Goal: Information Seeking & Learning: Compare options

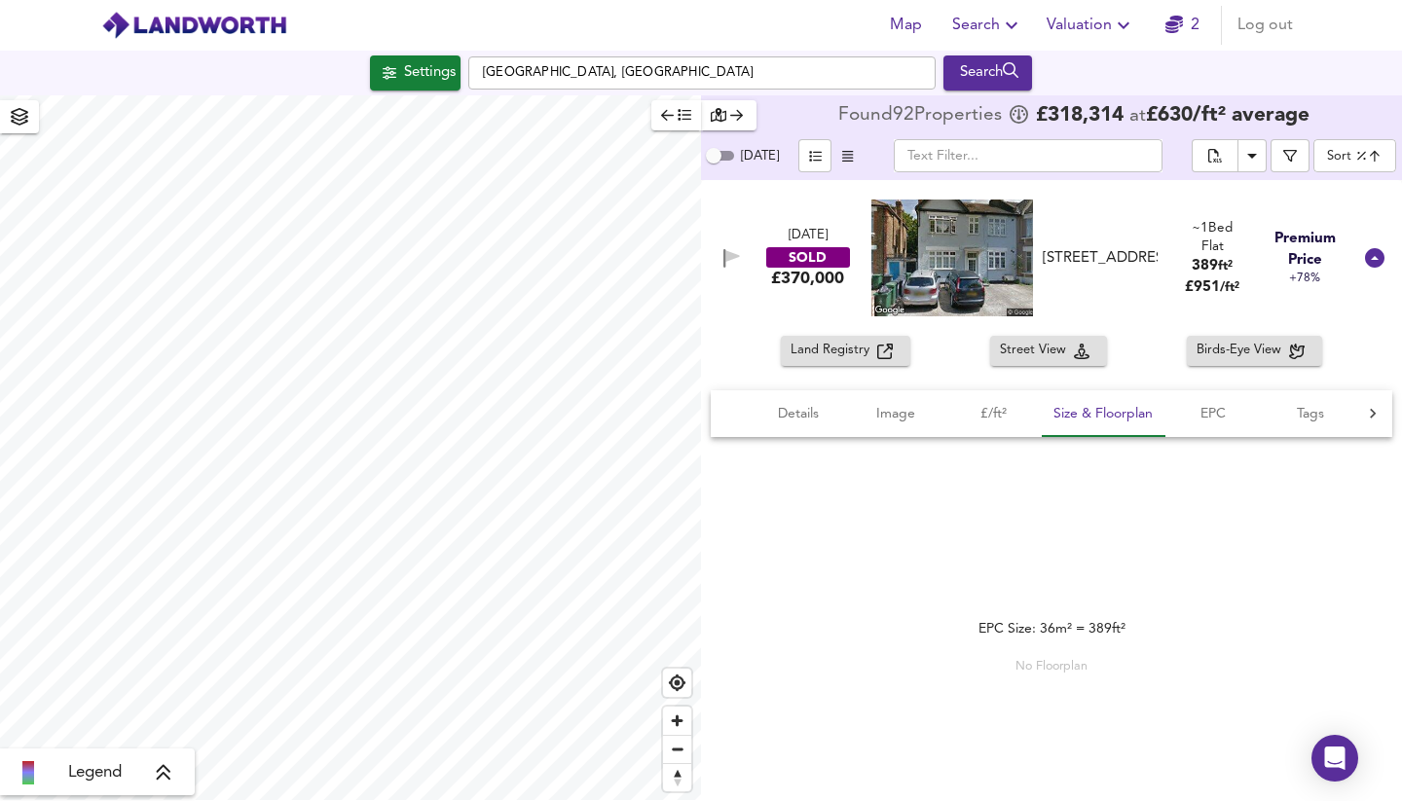
scroll to position [189, 0]
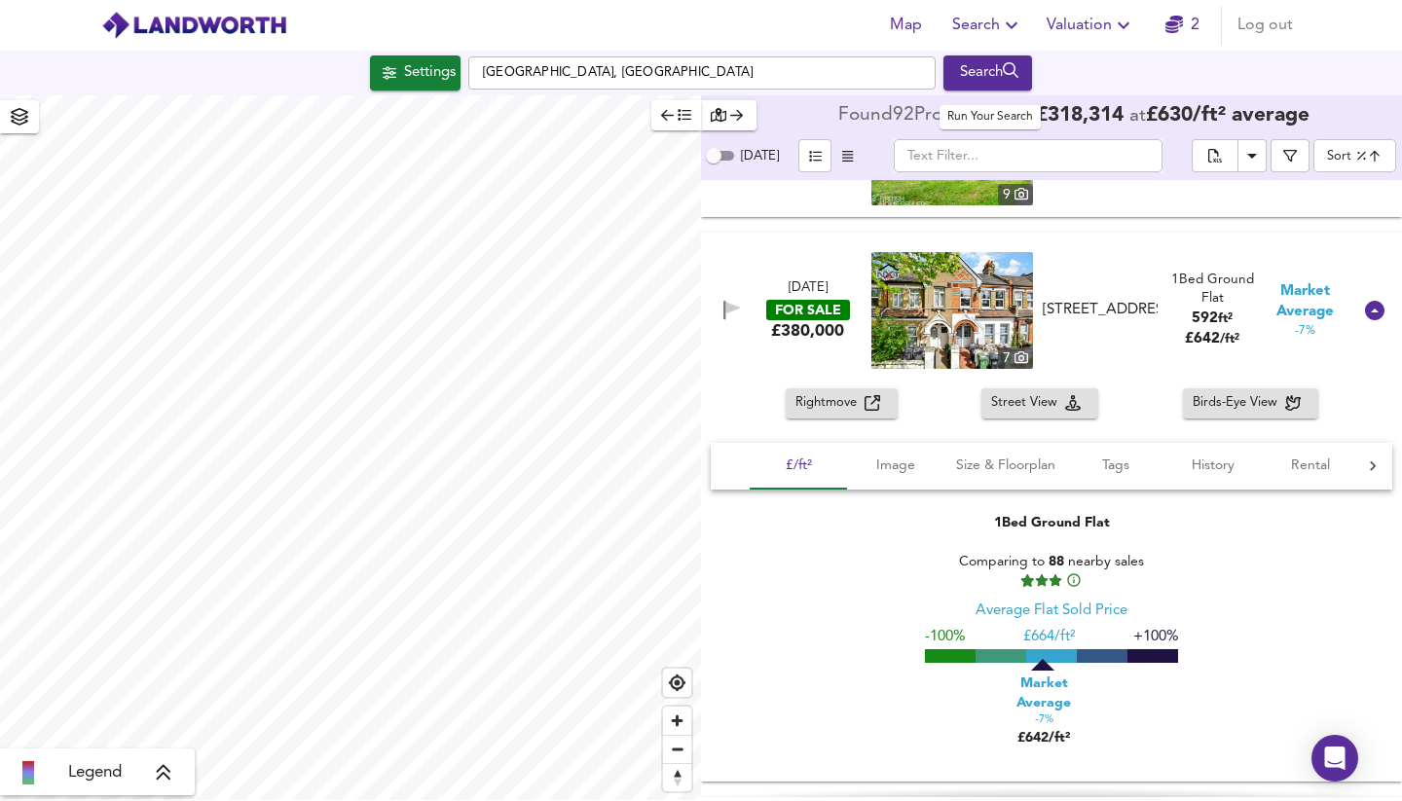
click at [979, 77] on div "Search" at bounding box center [987, 72] width 79 height 25
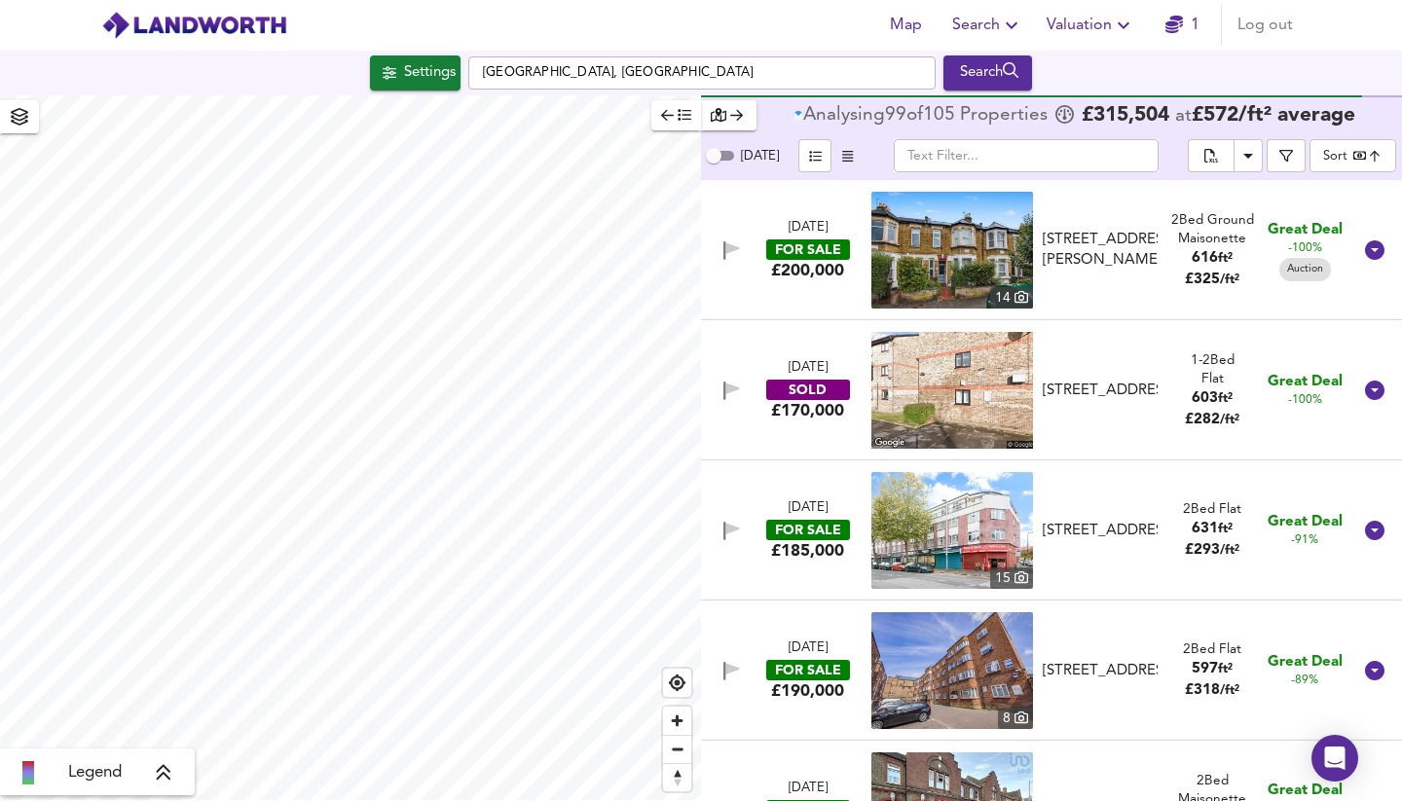
click at [856, 264] on div "[DATE] FOR SALE £200,000" at bounding box center [808, 250] width 124 height 62
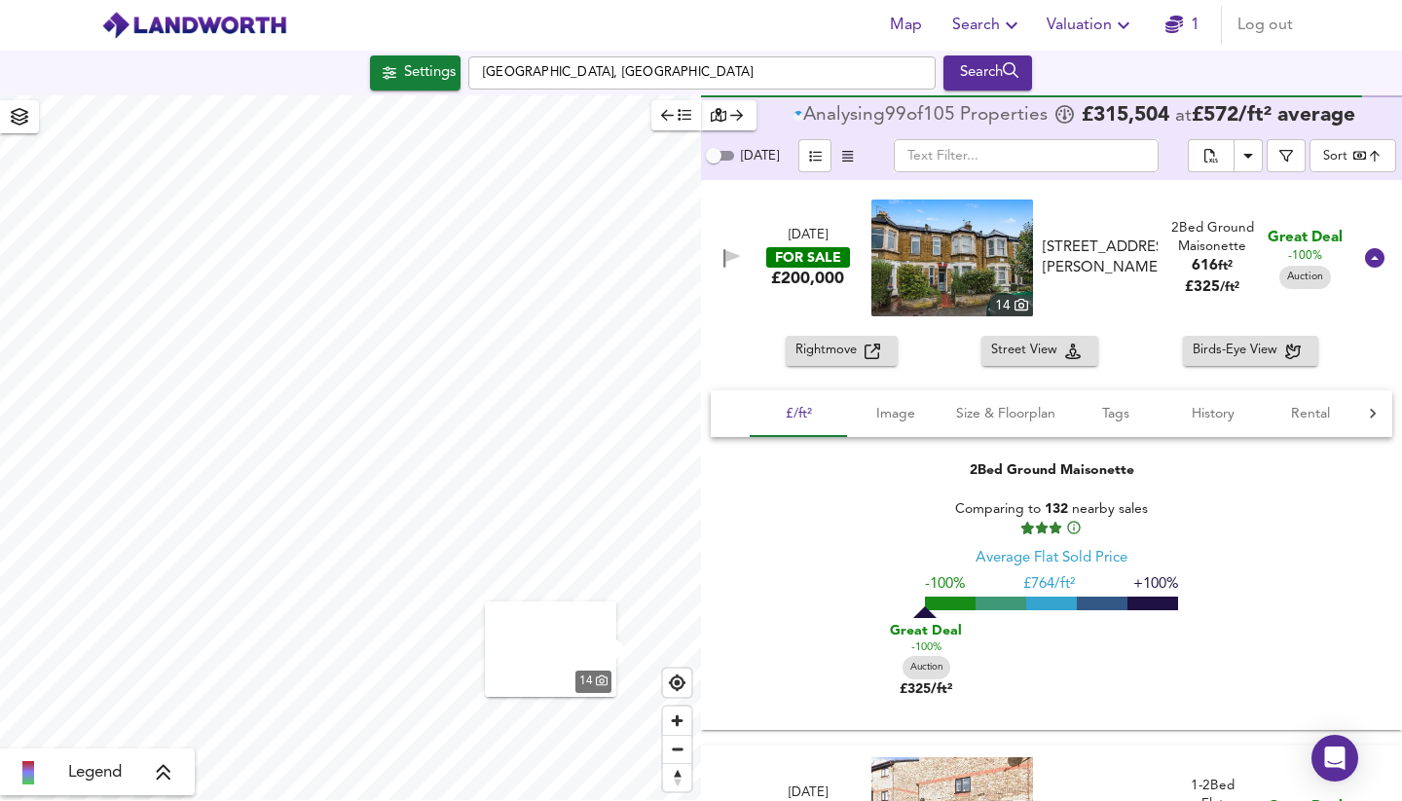
click at [824, 245] on div "[DATE]" at bounding box center [807, 236] width 39 height 18
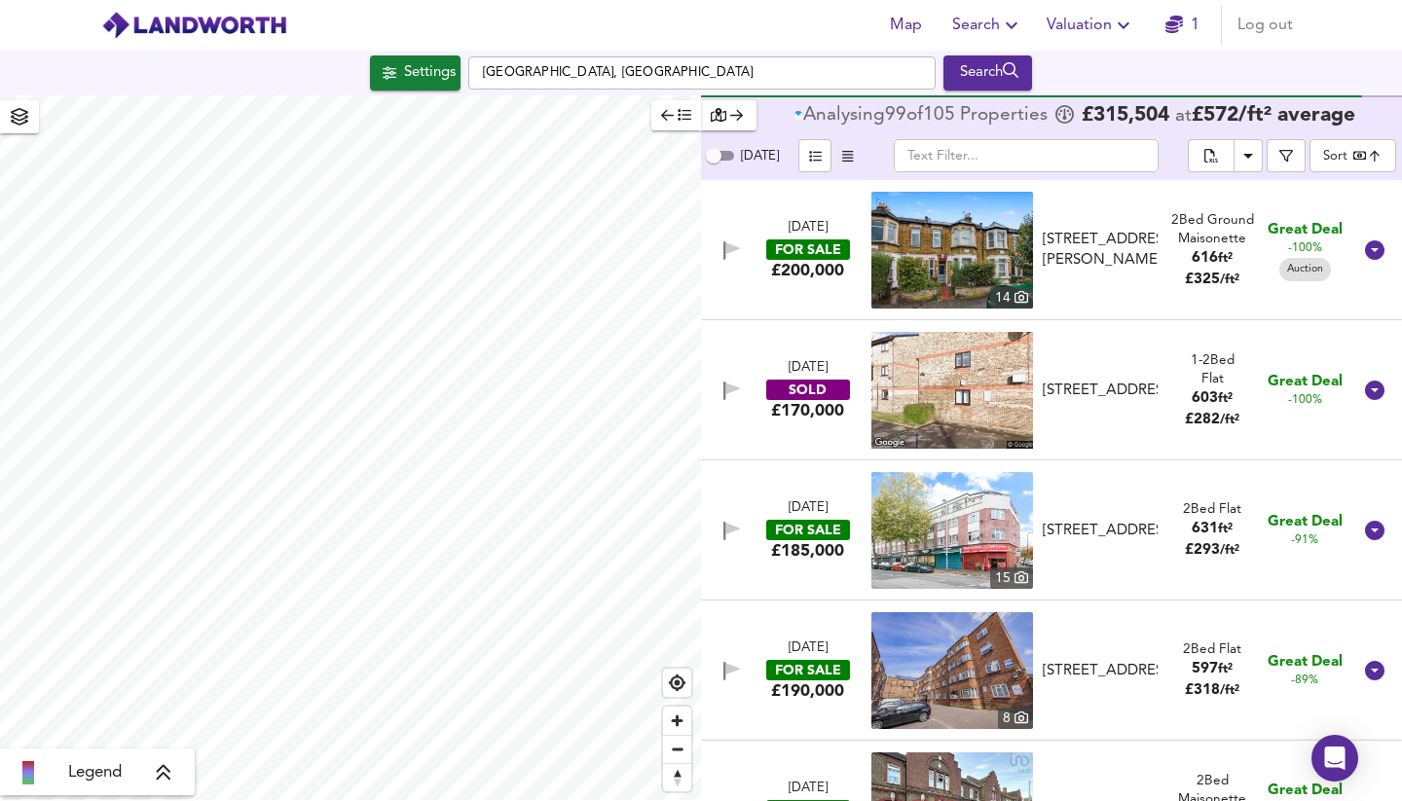
click at [832, 351] on div "[DATE] SOLD £170,000 [STREET_ADDRESS][GEOGRAPHIC_DATA][STREET_ADDRESS] 1-2 Bed …" at bounding box center [1028, 390] width 646 height 117
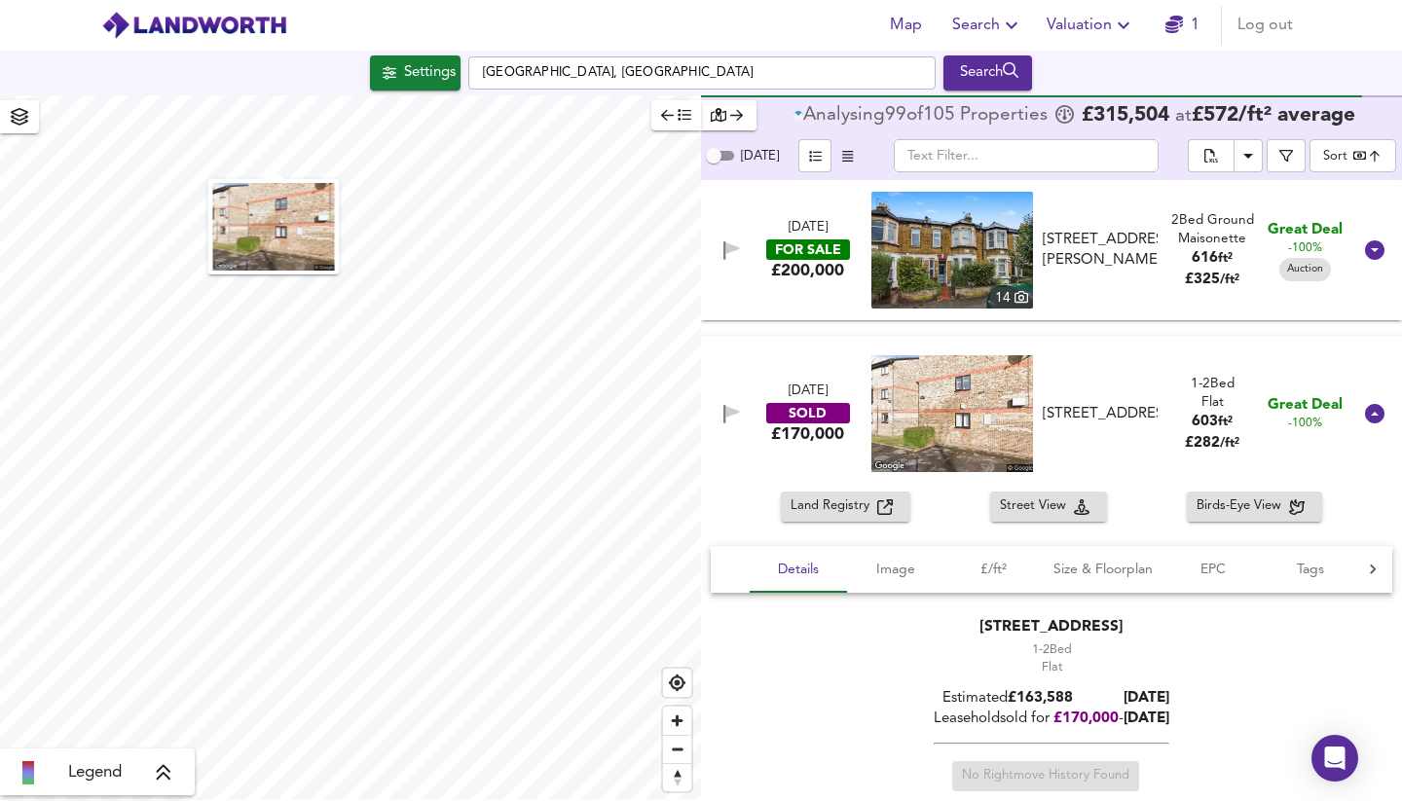
click at [816, 252] on div "FOR SALE" at bounding box center [808, 249] width 84 height 20
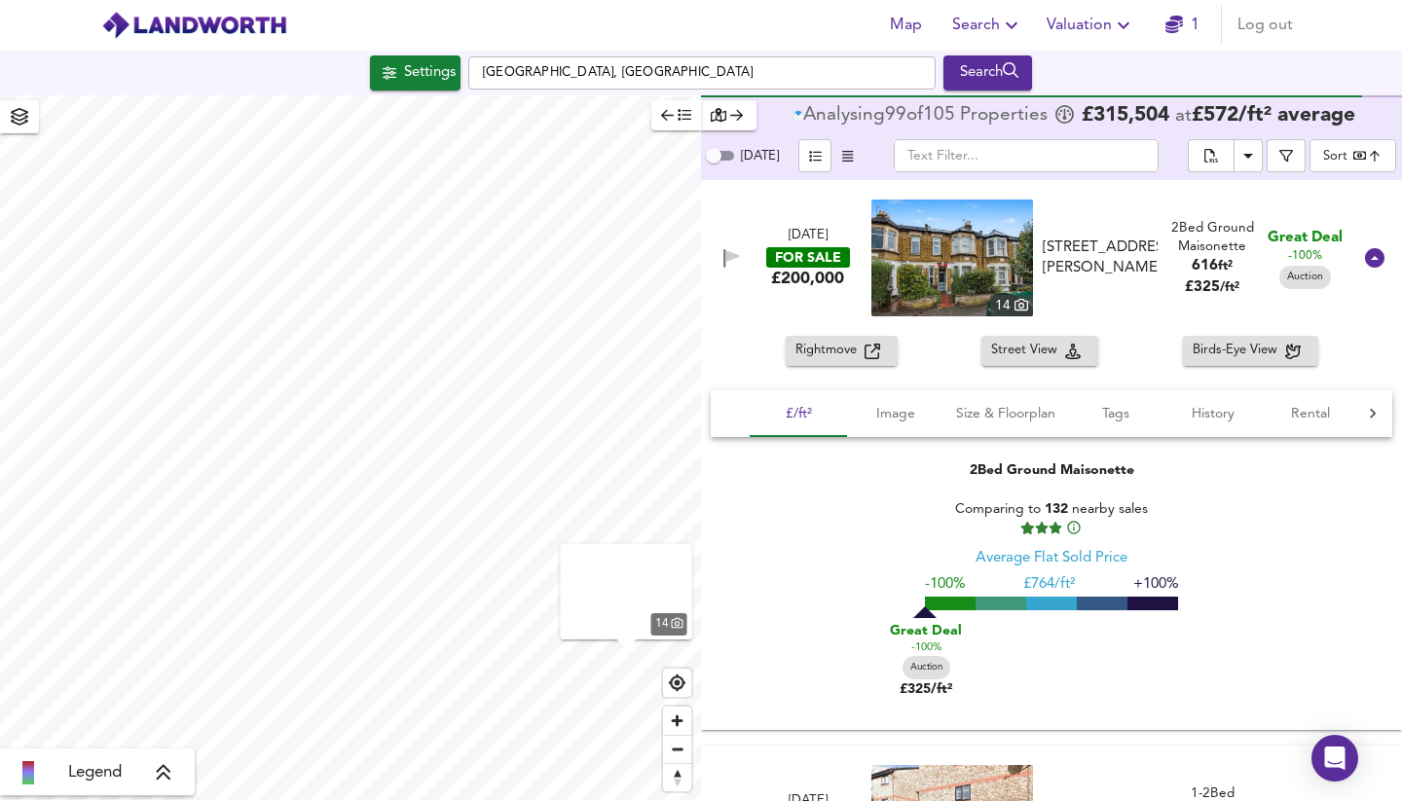
click at [809, 353] on span "Rightmove" at bounding box center [829, 351] width 69 height 22
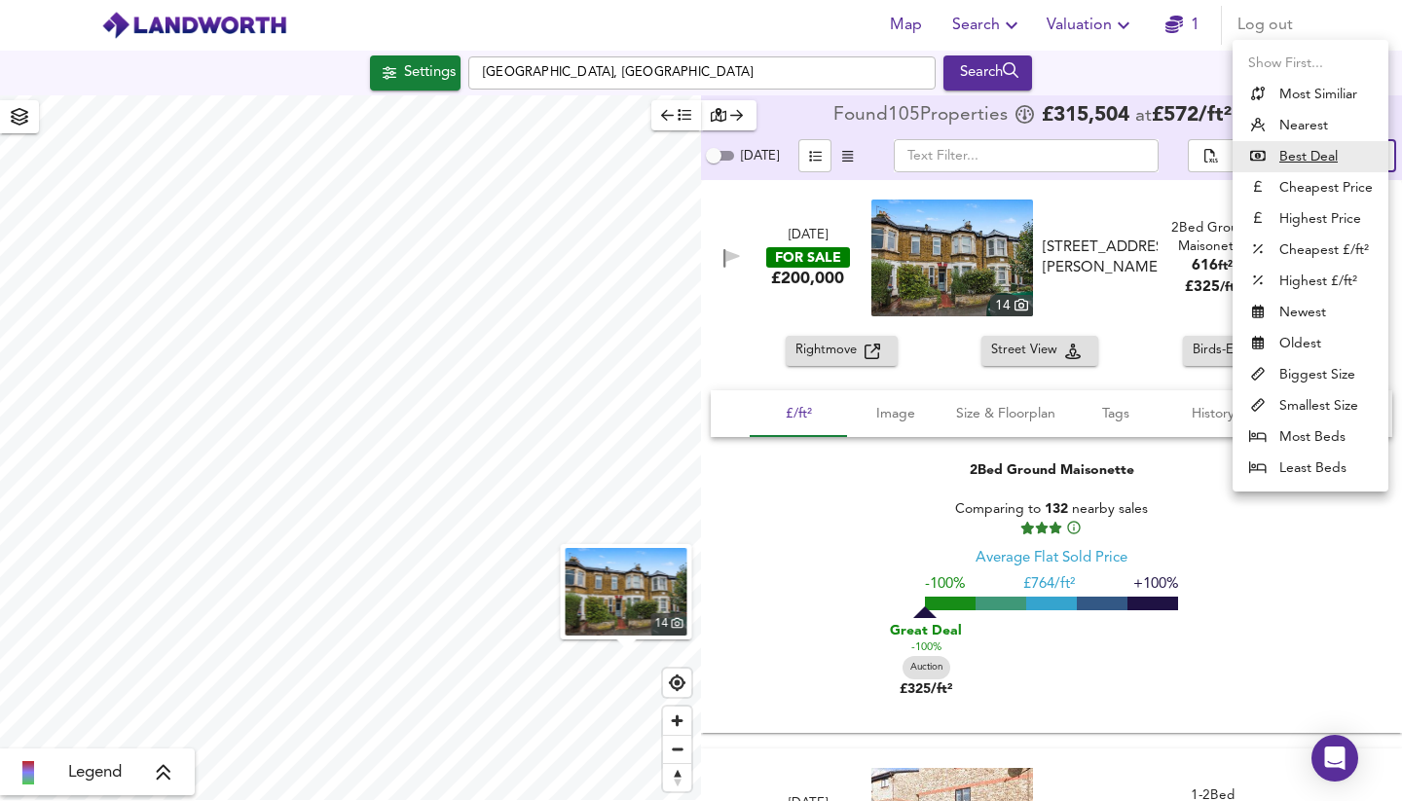
click at [1346, 155] on body "Map Search Valuation 1 Log out Settings [GEOGRAPHIC_DATA], [GEOGRAPHIC_DATA] Se…" at bounding box center [701, 400] width 1402 height 801
click at [1306, 381] on li "Biggest Size" at bounding box center [1310, 374] width 156 height 31
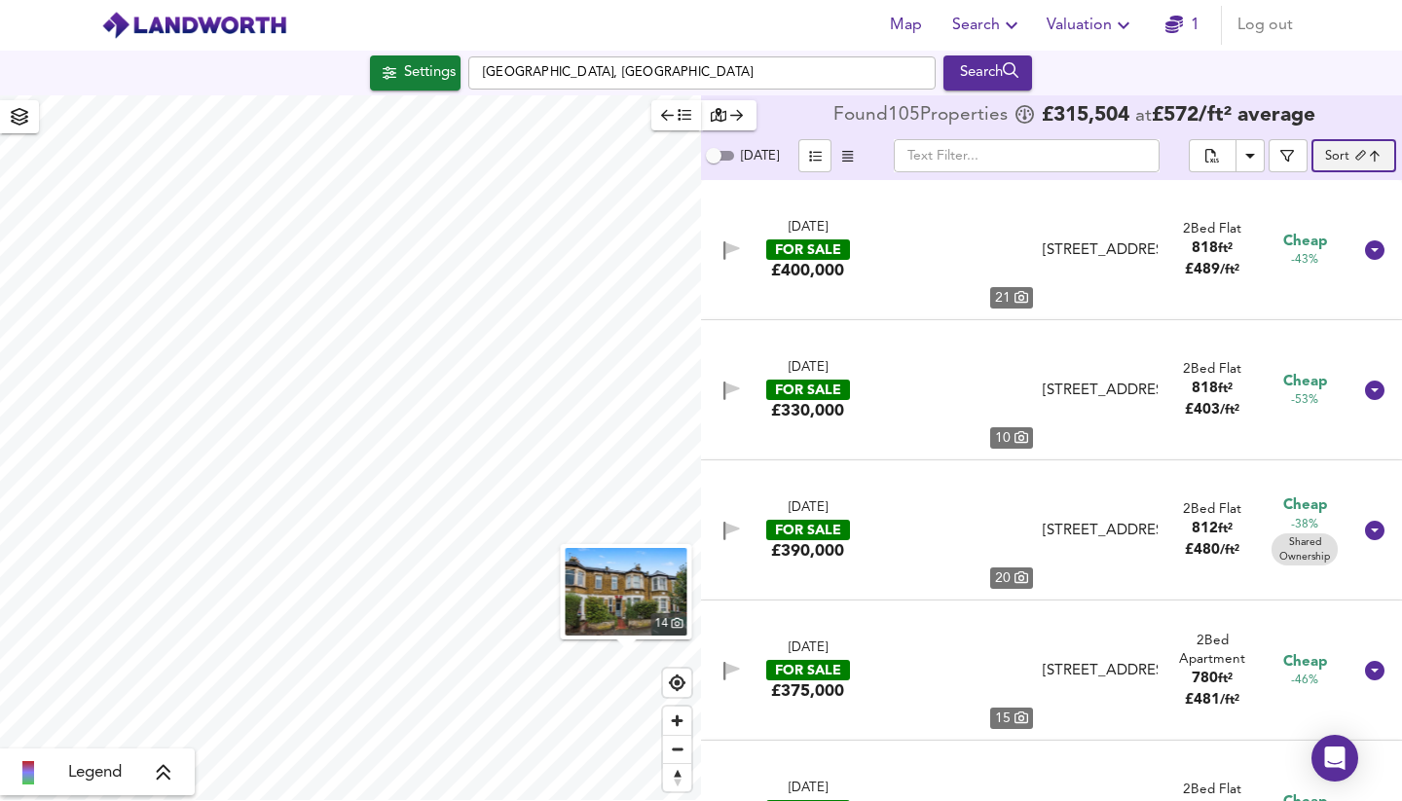
type input "biggest"
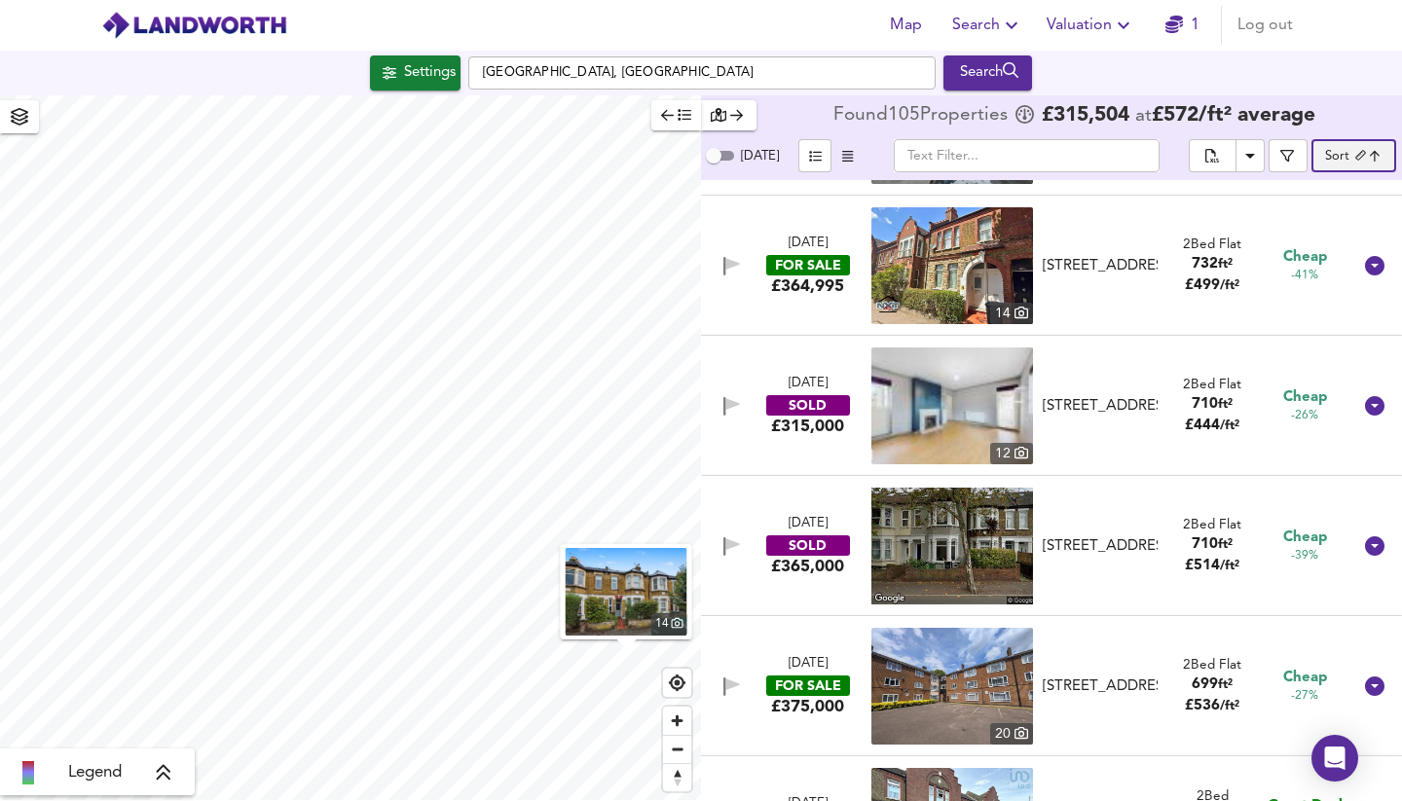
scroll to position [1469, 0]
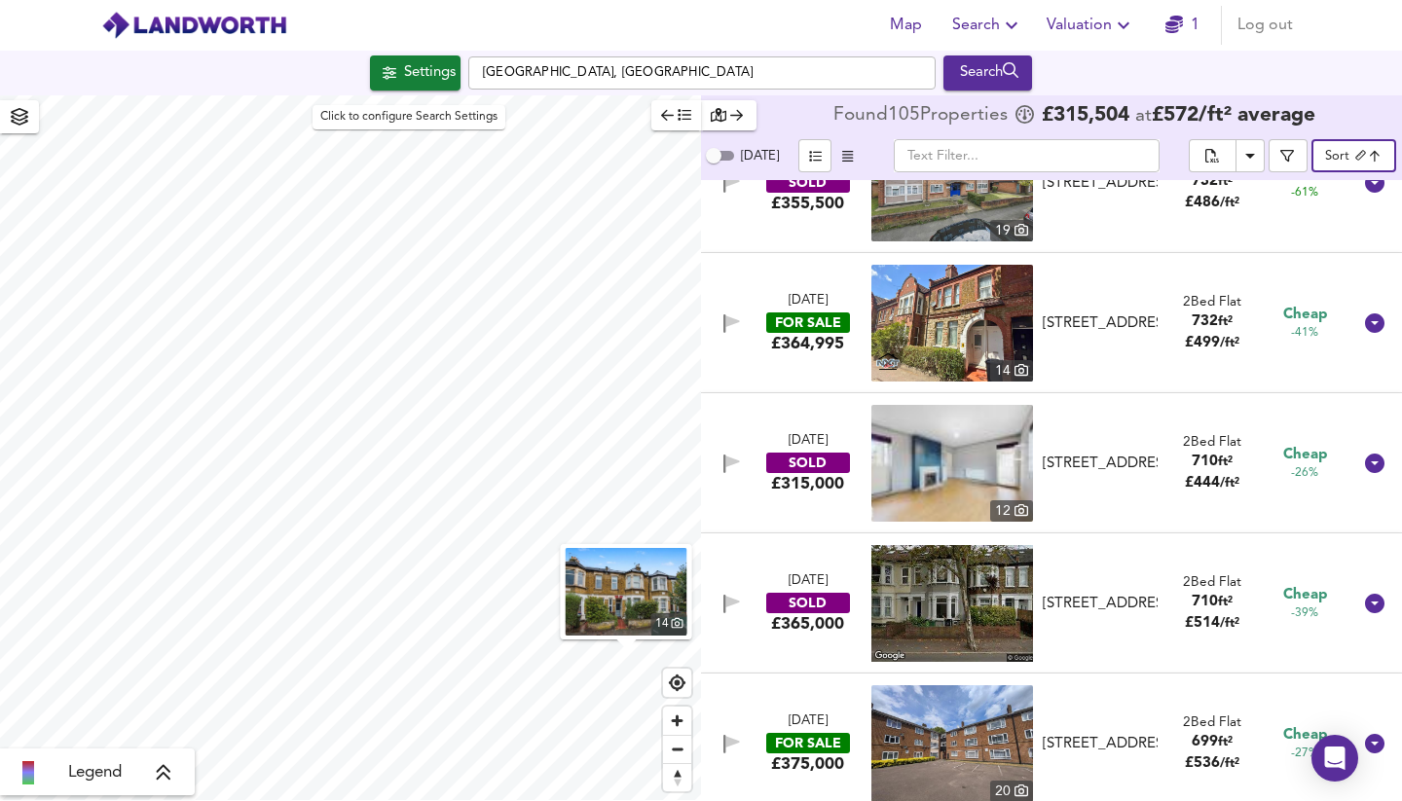
click at [432, 72] on div "Settings" at bounding box center [430, 72] width 52 height 25
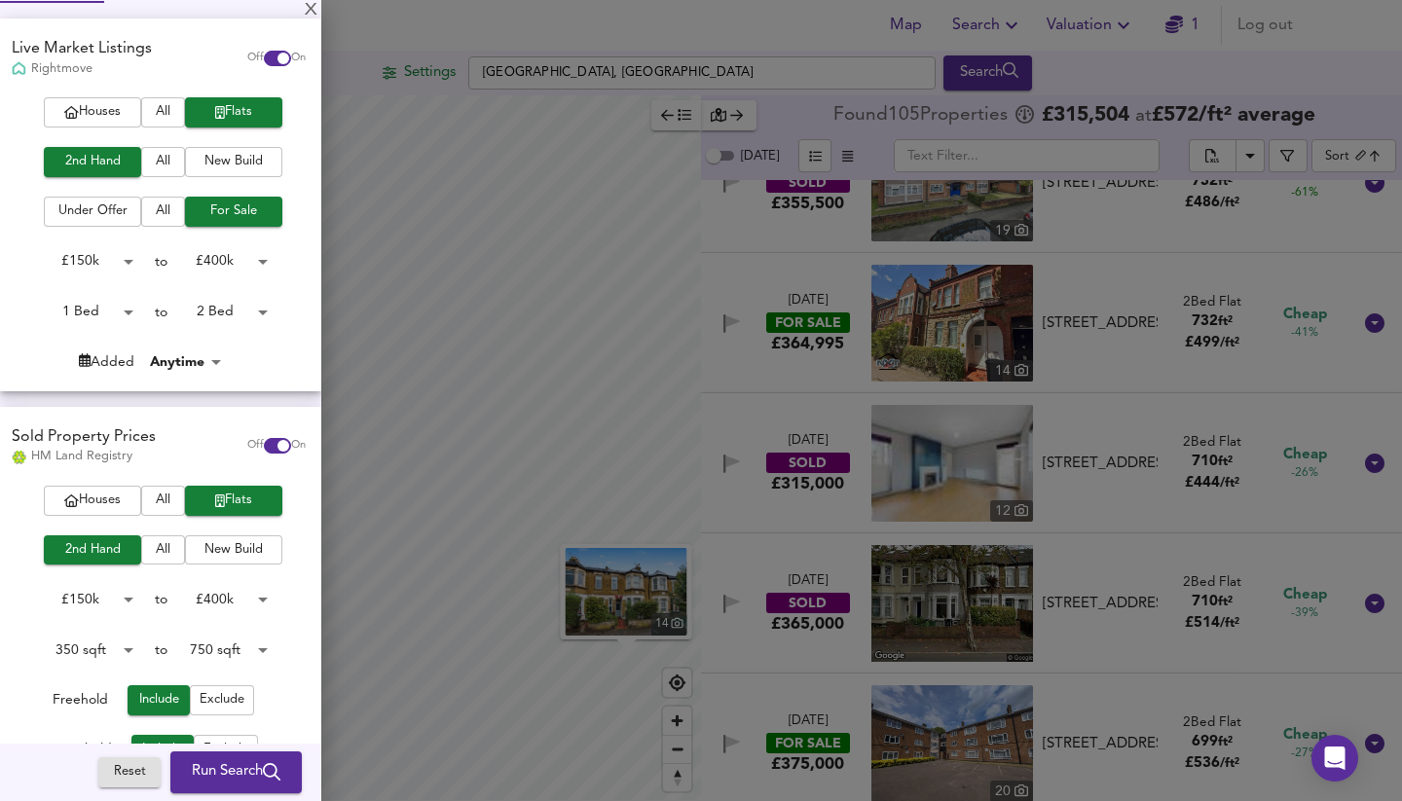
scroll to position [118, 0]
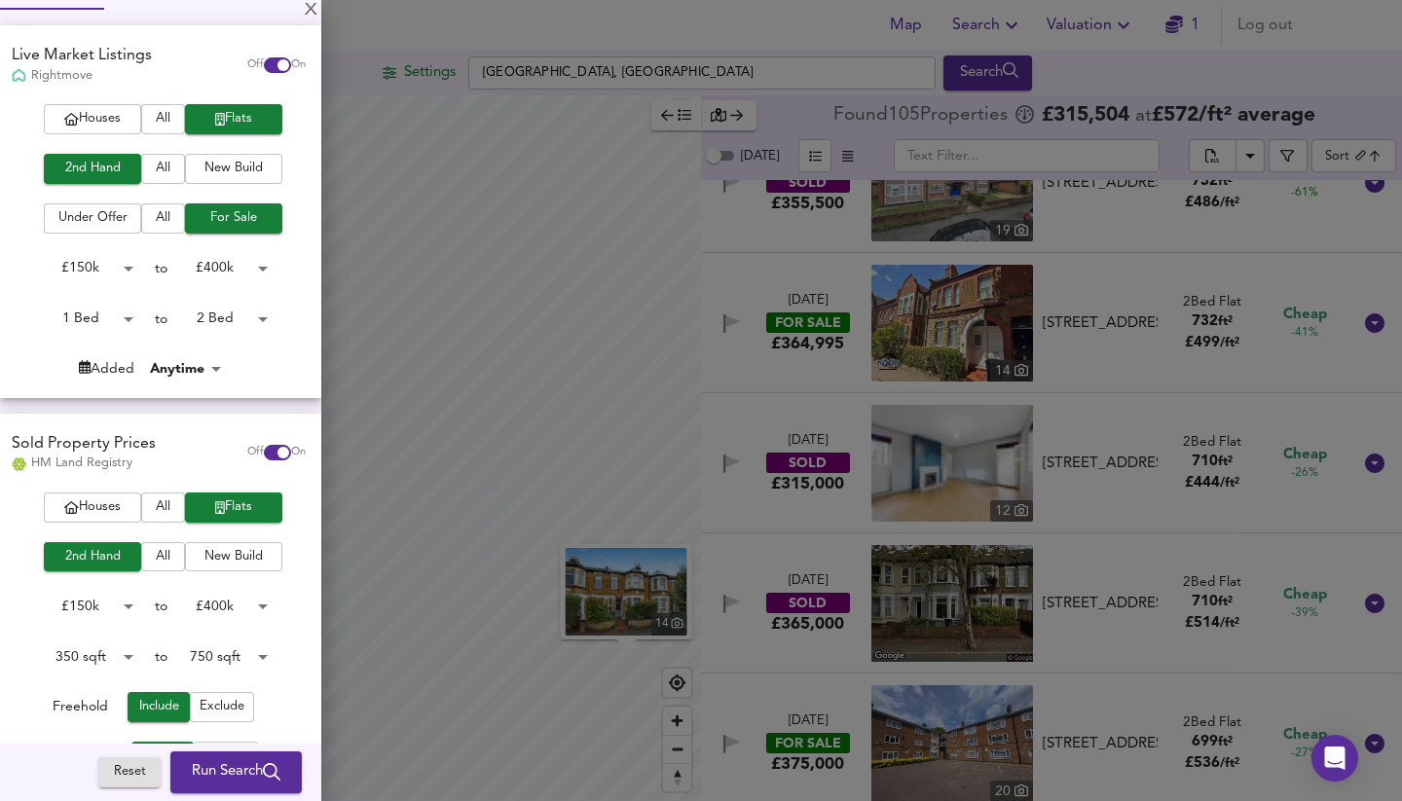
click at [411, 400] on div at bounding box center [701, 400] width 1402 height 801
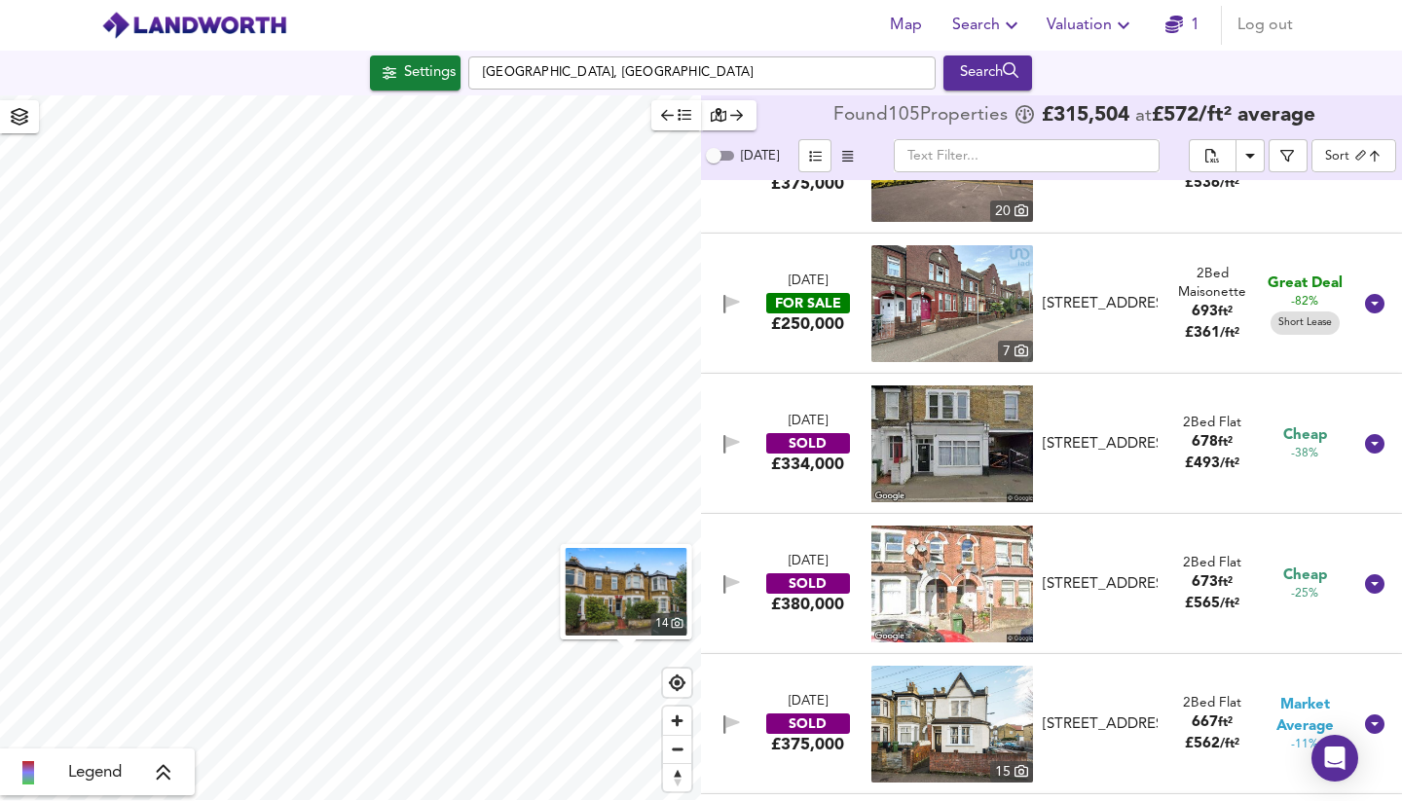
scroll to position [2048, 0]
click at [818, 296] on div "FOR SALE" at bounding box center [808, 304] width 84 height 20
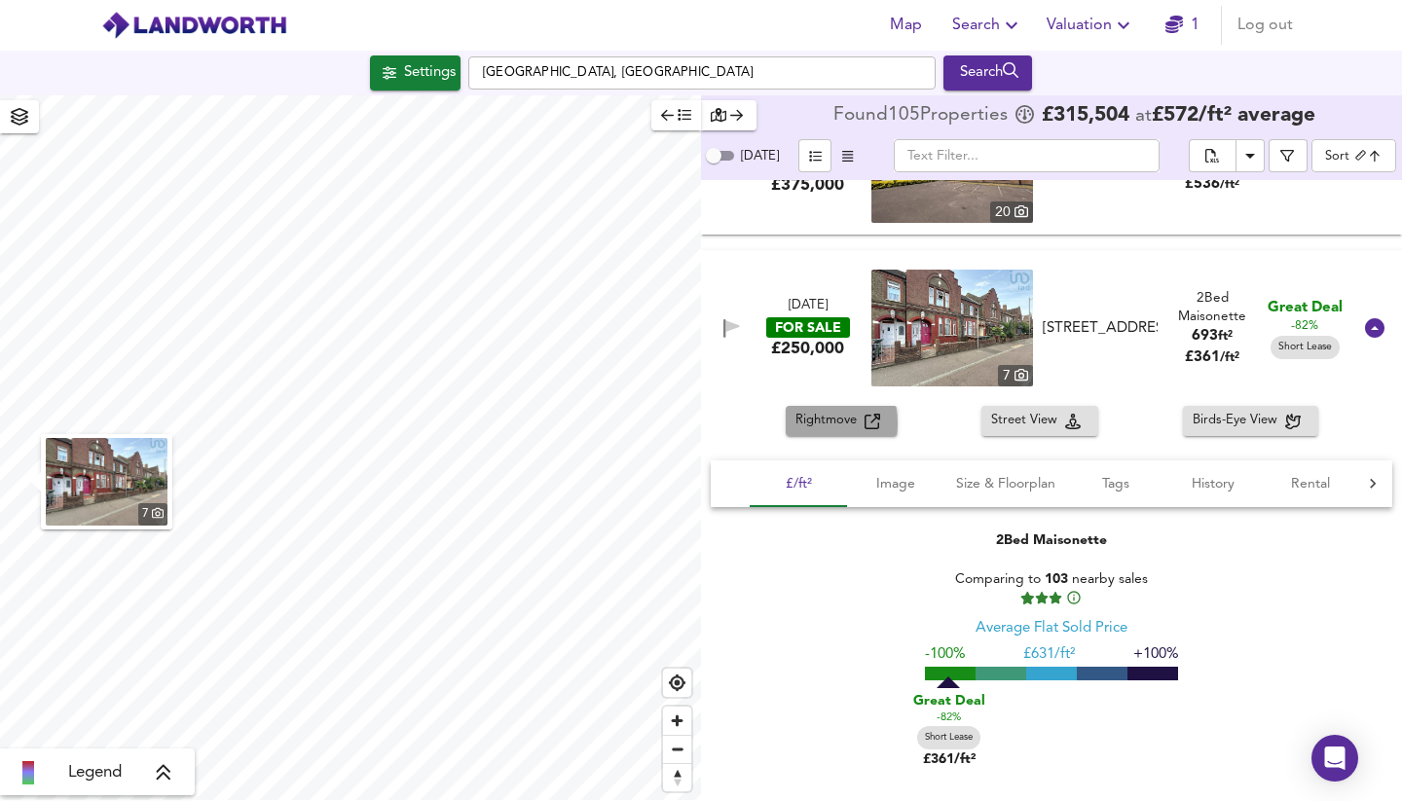
click at [807, 424] on span "Rightmove" at bounding box center [829, 421] width 69 height 22
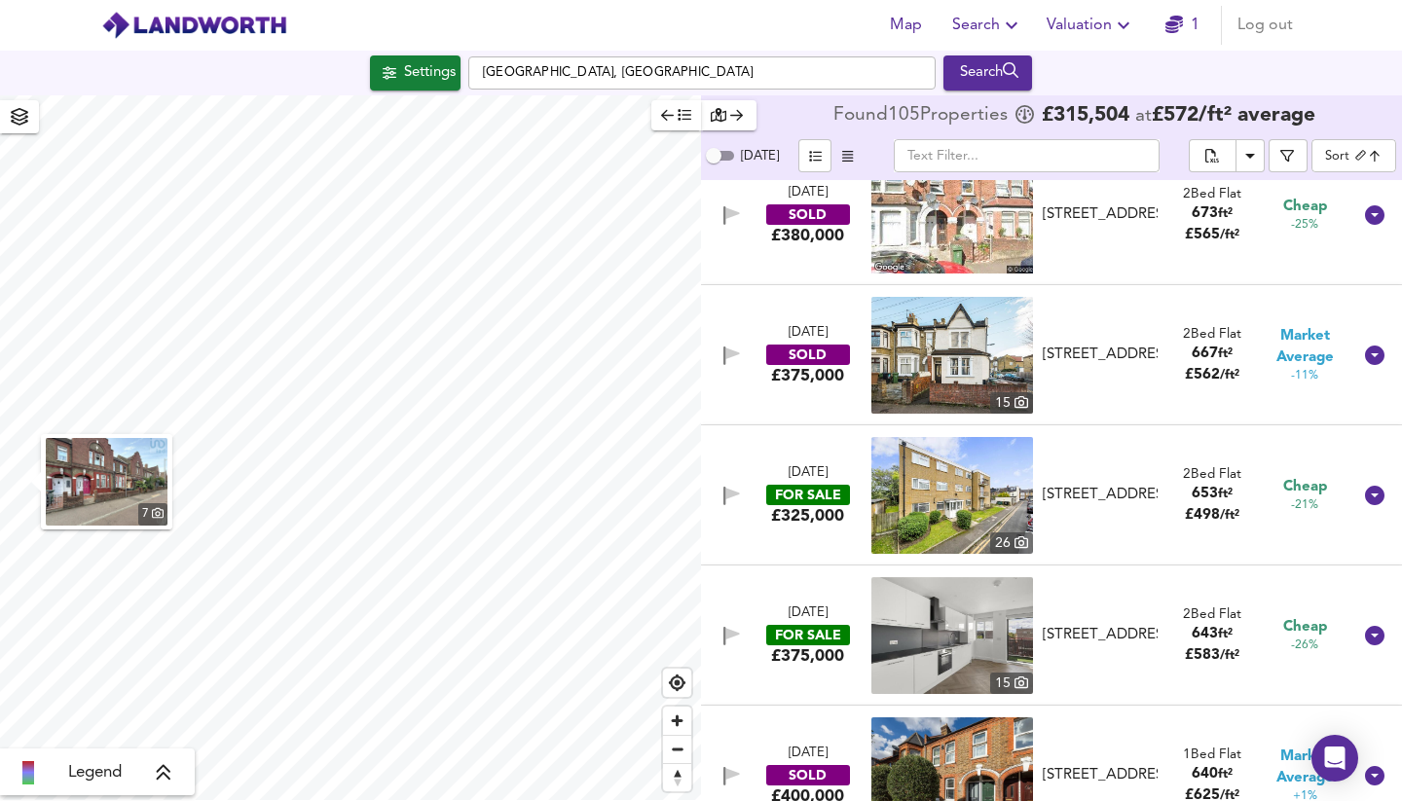
scroll to position [2870, 0]
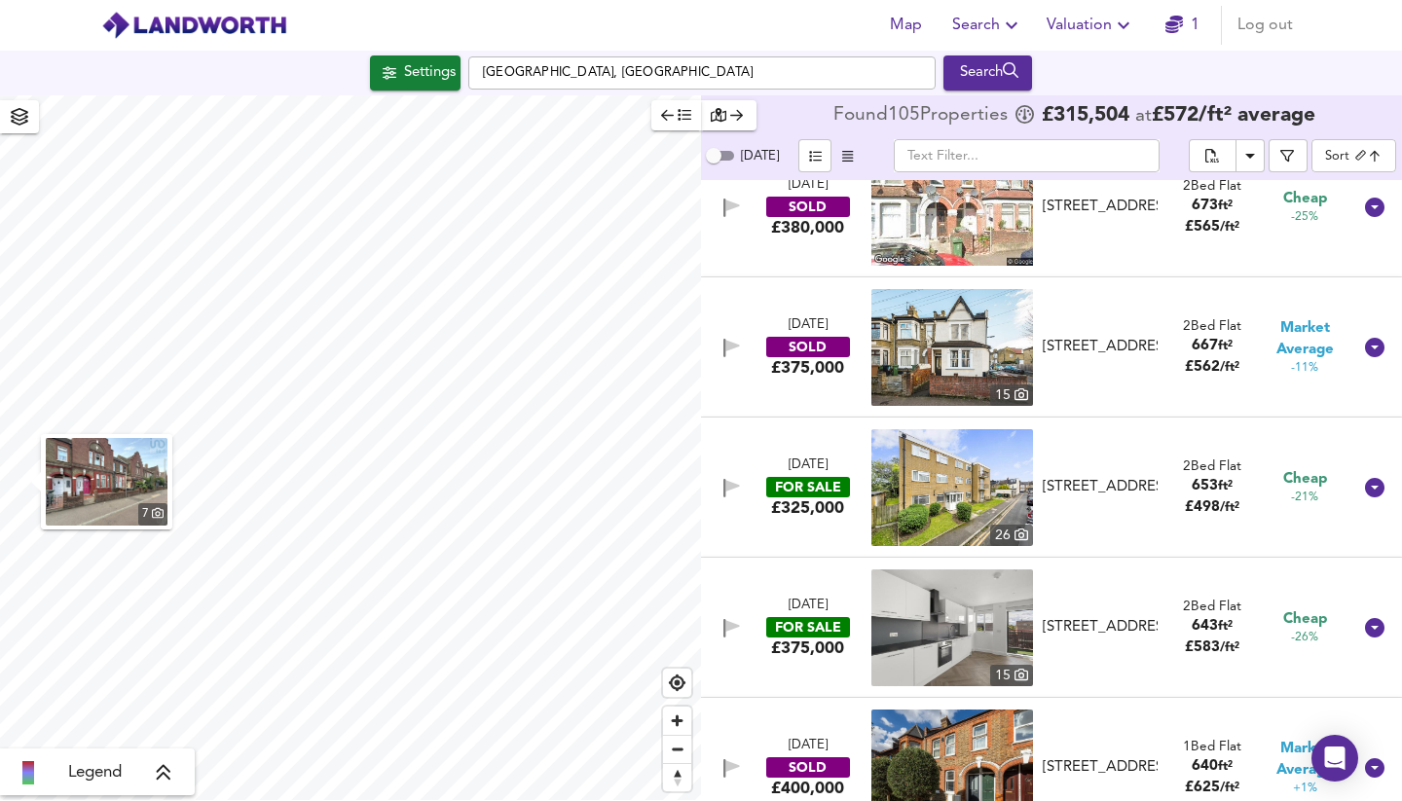
click at [803, 490] on div "FOR SALE" at bounding box center [808, 487] width 84 height 20
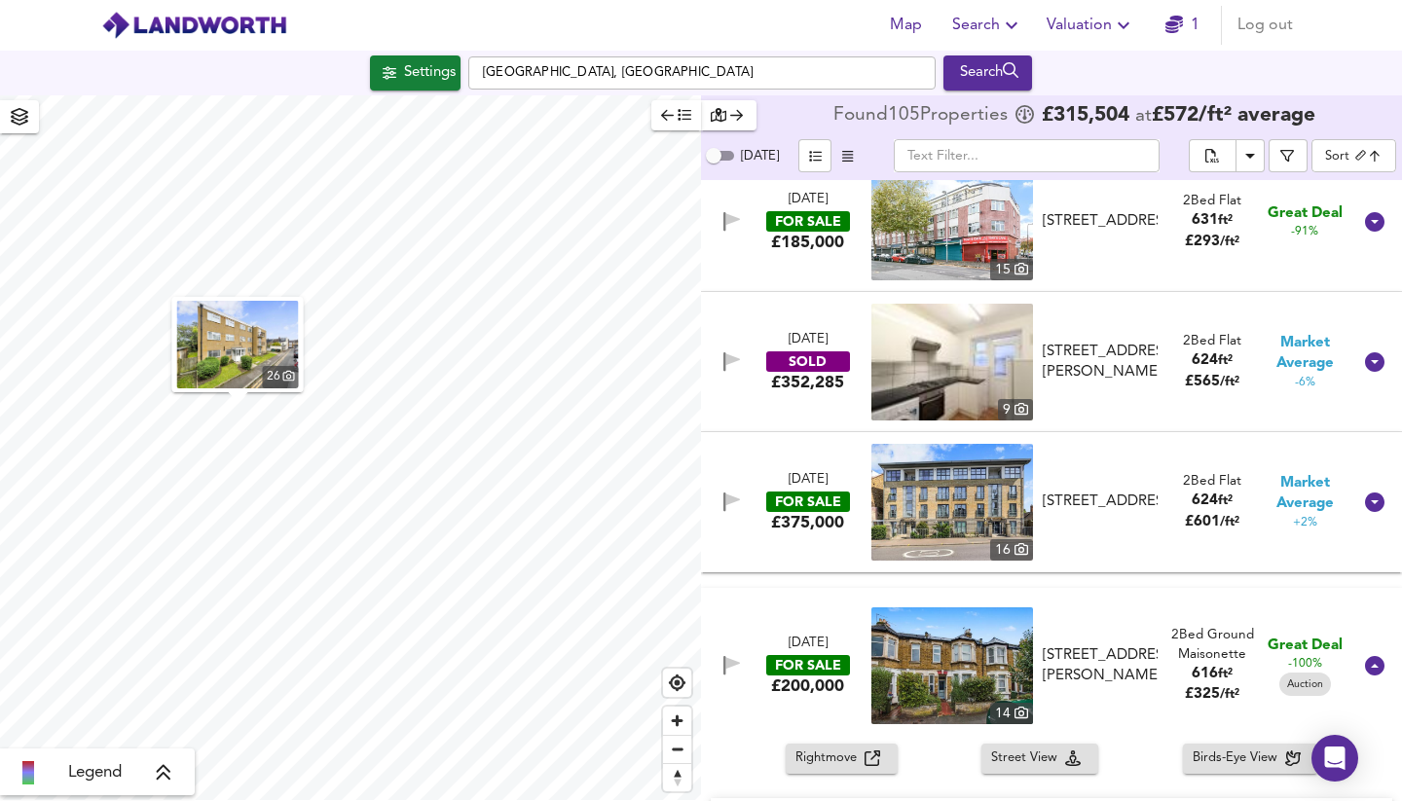
scroll to position [4217, 0]
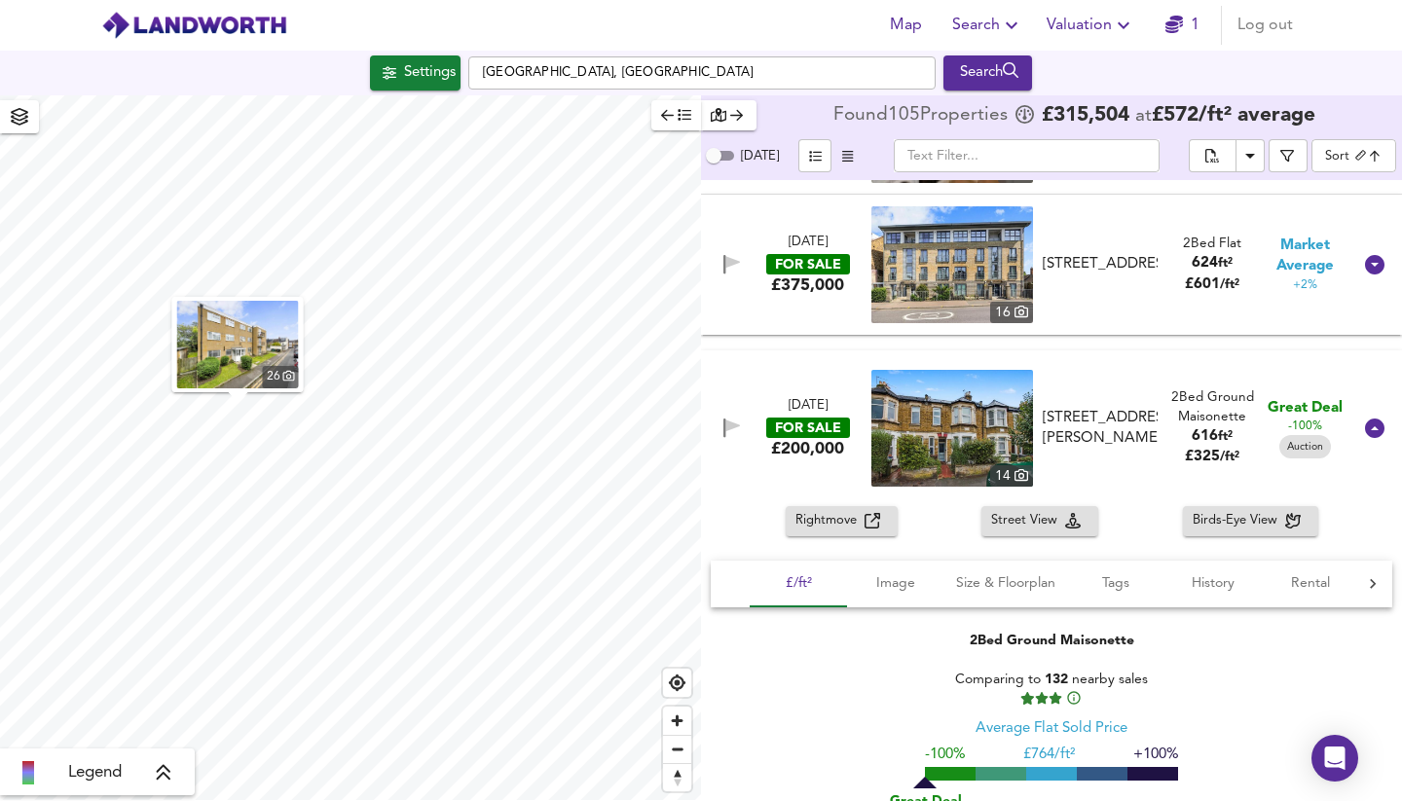
click at [826, 511] on span "Rightmove" at bounding box center [829, 521] width 69 height 22
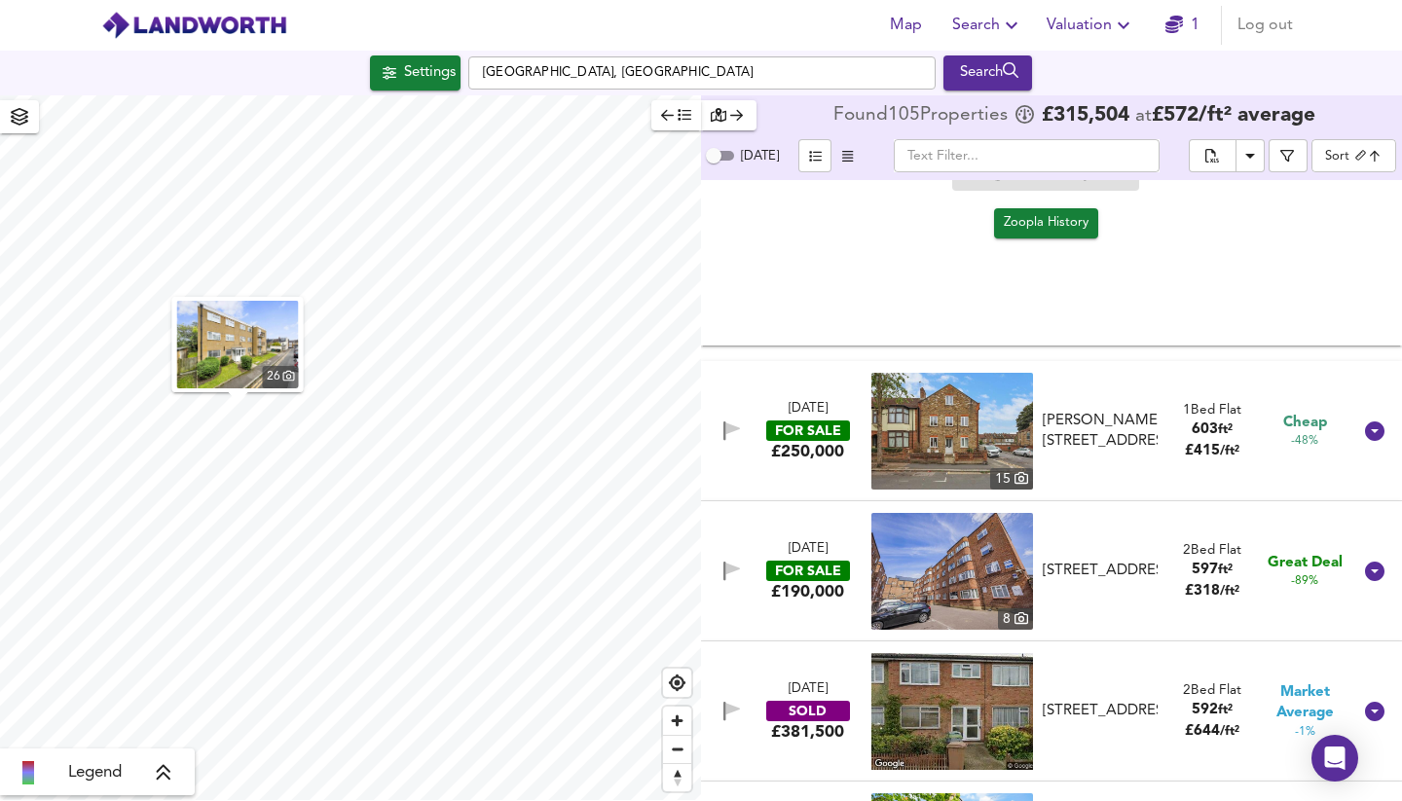
scroll to position [5911, 0]
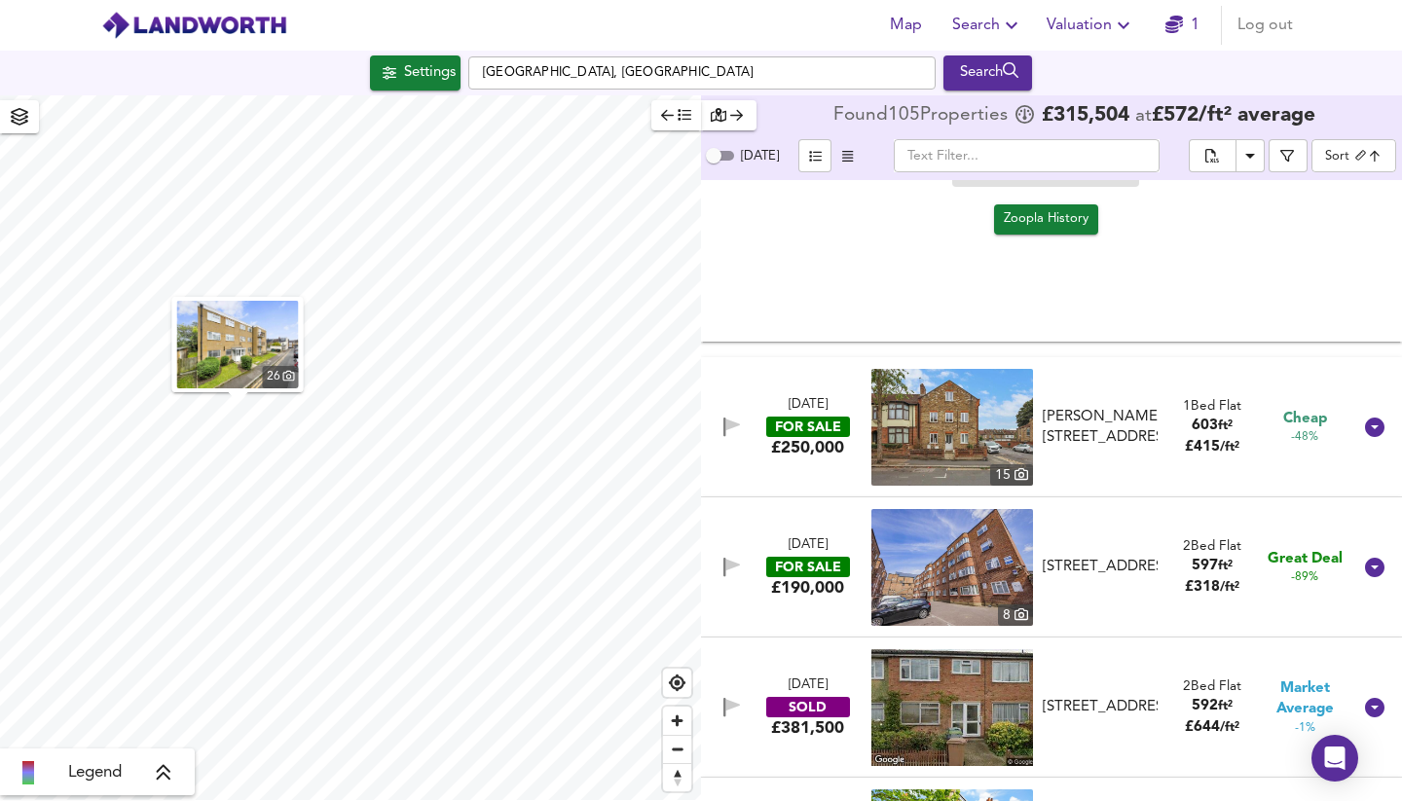
click at [799, 417] on div "FOR SALE" at bounding box center [808, 427] width 84 height 20
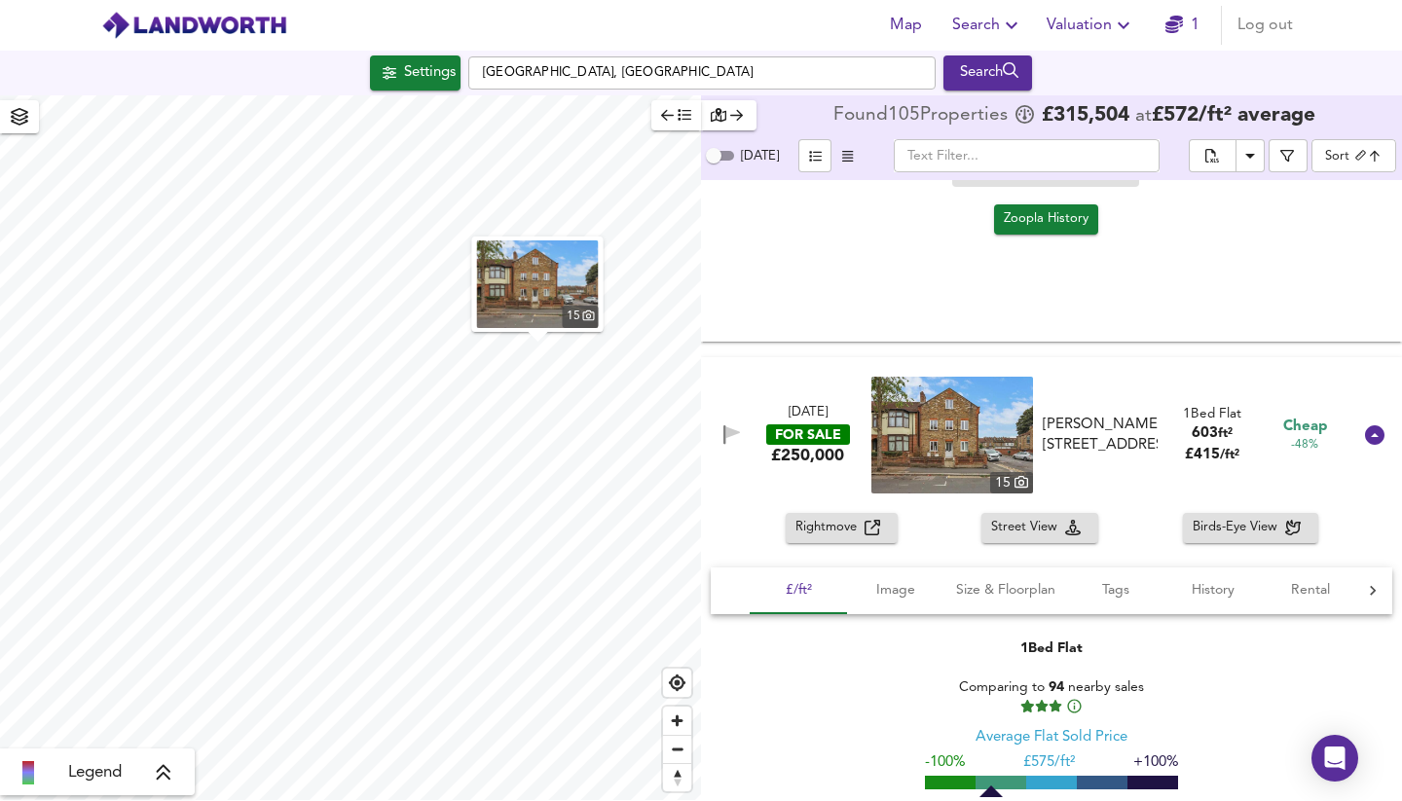
click at [830, 517] on span "Rightmove" at bounding box center [829, 528] width 69 height 22
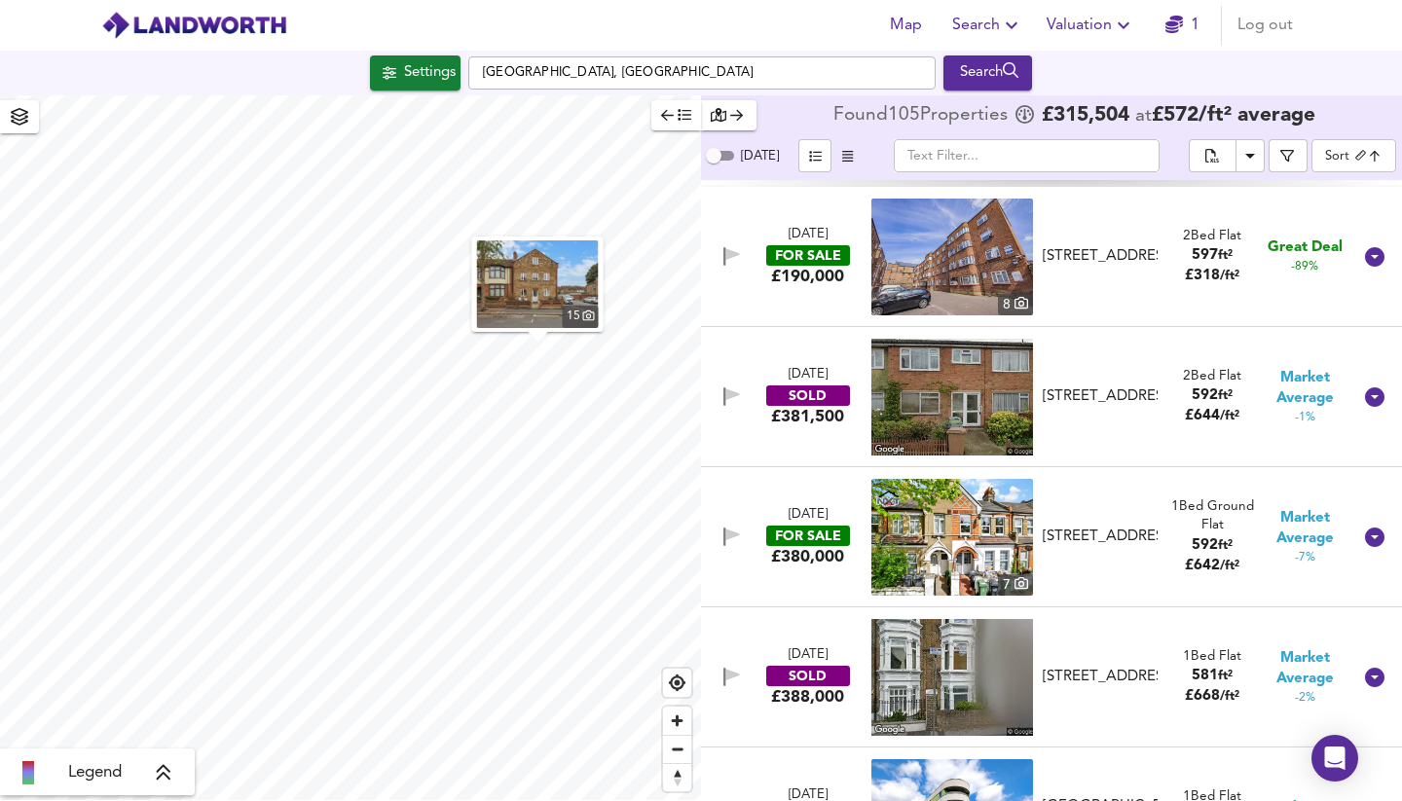
scroll to position [6632, 0]
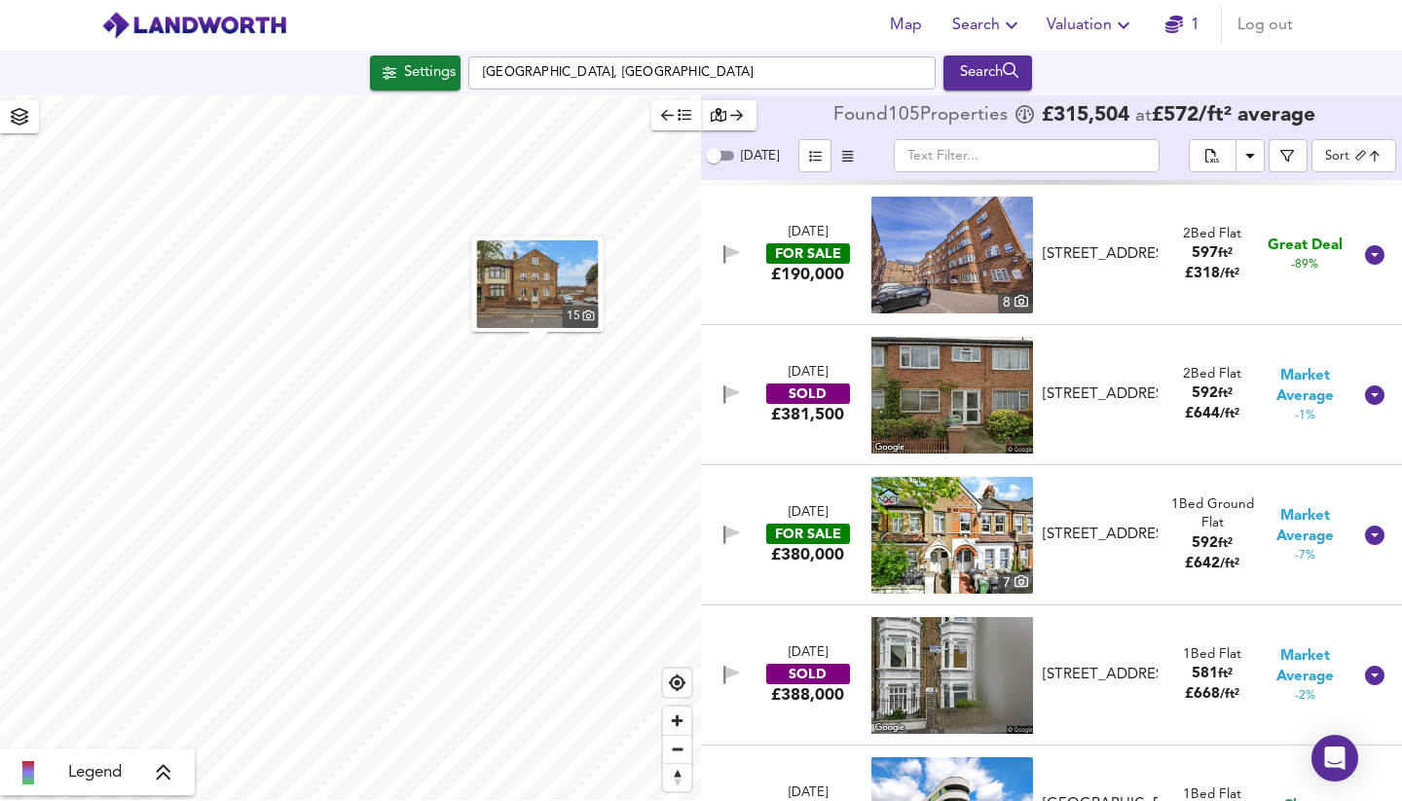
click at [810, 384] on div "SOLD" at bounding box center [808, 394] width 84 height 20
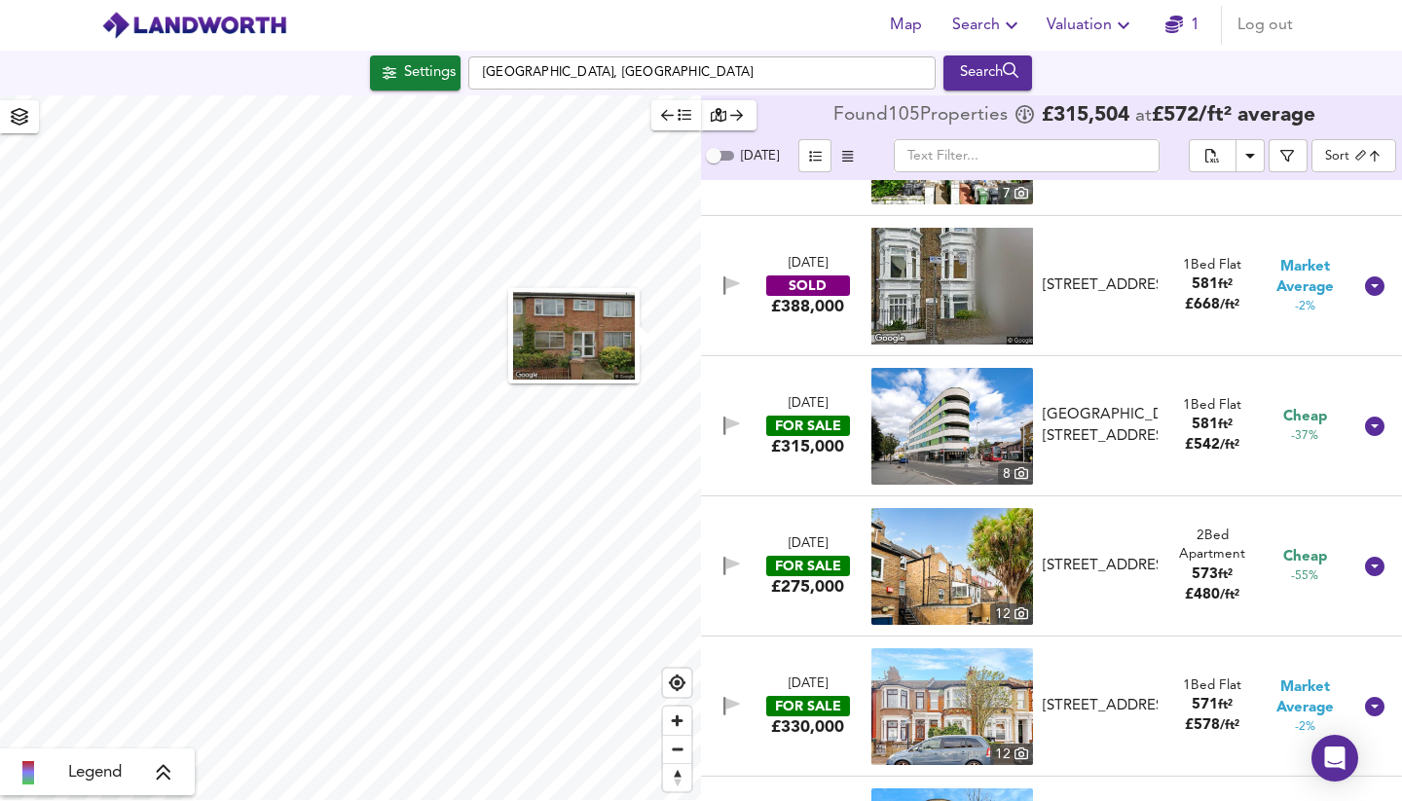
scroll to position [7594, 0]
click at [806, 555] on div "FOR SALE" at bounding box center [808, 565] width 84 height 20
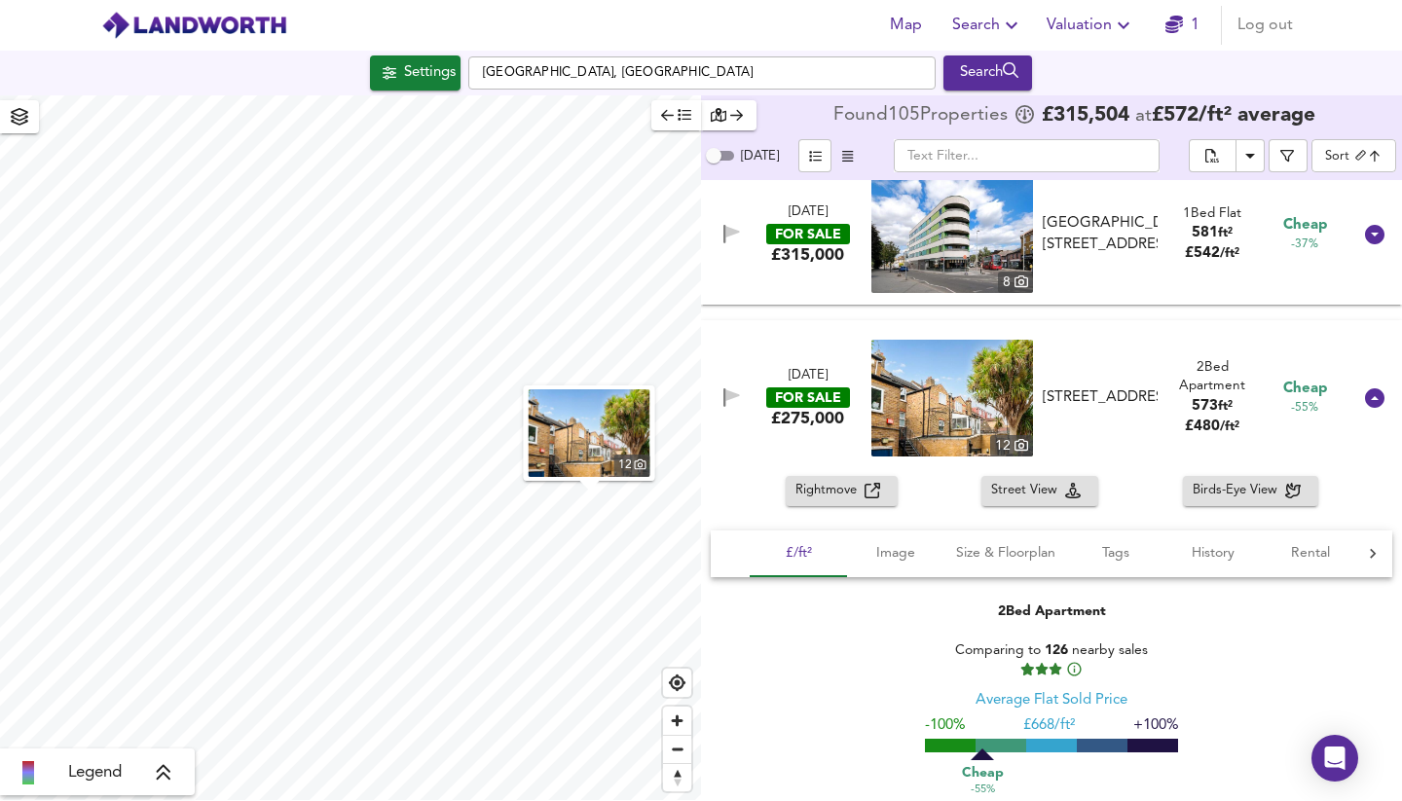
scroll to position [7790, 0]
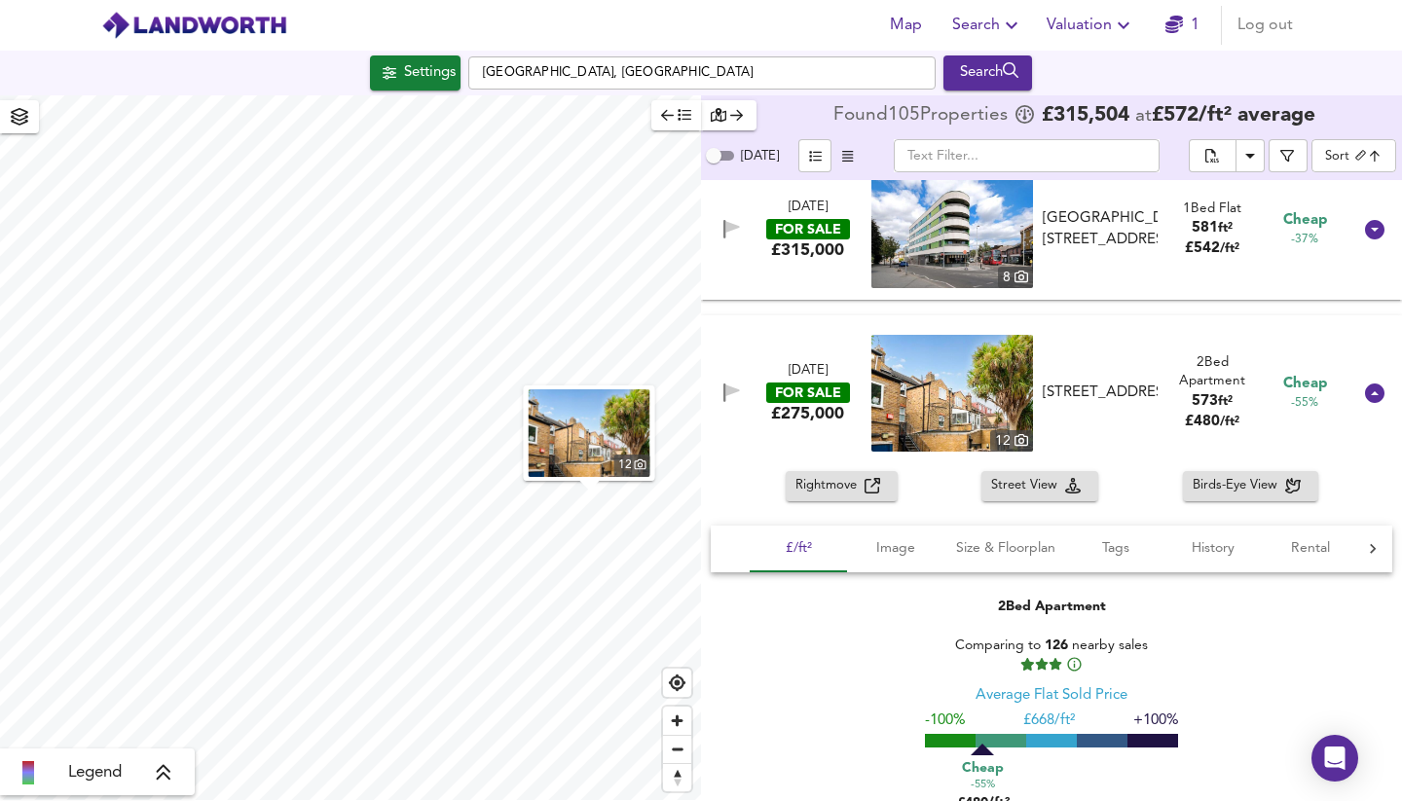
click at [836, 475] on span "Rightmove" at bounding box center [829, 486] width 69 height 22
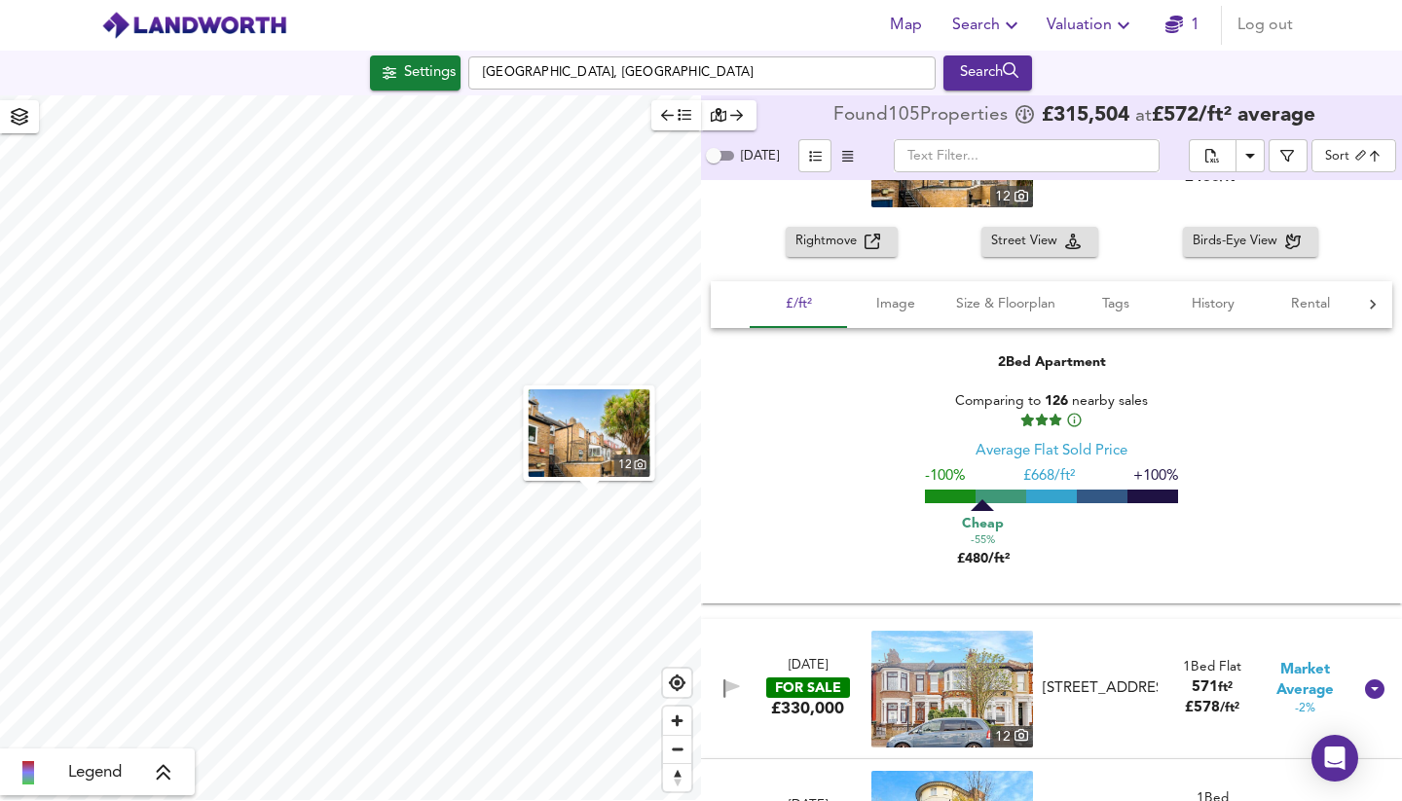
scroll to position [8236, 0]
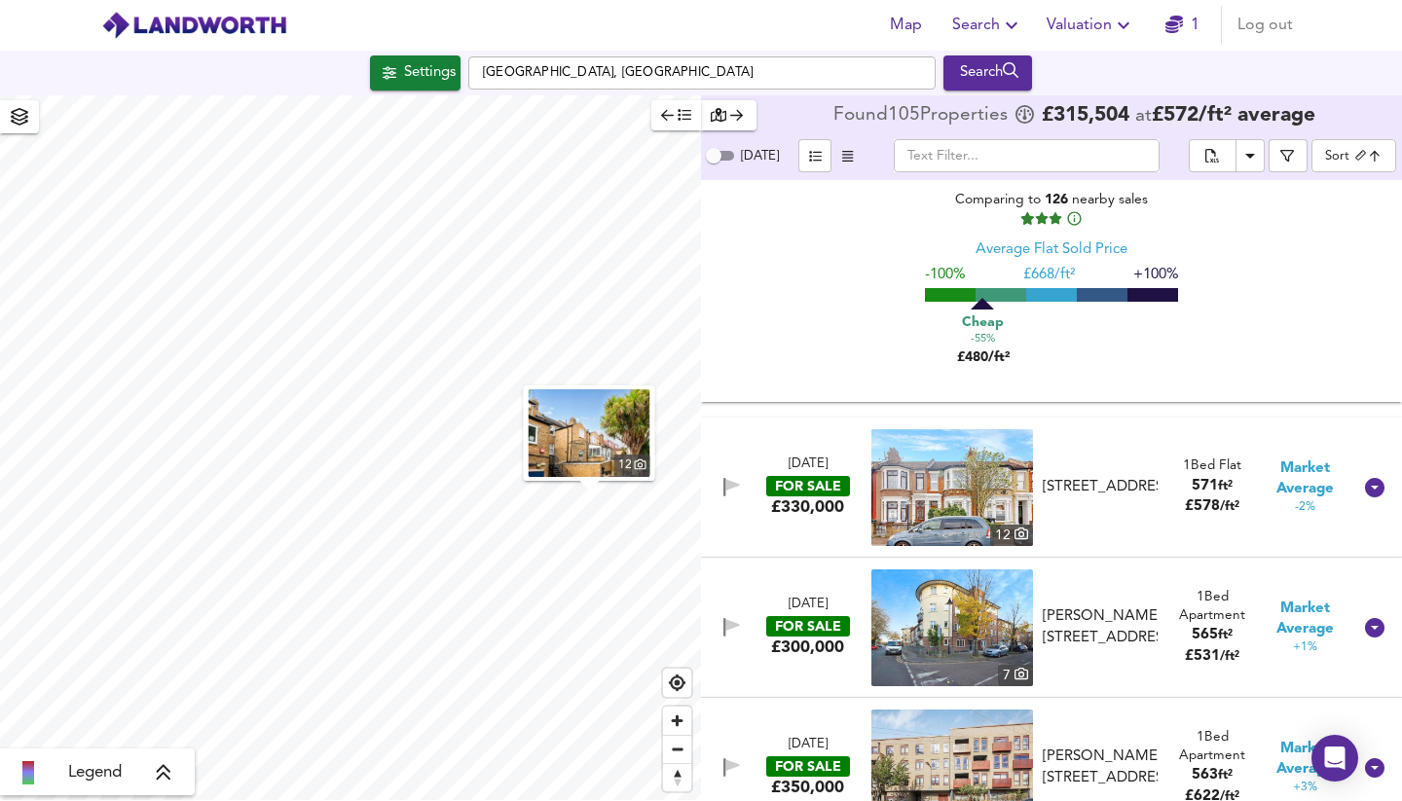
click at [799, 496] on div "£330,000" at bounding box center [807, 506] width 73 height 21
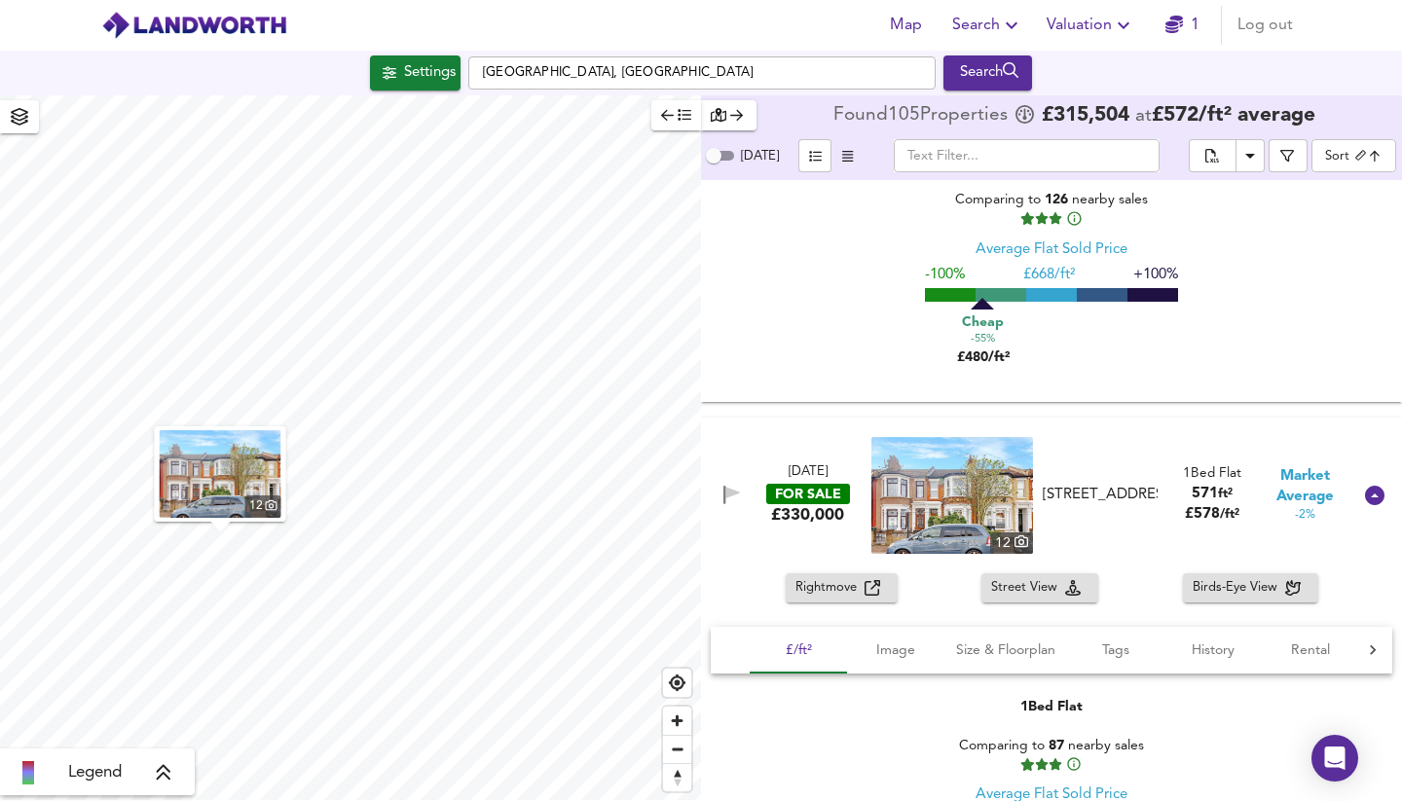
click at [812, 577] on span "Rightmove" at bounding box center [829, 588] width 69 height 22
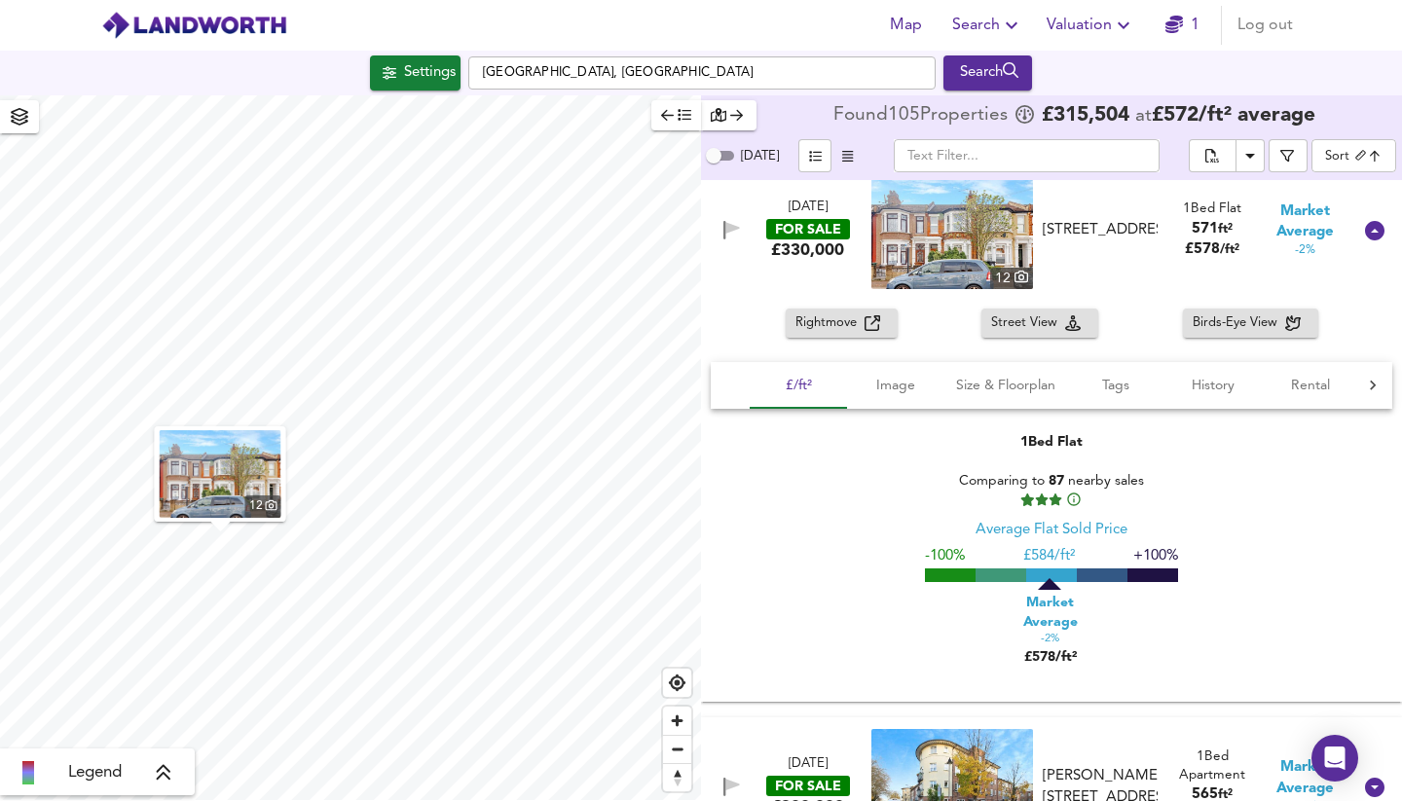
scroll to position [8773, 0]
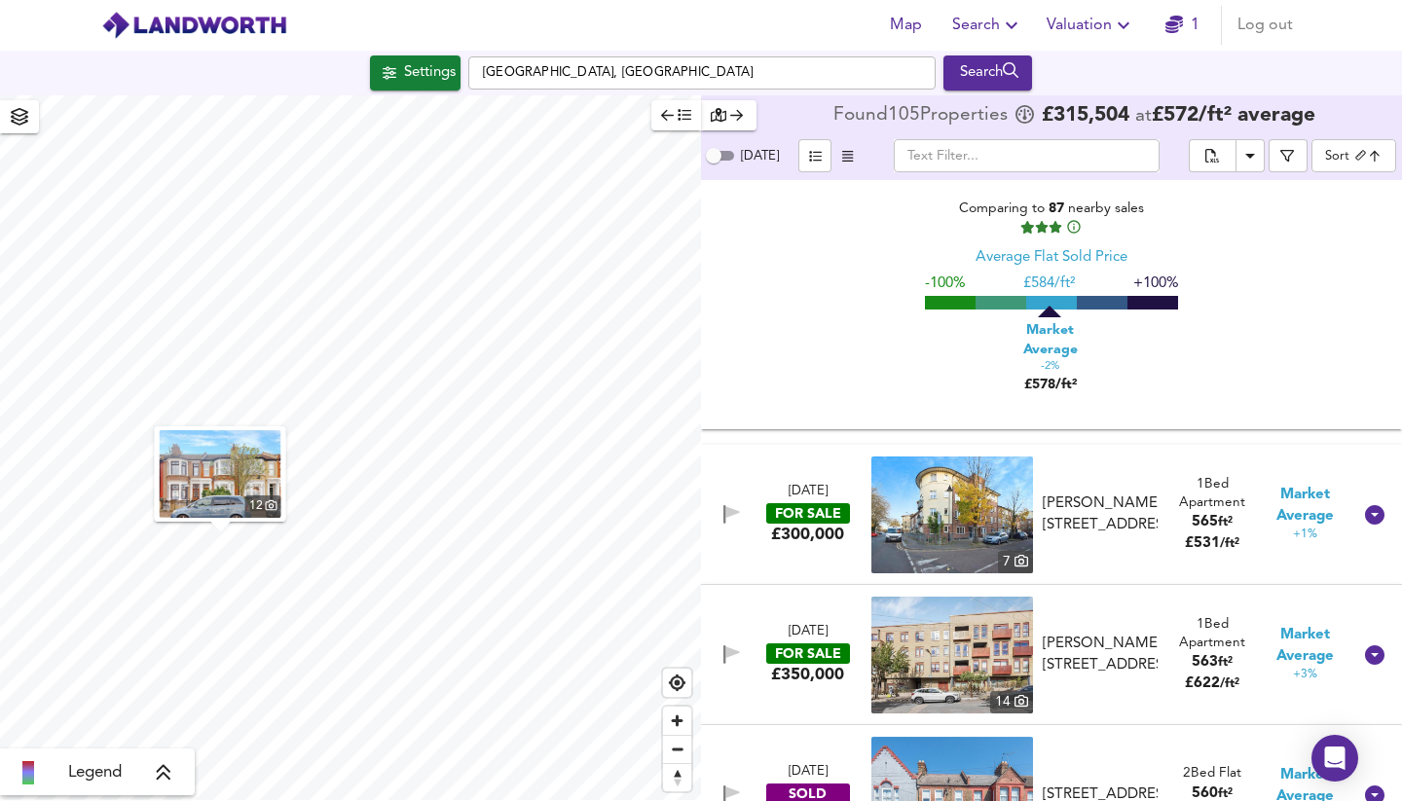
click at [819, 503] on div "FOR SALE" at bounding box center [808, 513] width 84 height 20
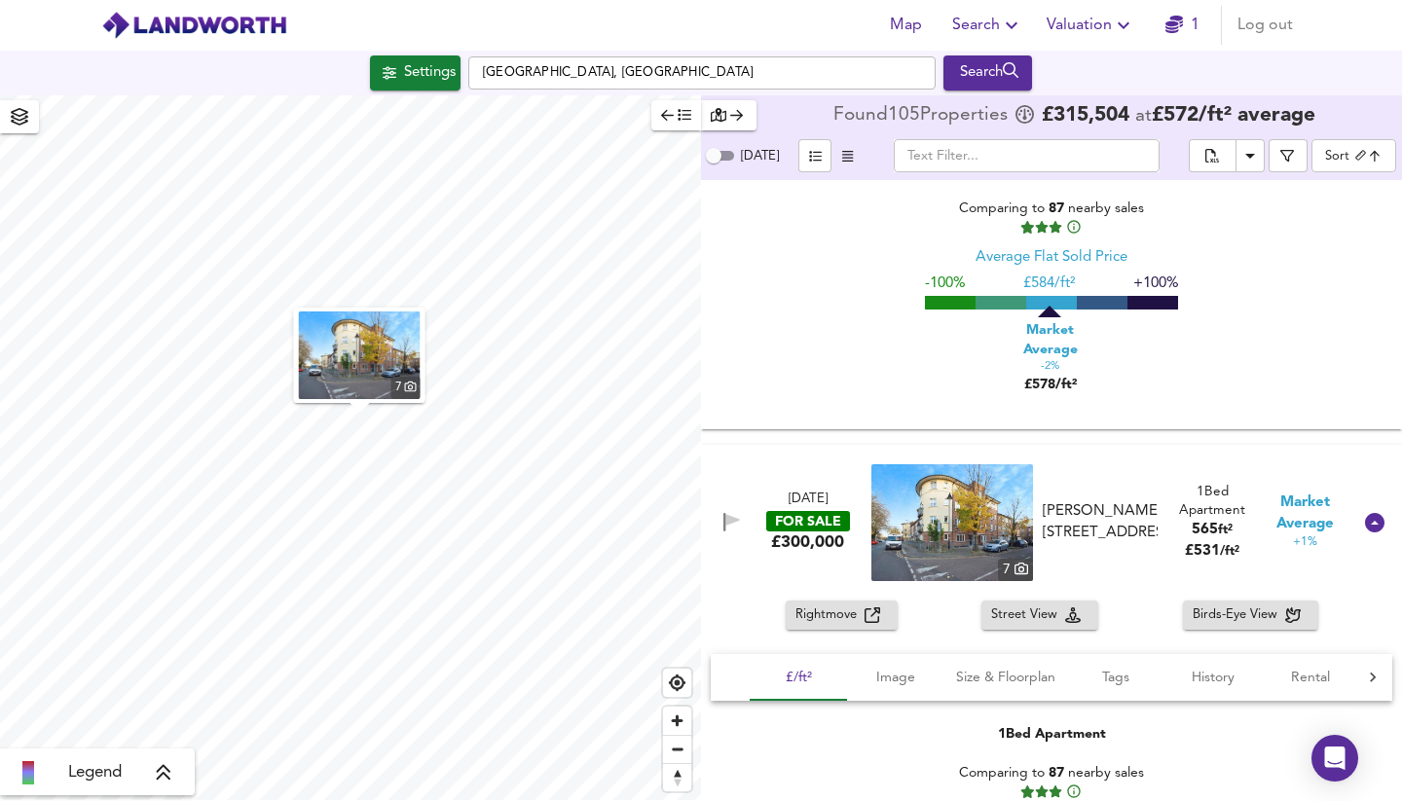
click at [836, 604] on span "Rightmove" at bounding box center [829, 615] width 69 height 22
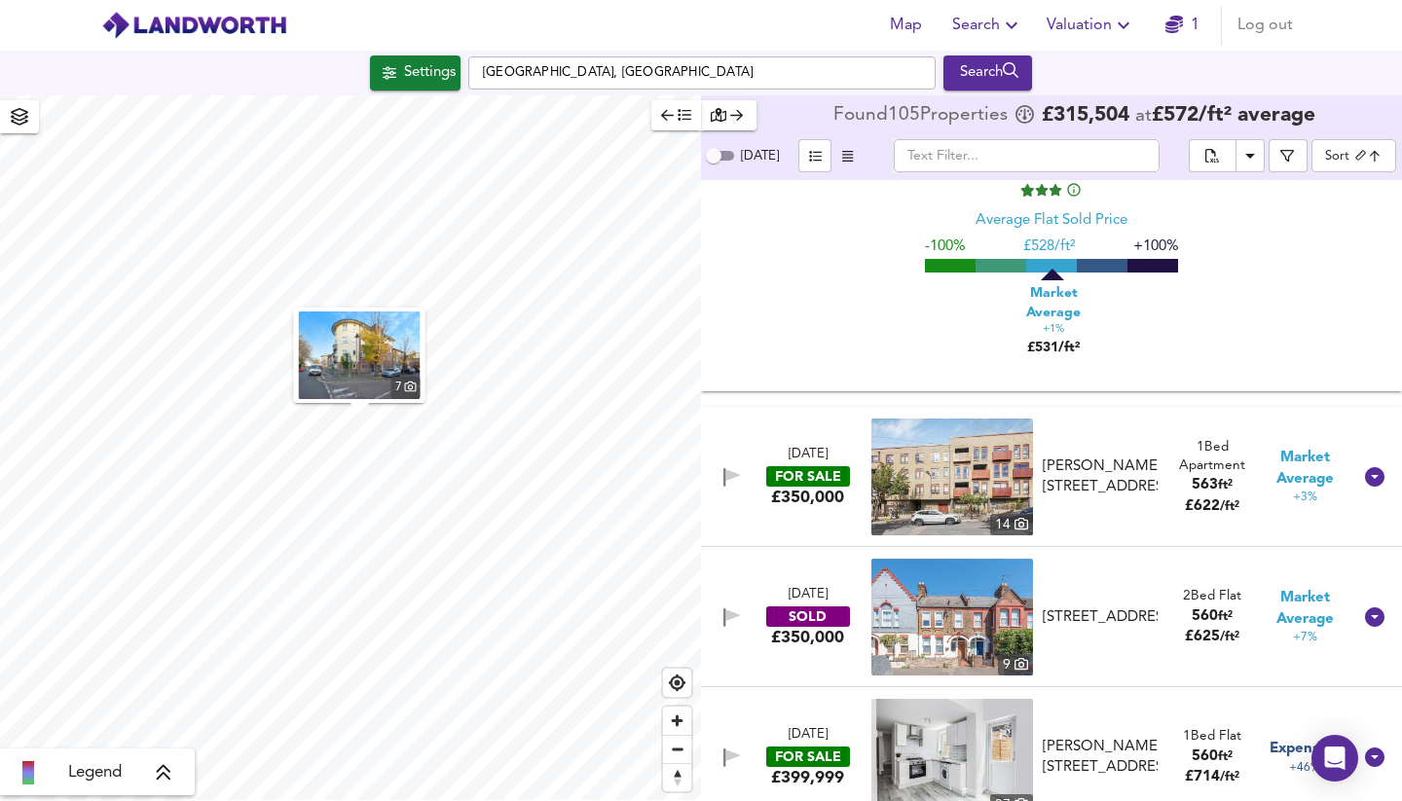
scroll to position [9465, 0]
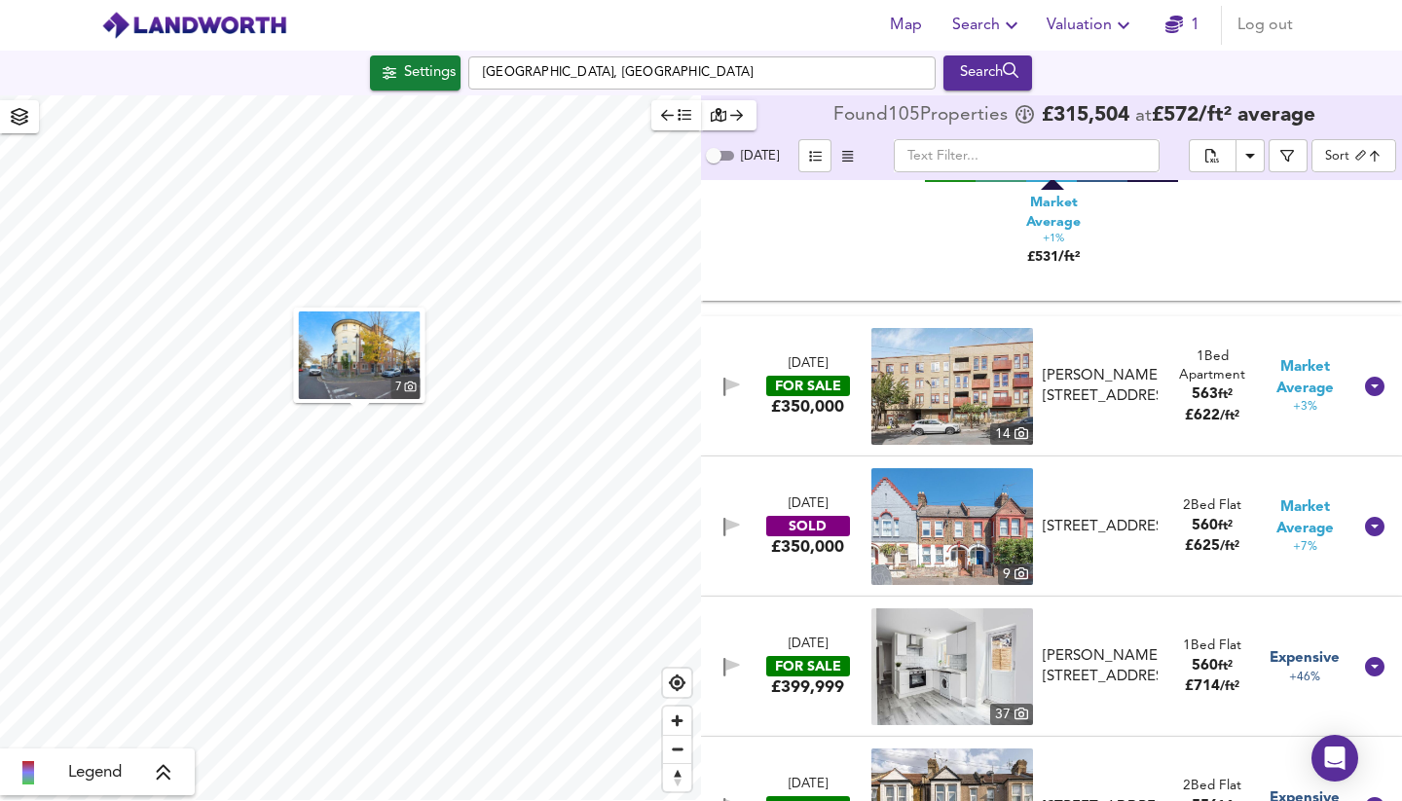
click at [815, 516] on div "SOLD" at bounding box center [808, 526] width 84 height 20
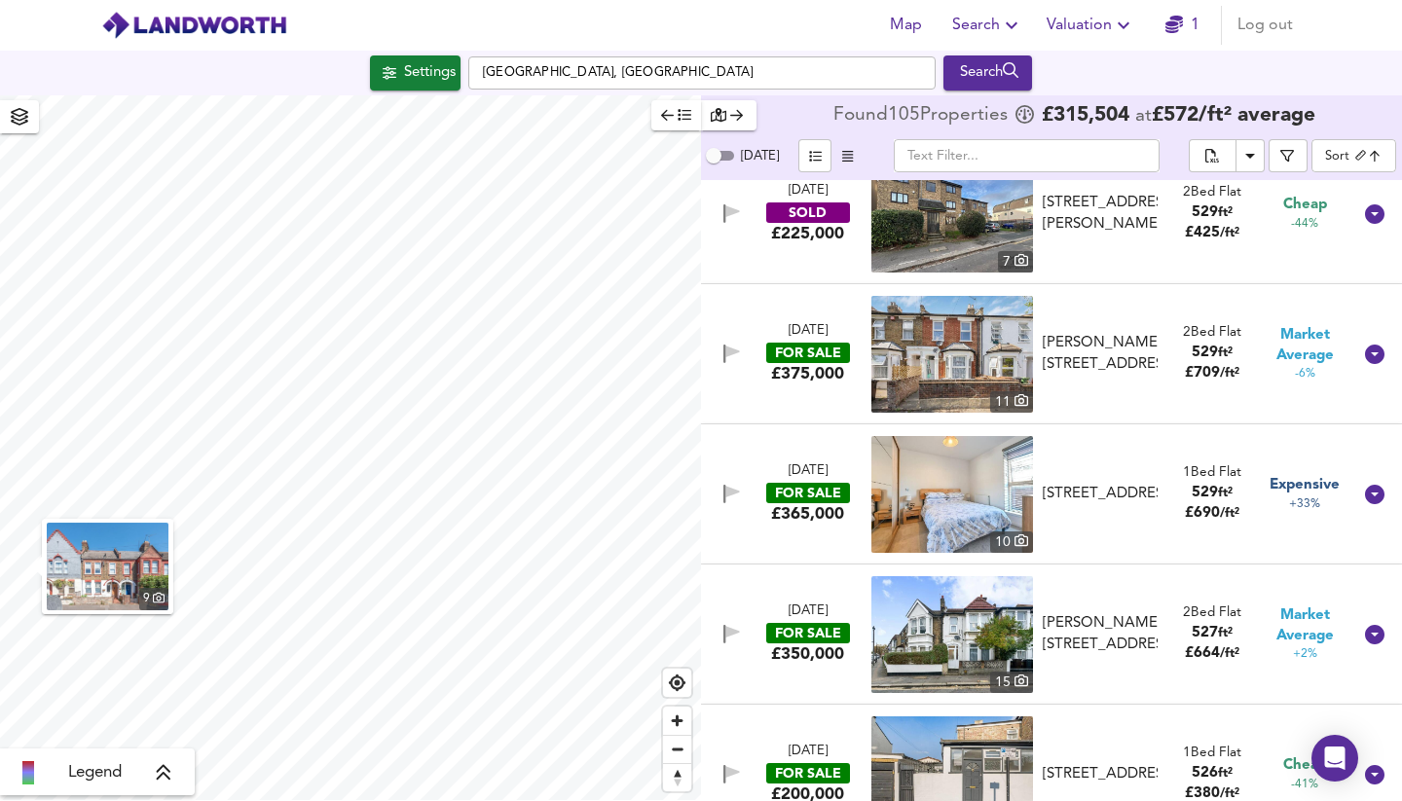
scroll to position [11335, 0]
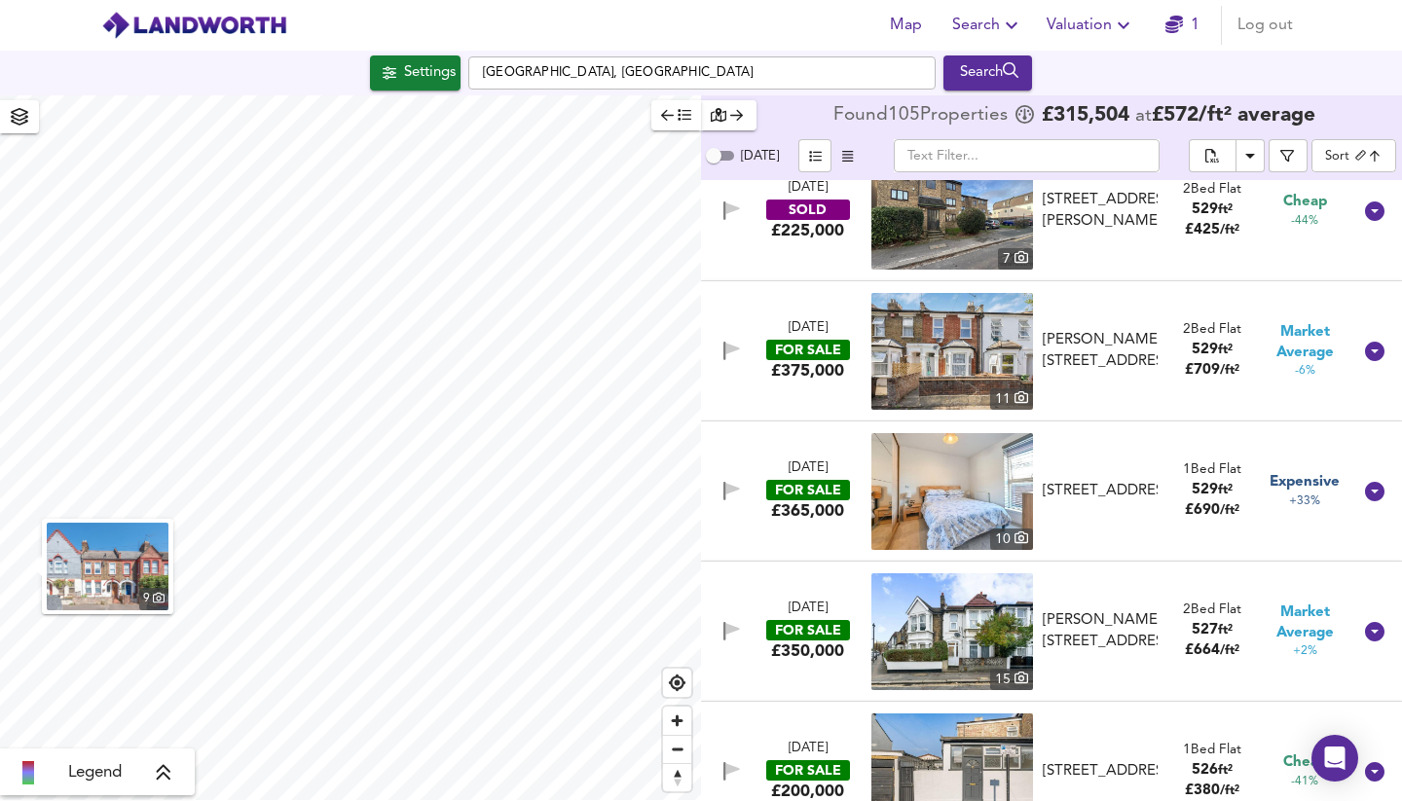
click at [797, 340] on div "FOR SALE" at bounding box center [808, 350] width 84 height 20
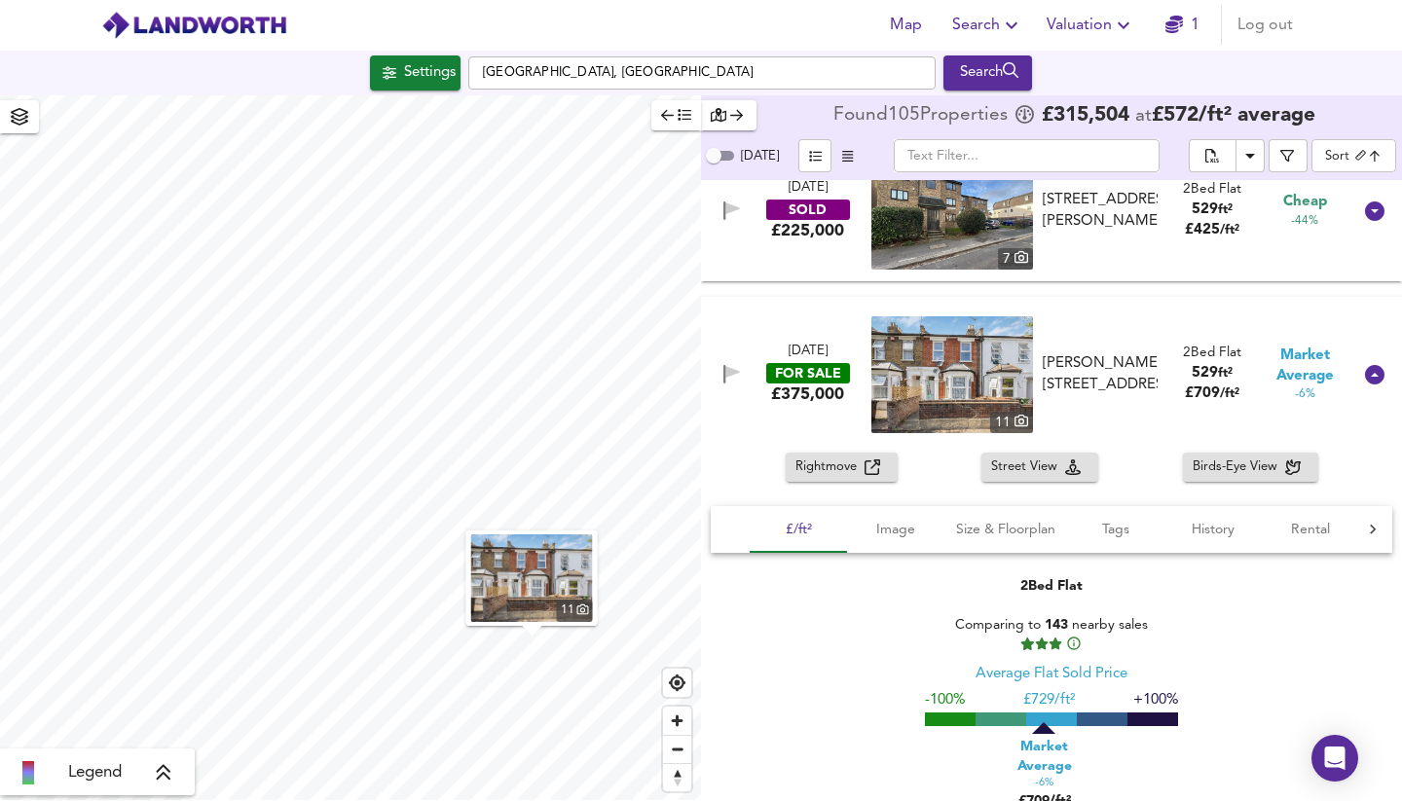
click at [852, 457] on span "Rightmove" at bounding box center [829, 468] width 69 height 22
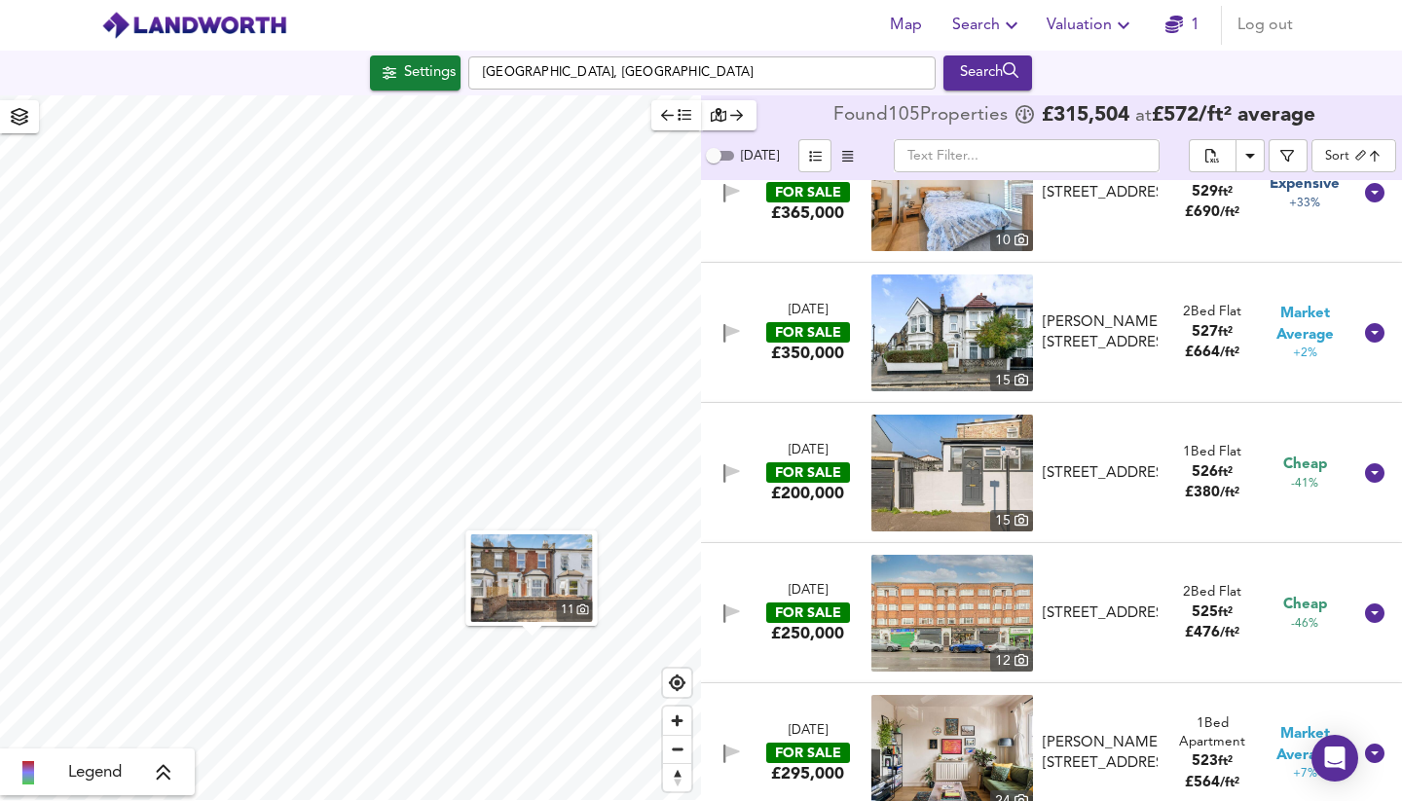
scroll to position [11983, 0]
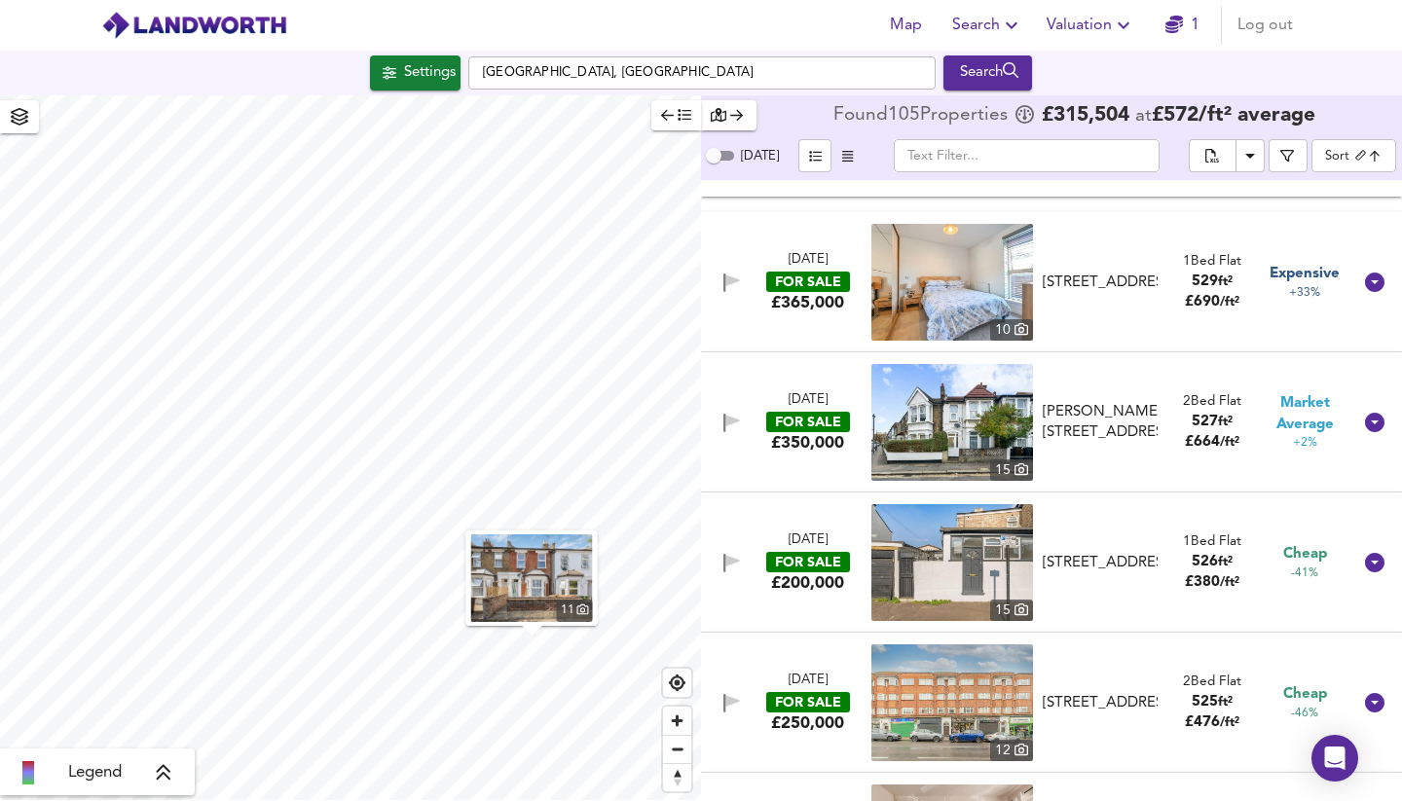
click at [810, 412] on div "FOR SALE" at bounding box center [808, 422] width 84 height 20
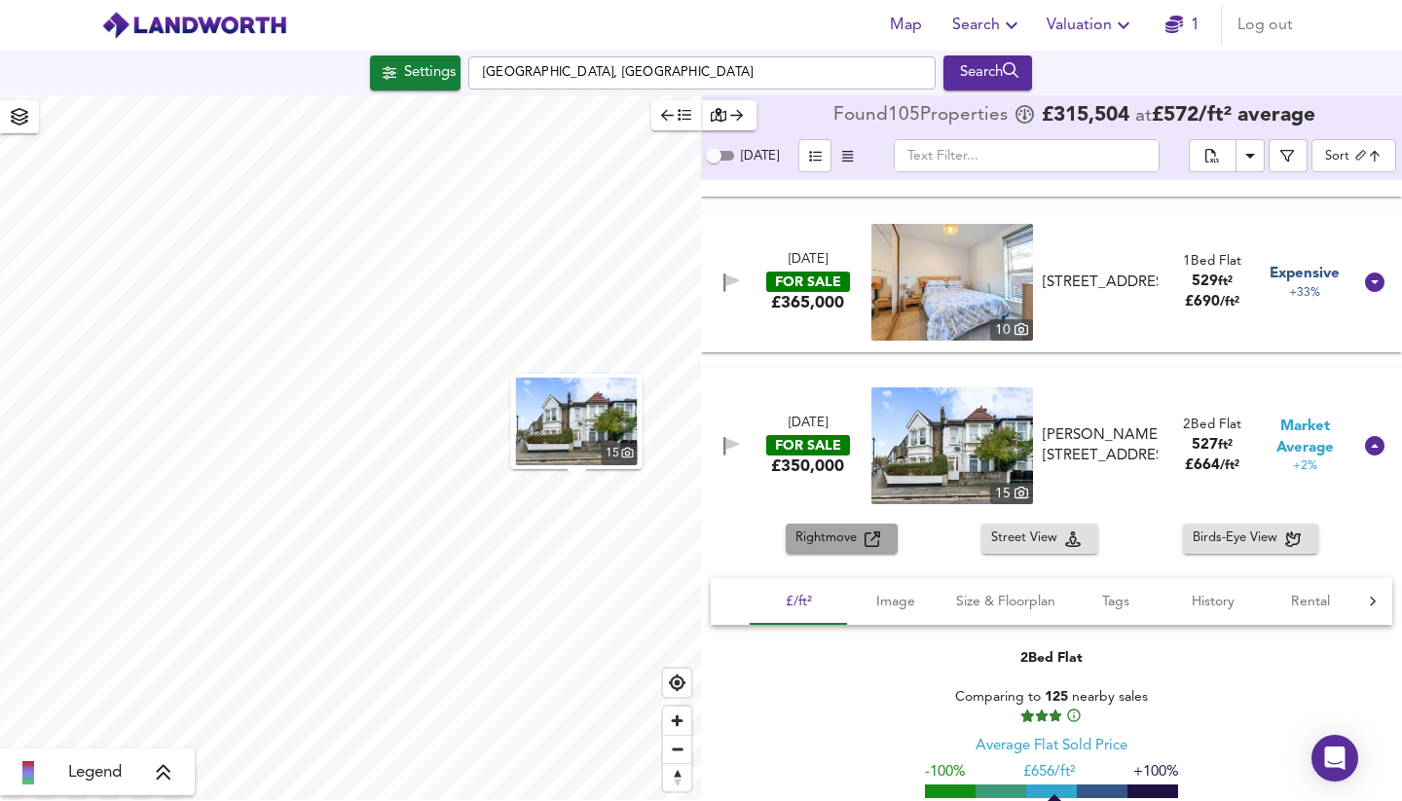
click at [840, 528] on span "Rightmove" at bounding box center [829, 539] width 69 height 22
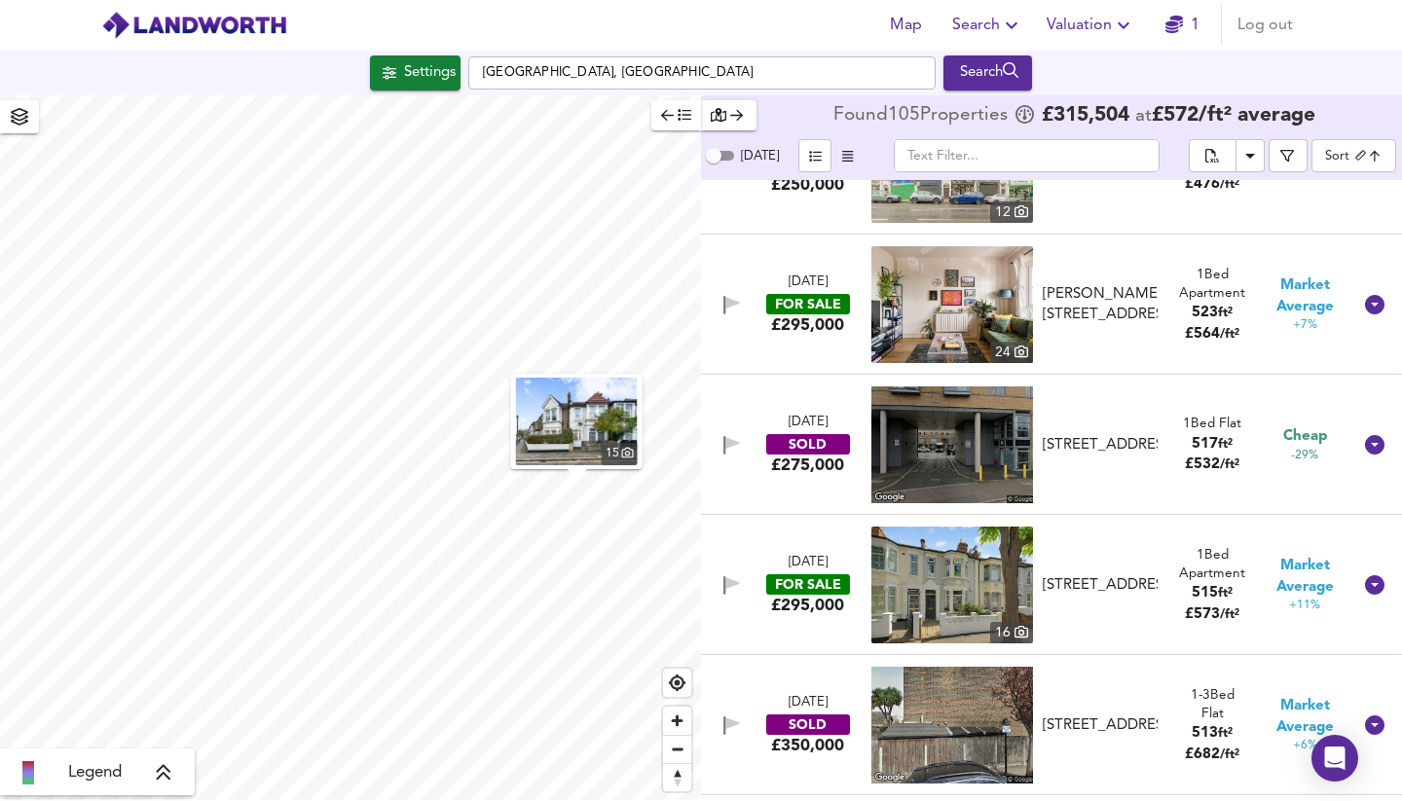
scroll to position [12963, 0]
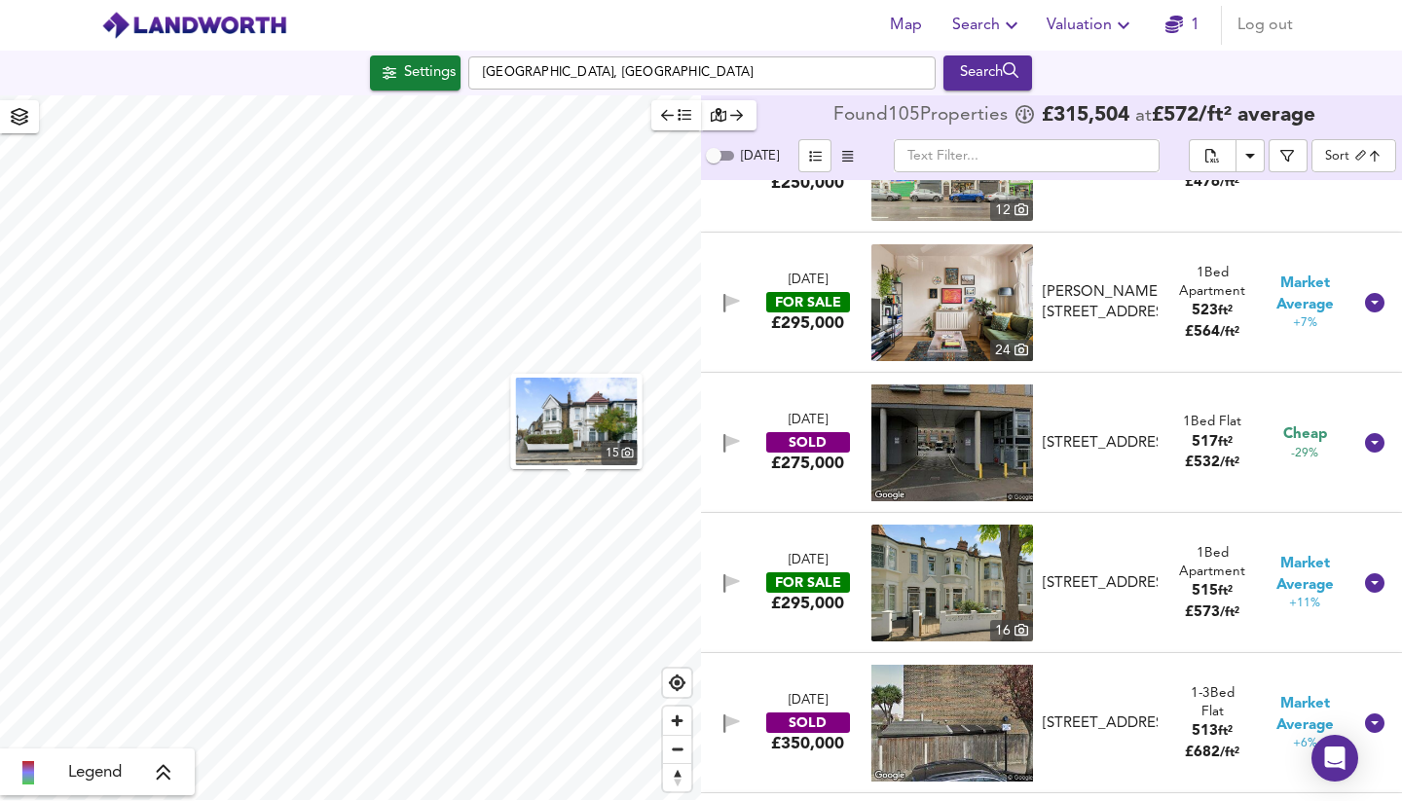
click at [816, 572] on div "FOR SALE" at bounding box center [808, 582] width 84 height 20
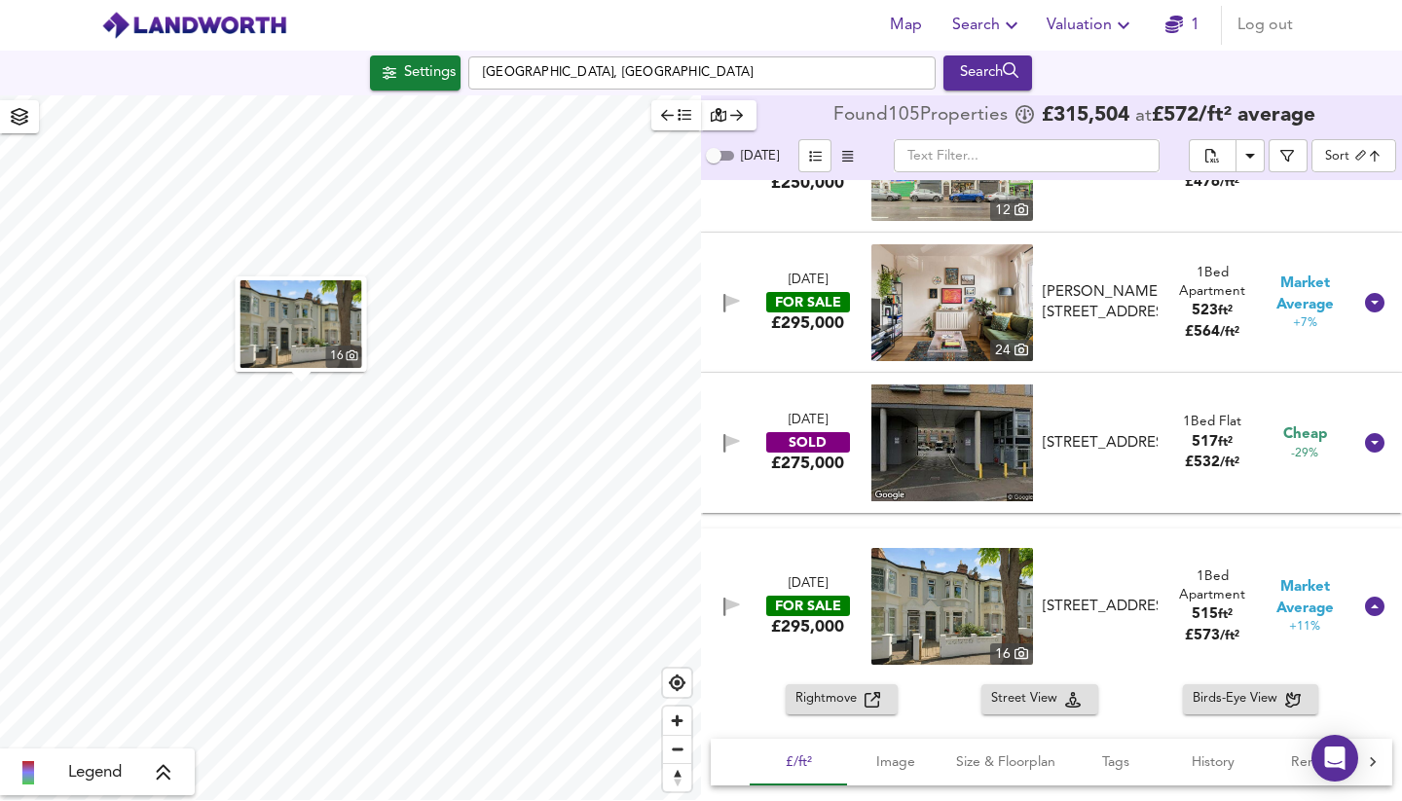
click at [830, 688] on span "Rightmove" at bounding box center [829, 699] width 69 height 22
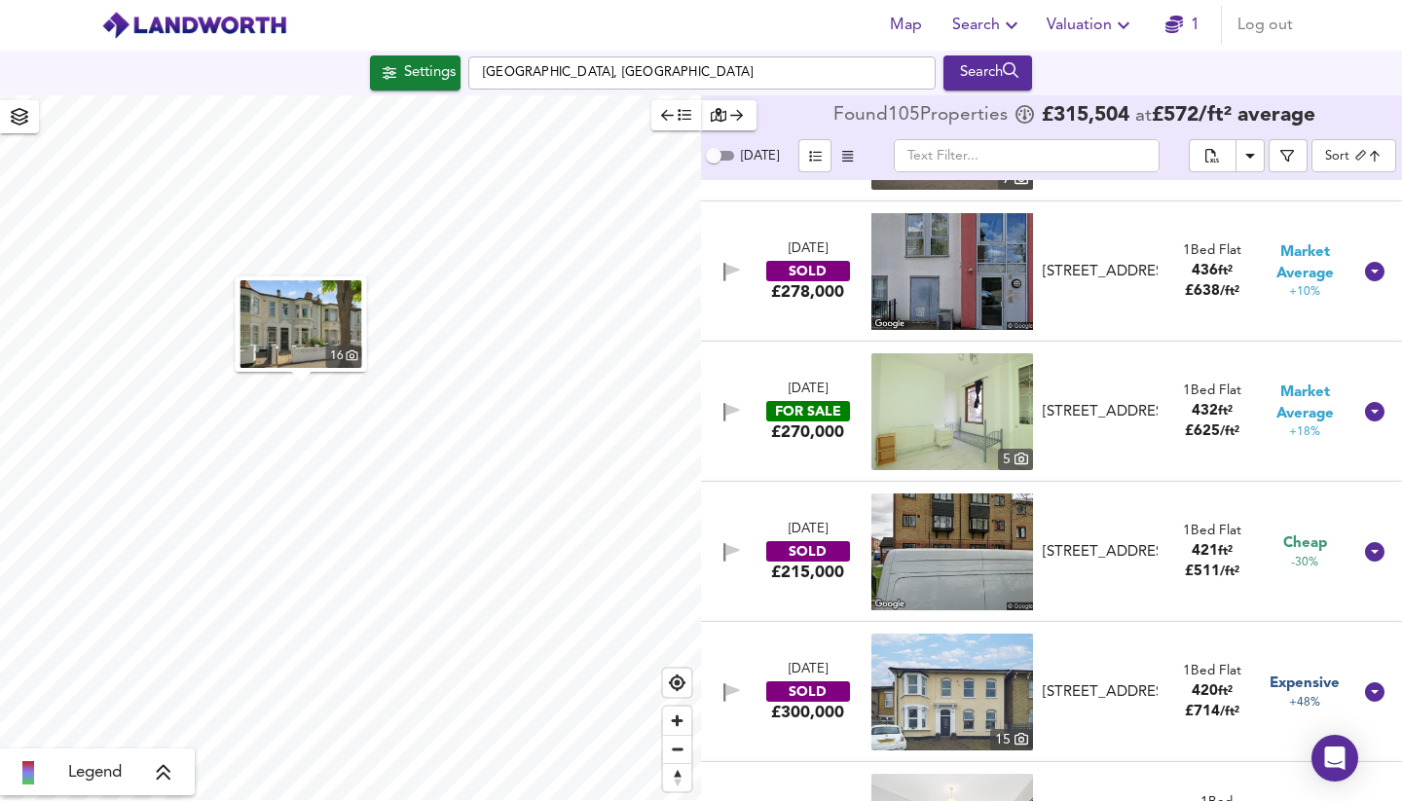
scroll to position [16802, 0]
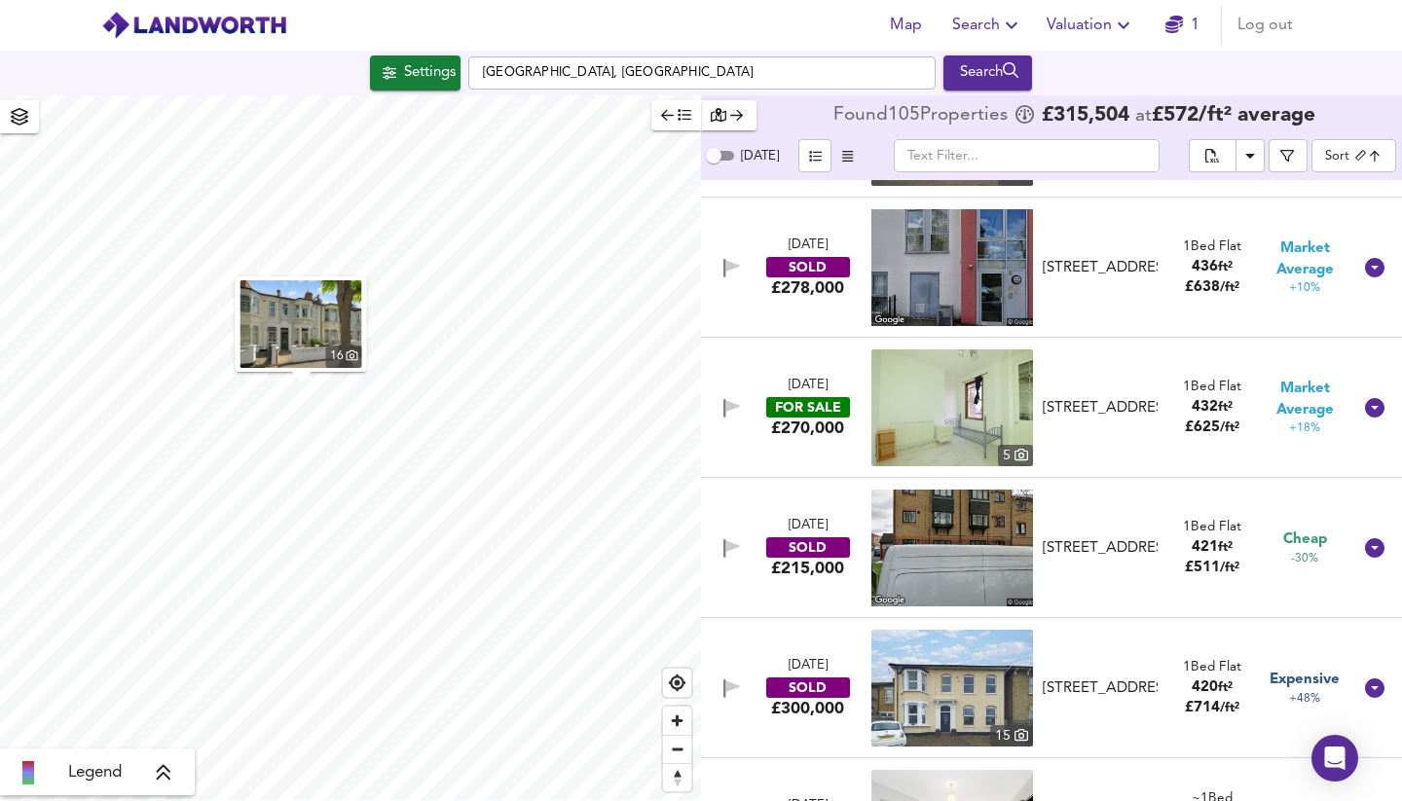
click at [794, 397] on div "FOR SALE" at bounding box center [808, 407] width 84 height 20
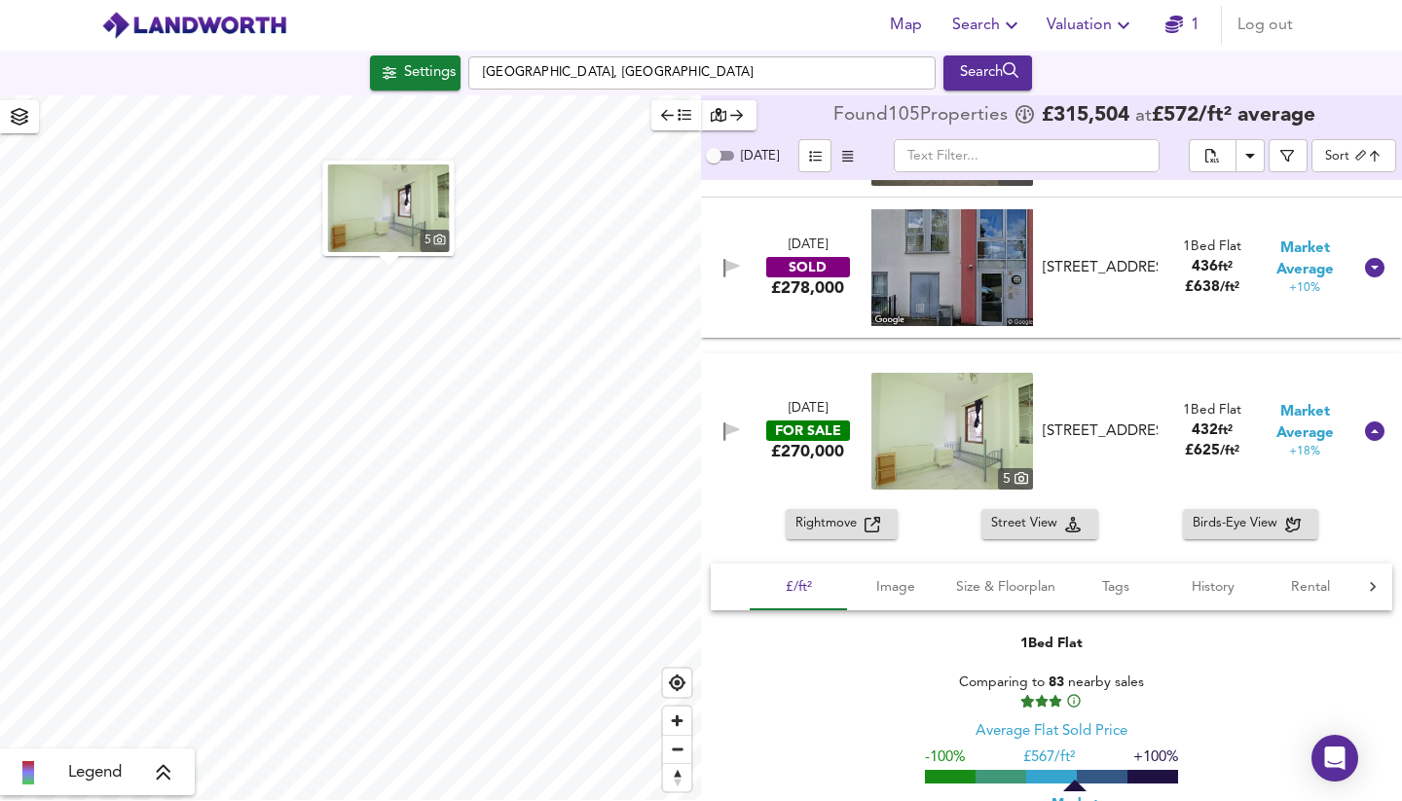
click at [813, 513] on span "Rightmove" at bounding box center [829, 524] width 69 height 22
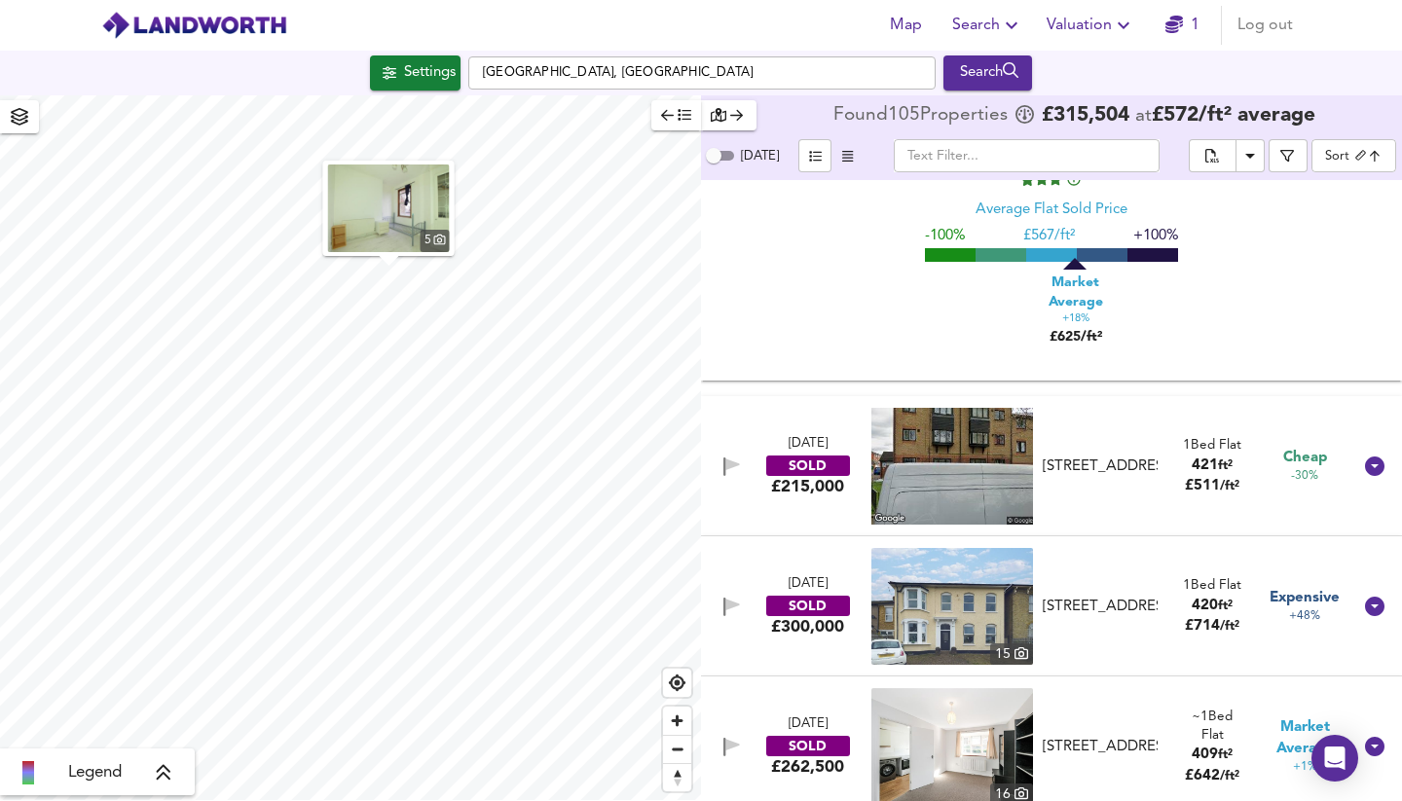
scroll to position [17633, 0]
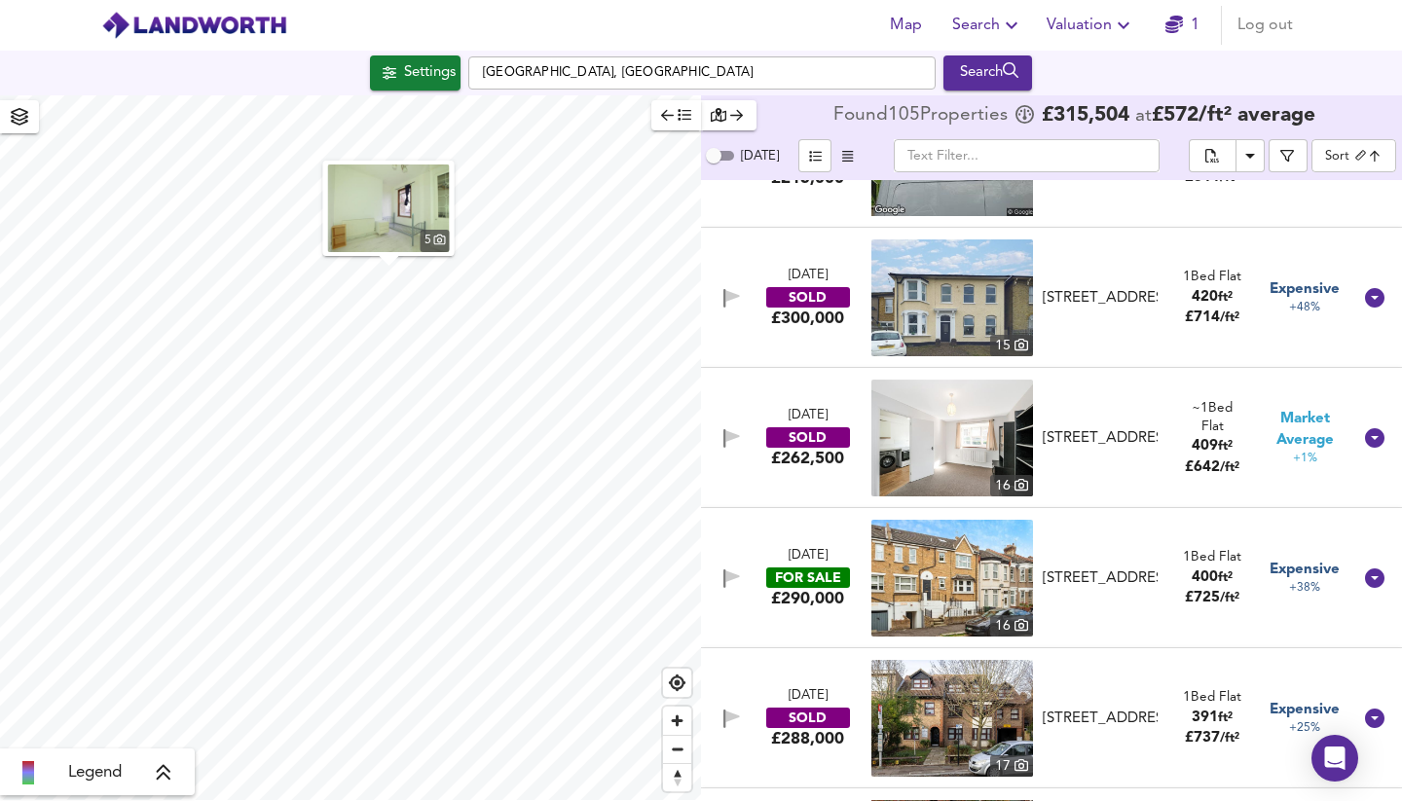
click at [807, 567] on div "FOR SALE" at bounding box center [808, 577] width 84 height 20
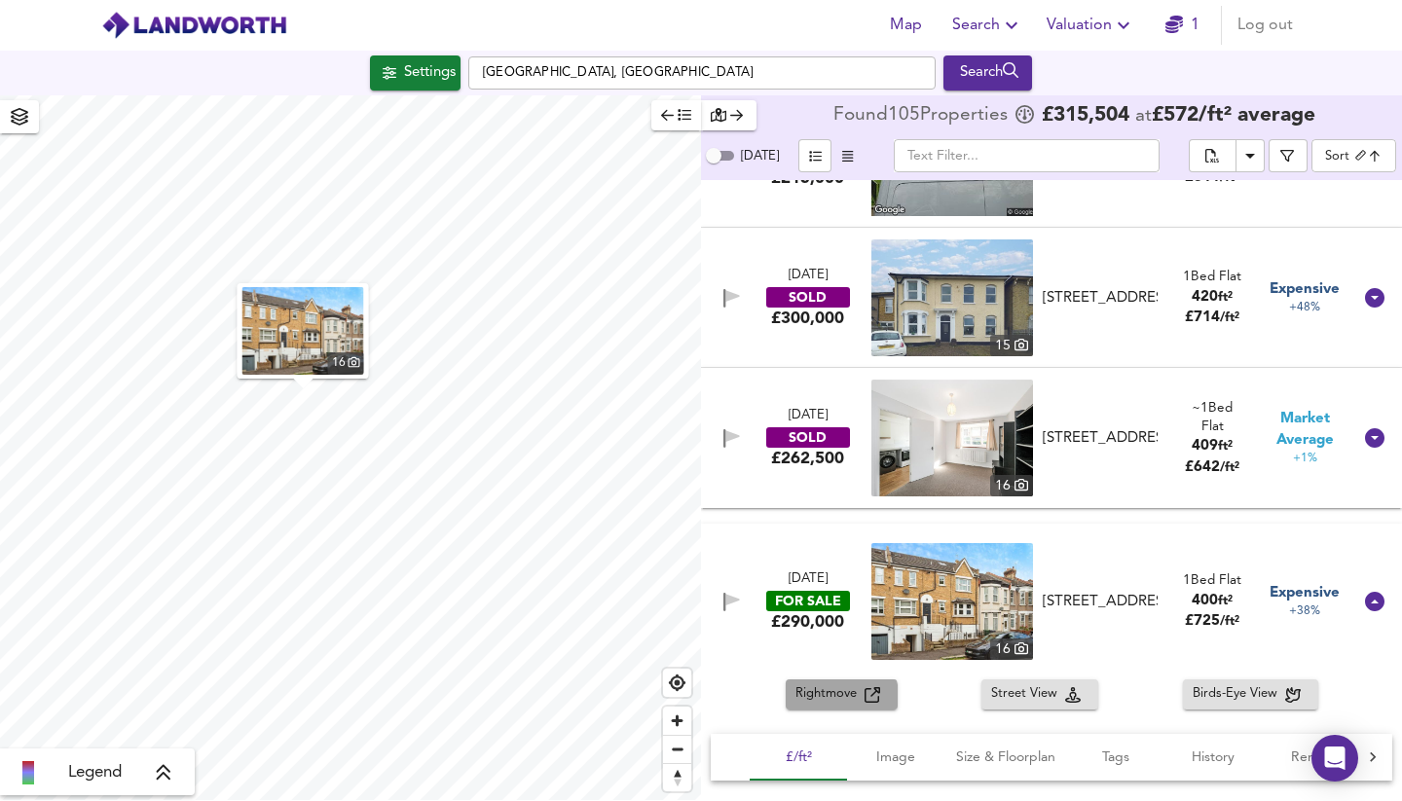
click at [828, 683] on span "Rightmove" at bounding box center [829, 694] width 69 height 22
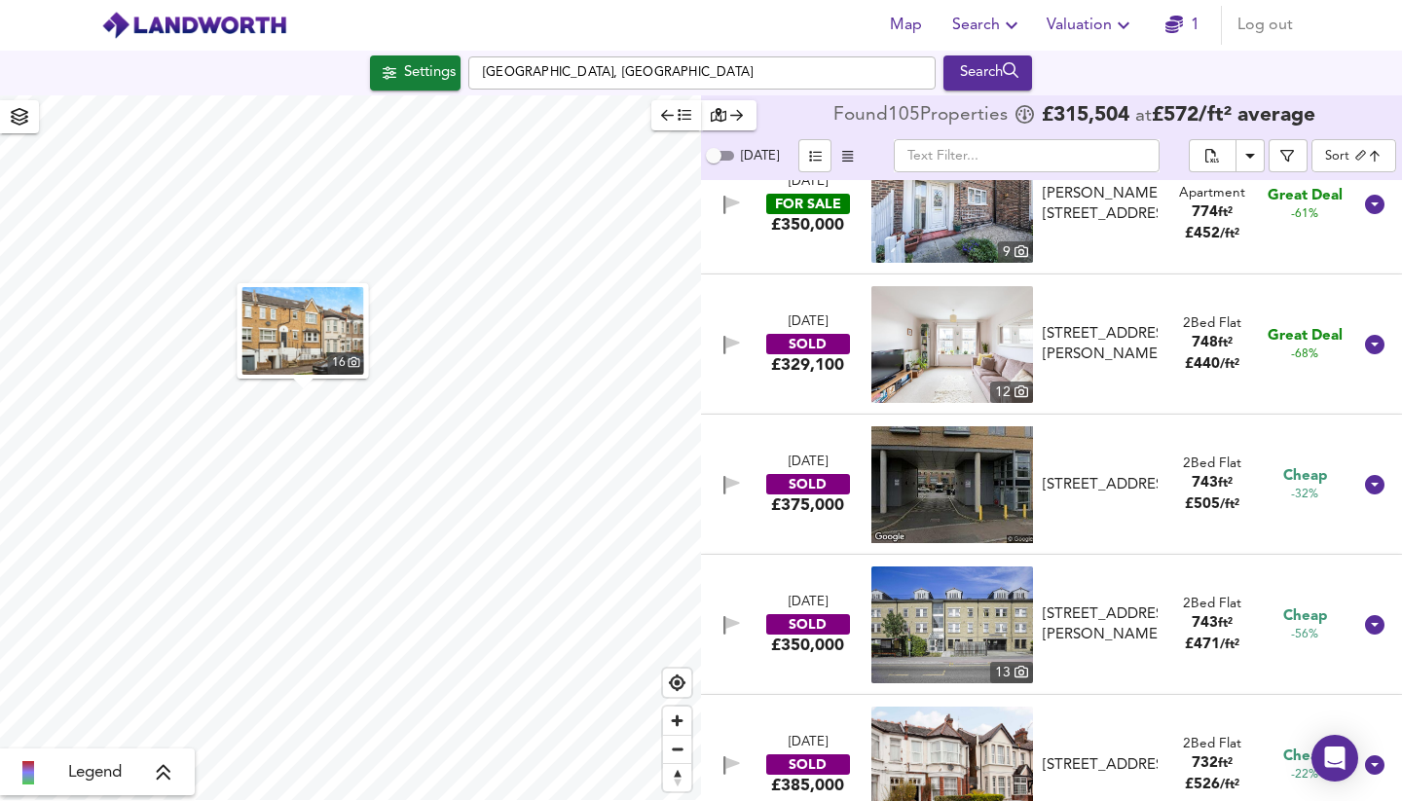
scroll to position [107, 0]
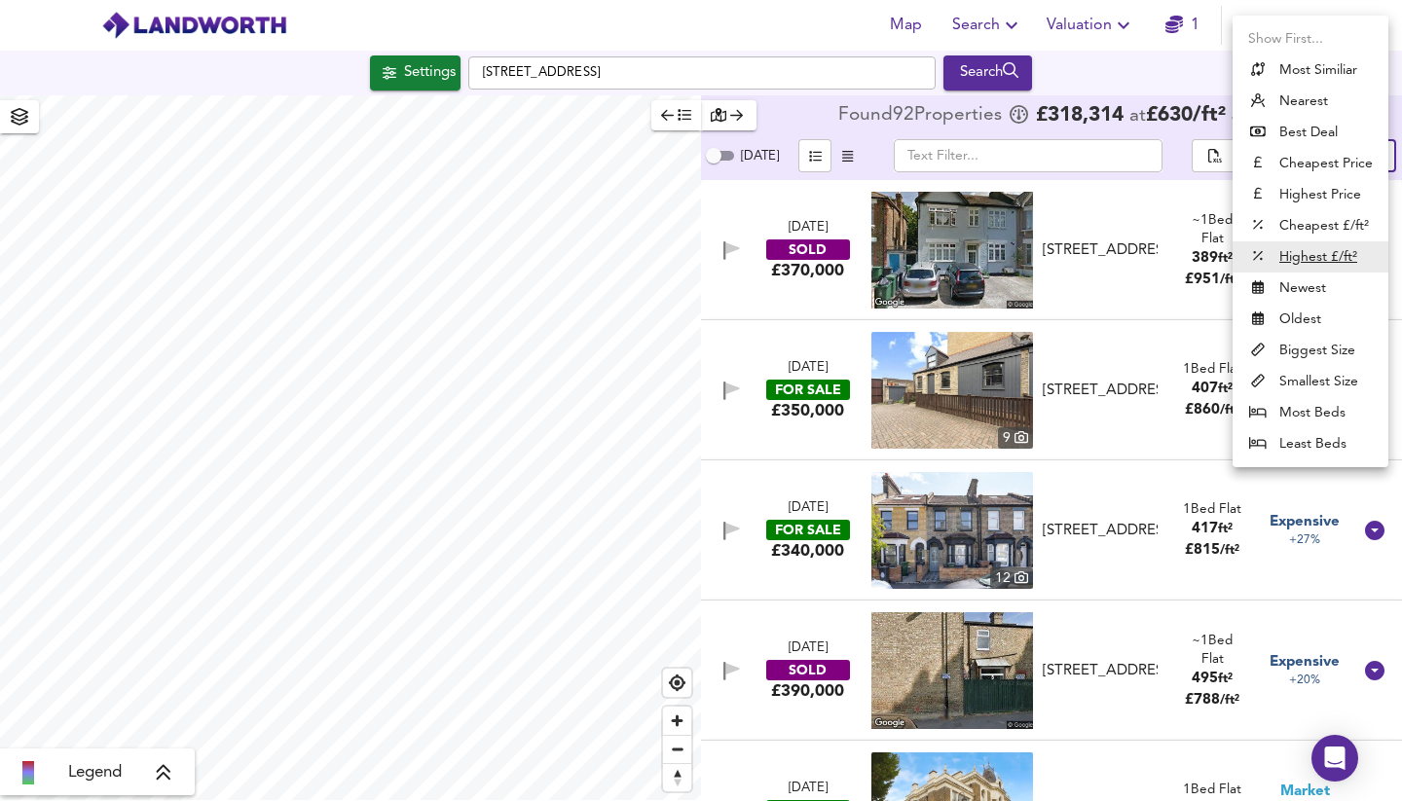
click at [1363, 154] on body "Map Search Valuation 1 Log out Settings Selborne Road, E17 7LS Search Legend Fo…" at bounding box center [701, 400] width 1402 height 801
click at [1329, 199] on li "Highest Price" at bounding box center [1310, 194] width 156 height 31
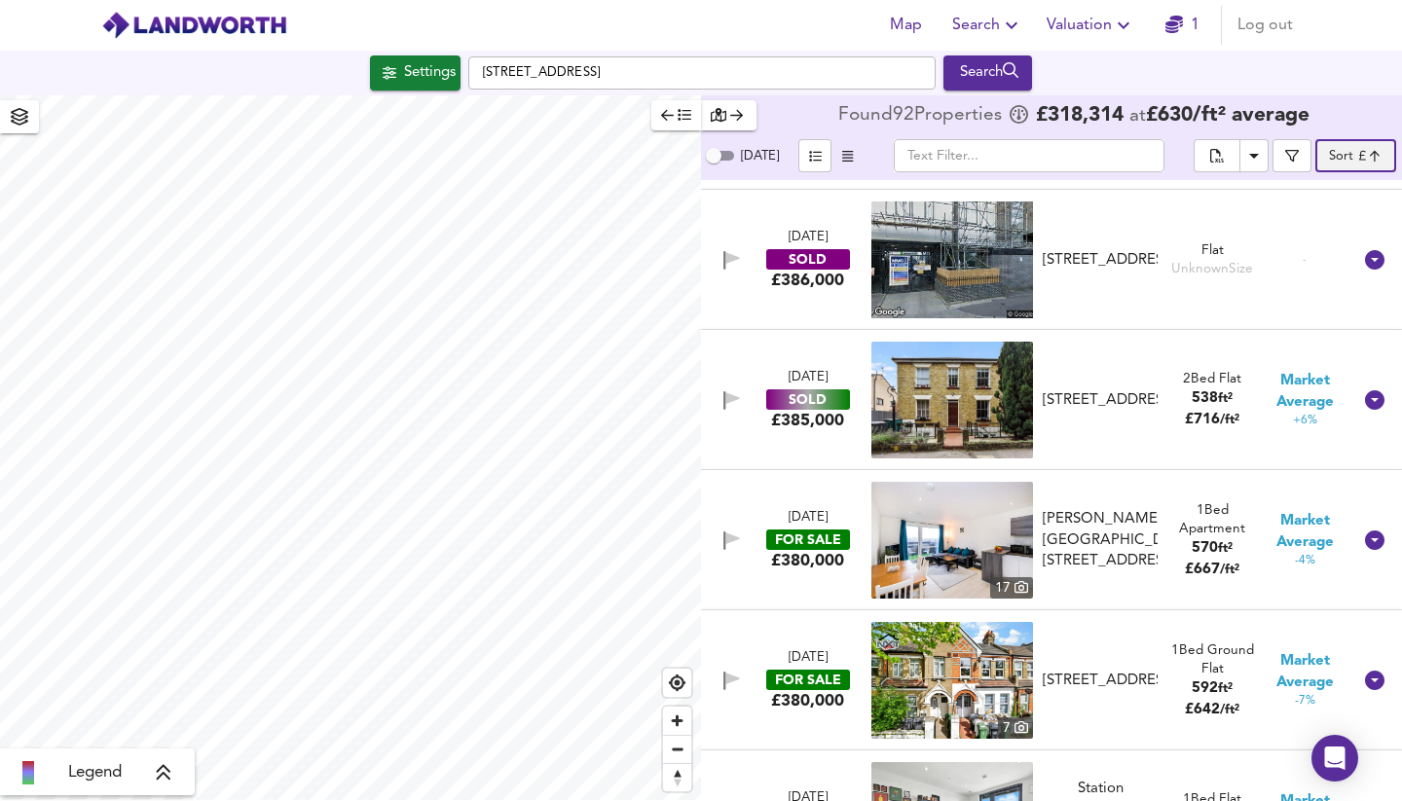
scroll to position [843, 0]
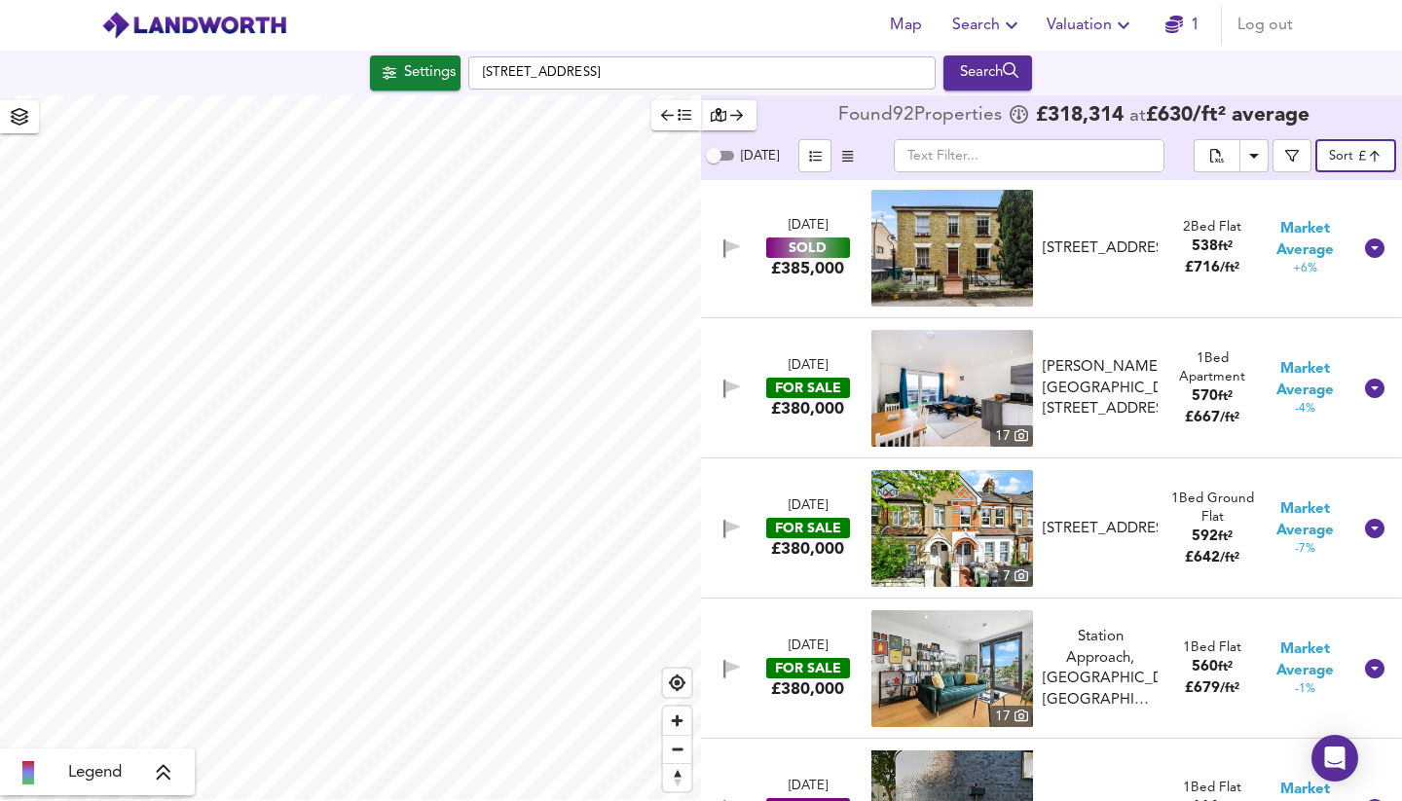
click at [826, 531] on div "FOR SALE" at bounding box center [808, 528] width 84 height 20
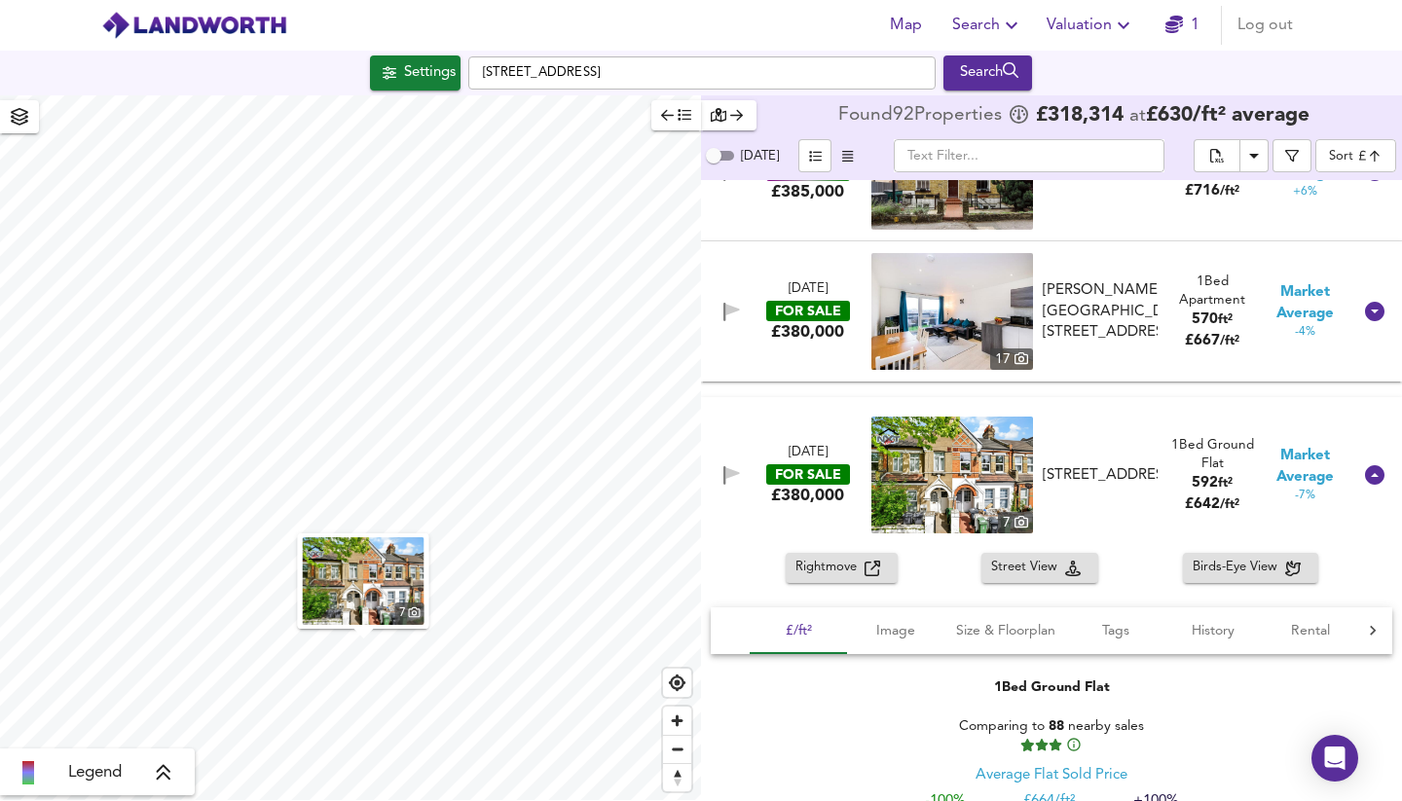
scroll to position [921, 0]
click at [1324, 628] on span "Rental" at bounding box center [1310, 630] width 74 height 24
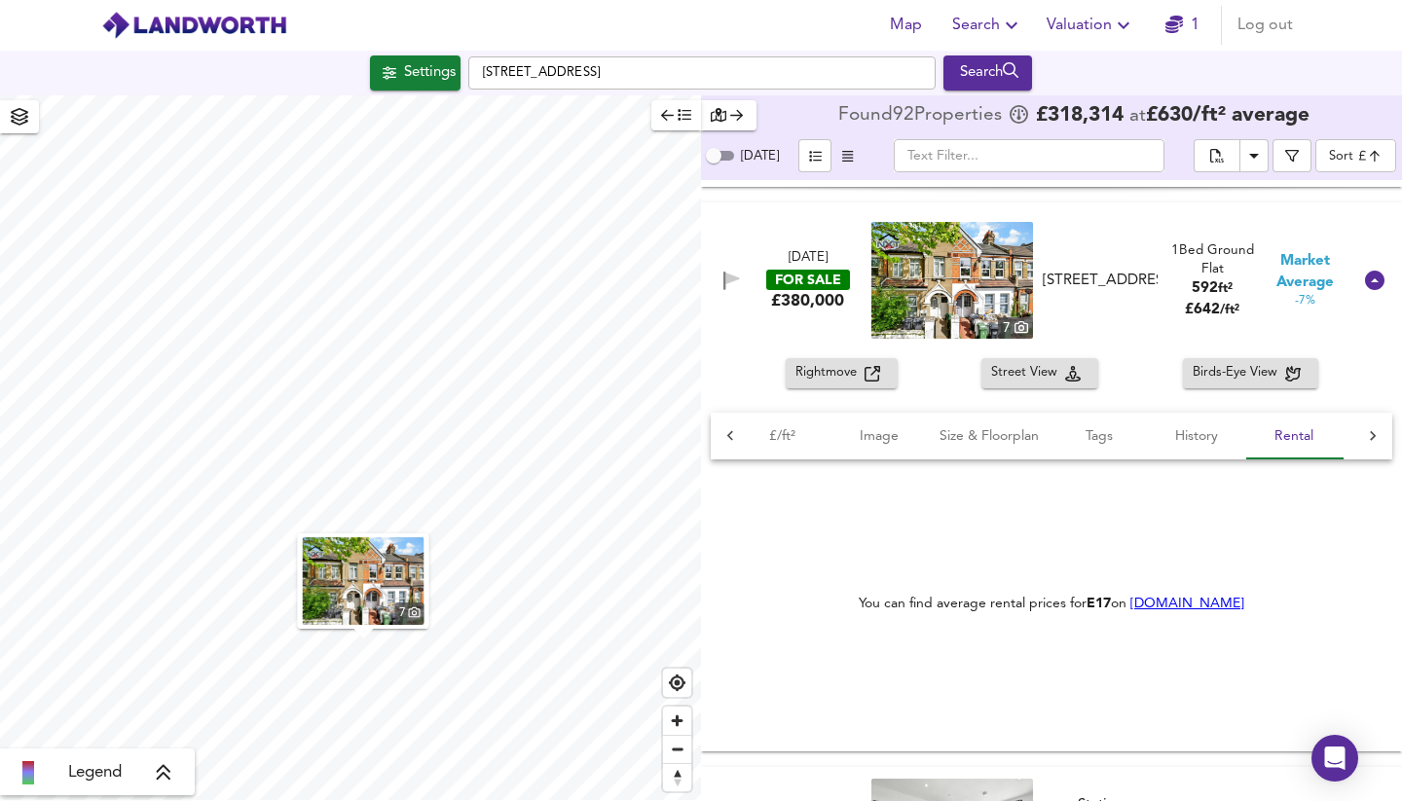
scroll to position [1115, 0]
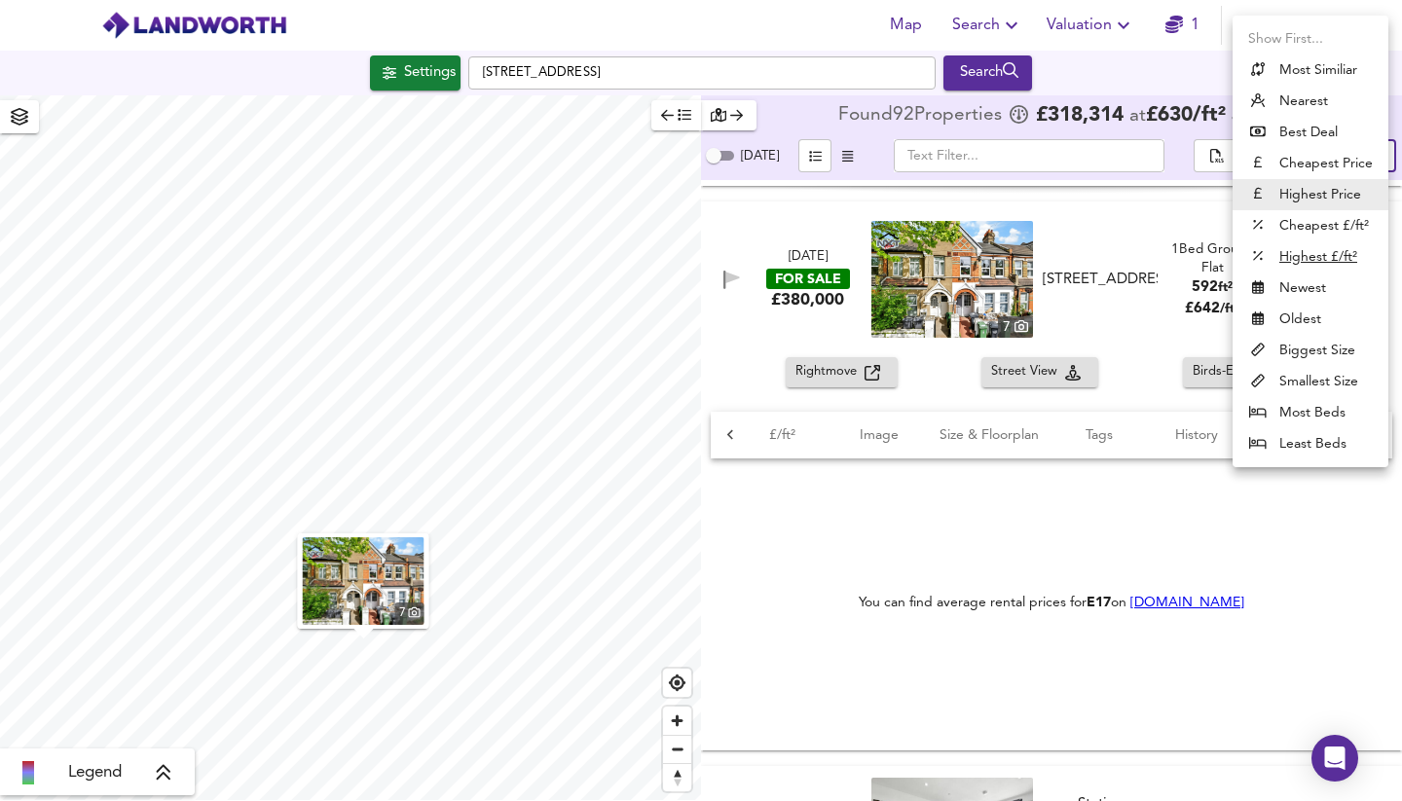
click at [1352, 159] on body "Map Search Valuation 1 Log out Settings Selborne Road, E17 7LS Search 7 Legend …" at bounding box center [701, 400] width 1402 height 801
click at [1327, 255] on u "Highest £/ft²" at bounding box center [1318, 256] width 78 height 19
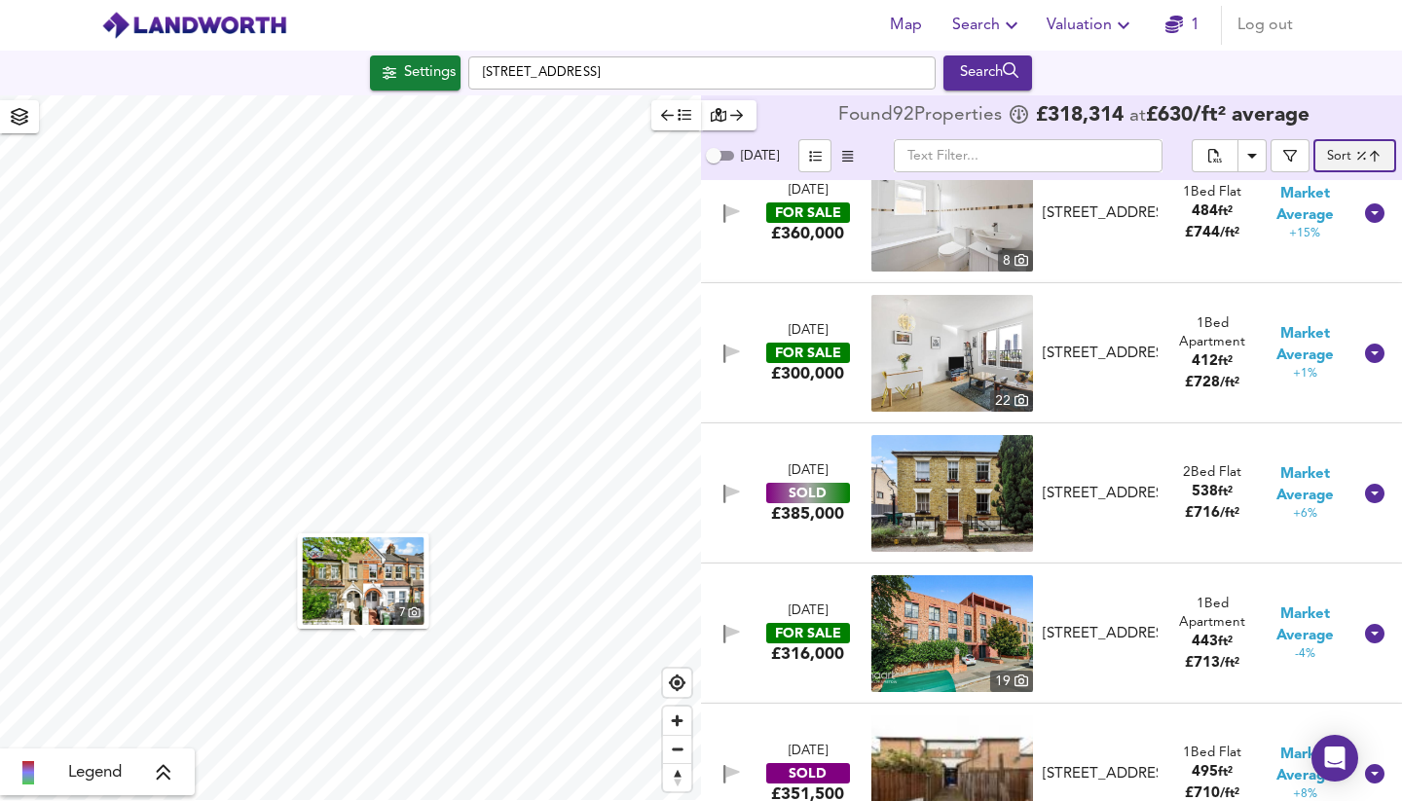
scroll to position [1541, 0]
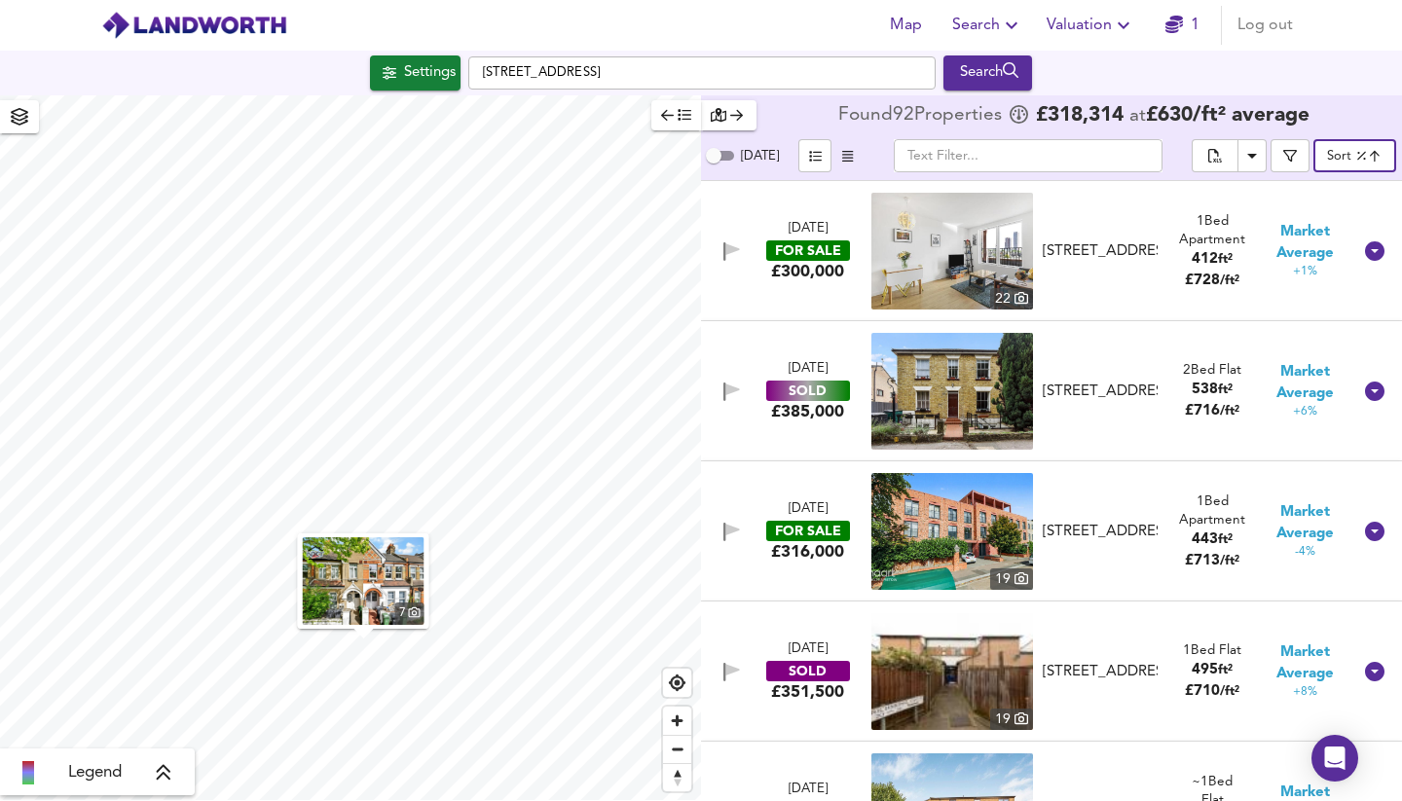
click at [817, 530] on div "FOR SALE" at bounding box center [808, 531] width 84 height 20
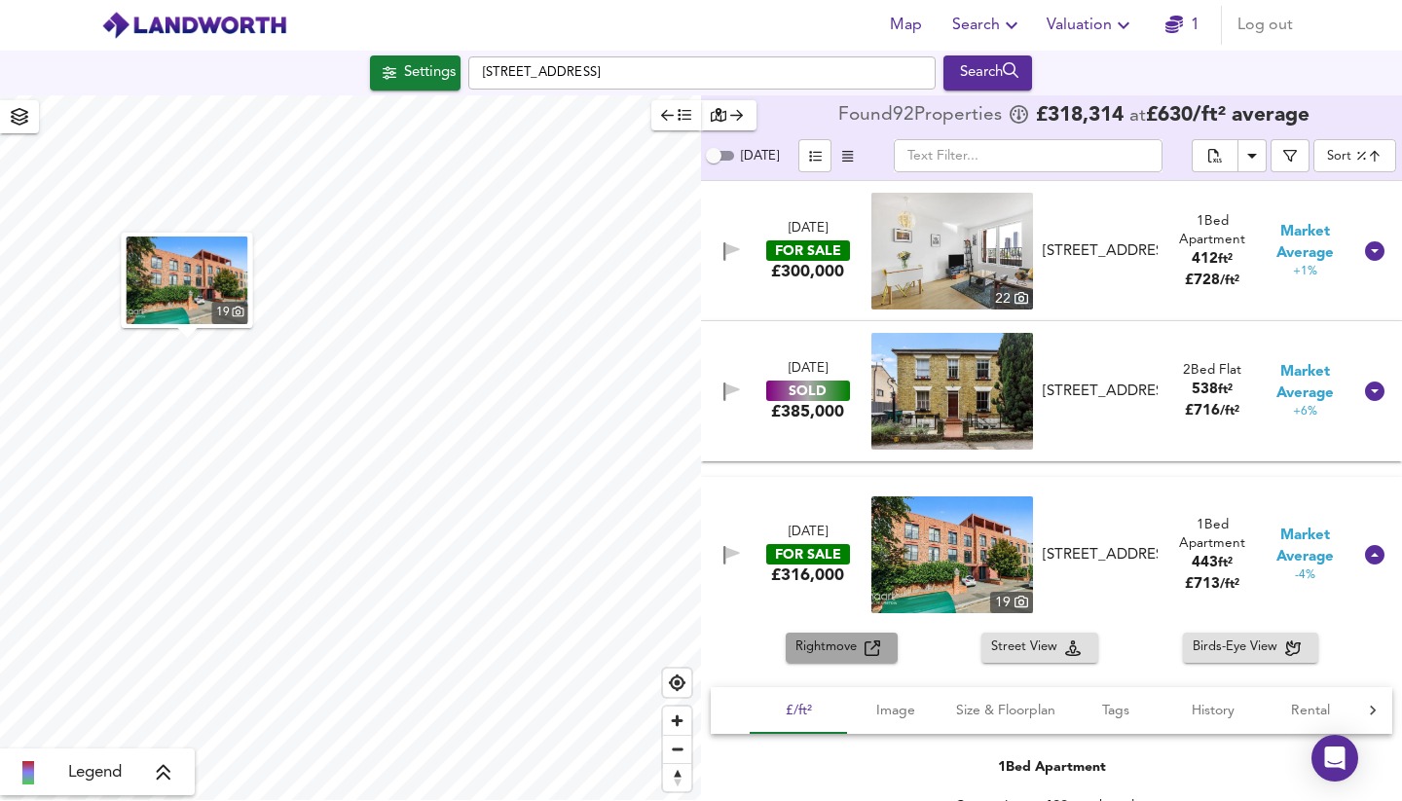
click at [859, 652] on span "Rightmove" at bounding box center [829, 648] width 69 height 22
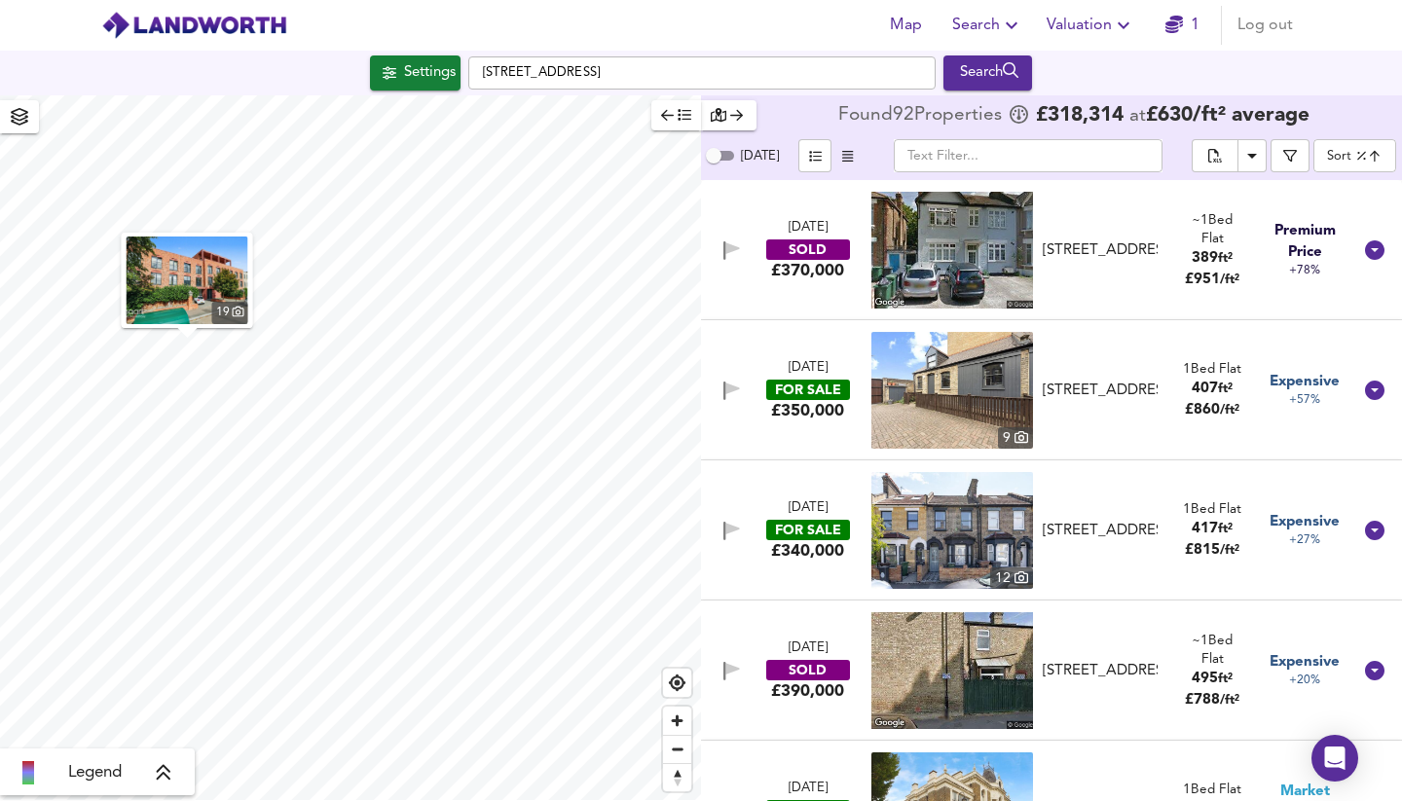
scroll to position [0, 0]
click at [423, 75] on div "Settings" at bounding box center [430, 72] width 52 height 25
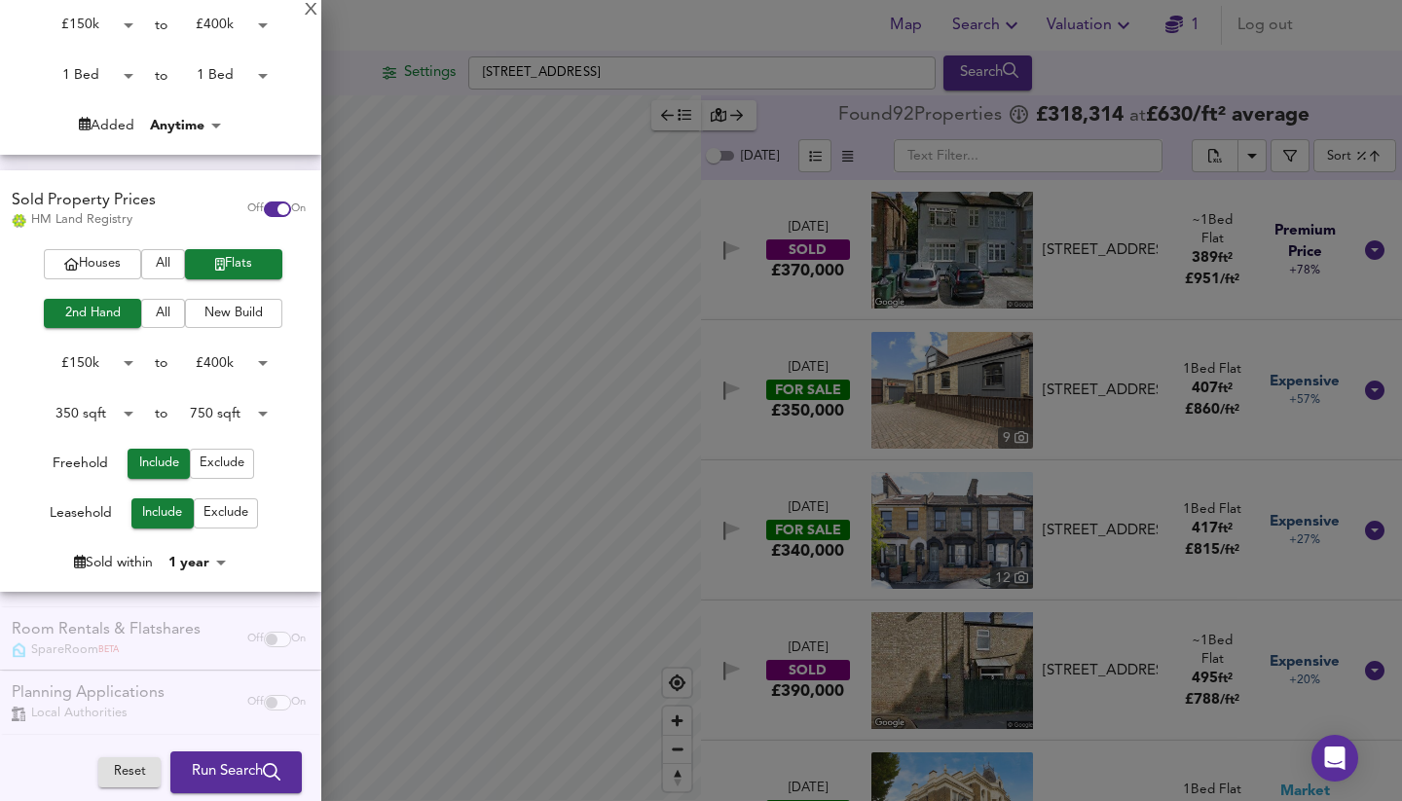
scroll to position [360, 0]
click at [572, 330] on div at bounding box center [701, 400] width 1402 height 801
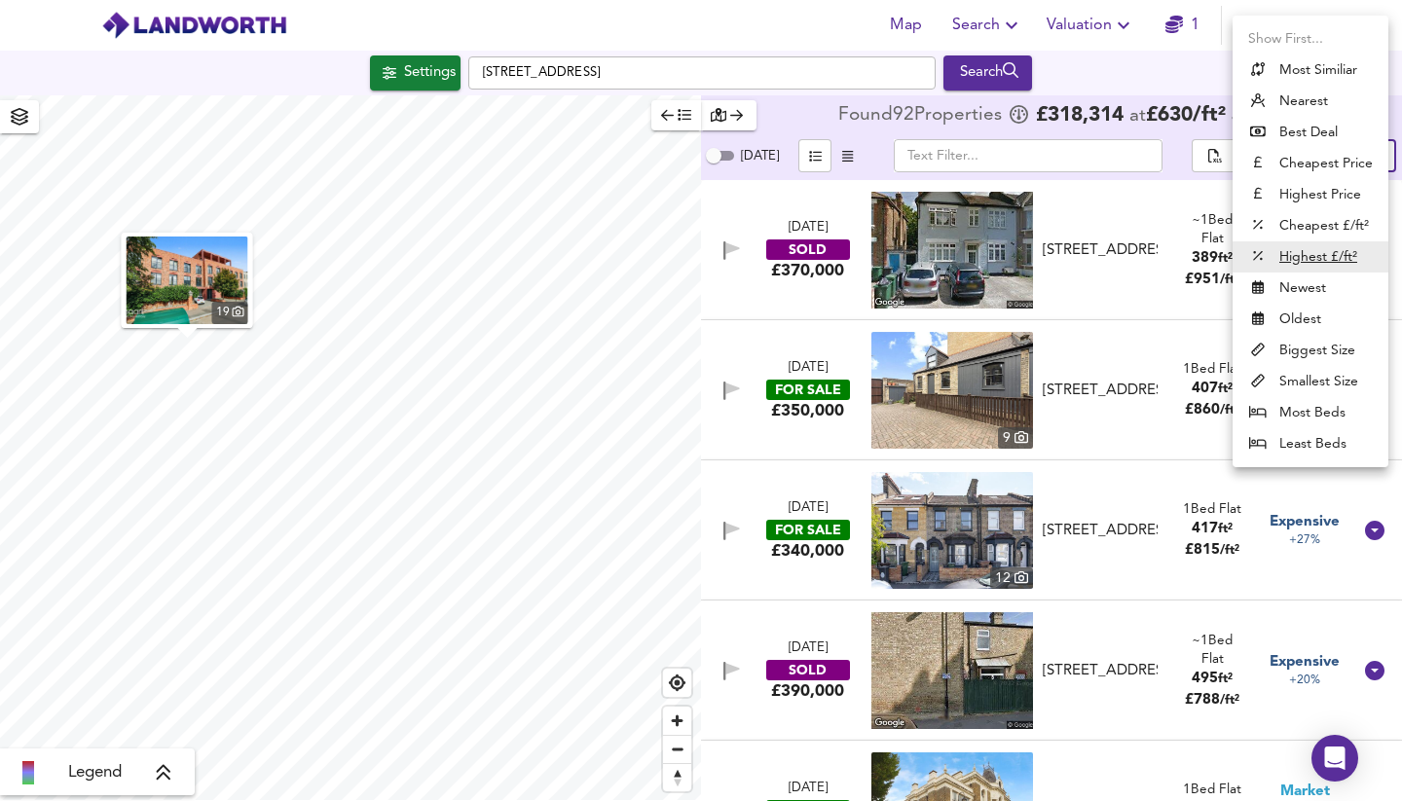
click at [1360, 162] on body "Map Search Valuation 1 Log out Settings Selborne Road, E17 7LS Search 19 Legend…" at bounding box center [701, 400] width 1402 height 801
click at [1324, 413] on li "Most Beds" at bounding box center [1310, 412] width 156 height 31
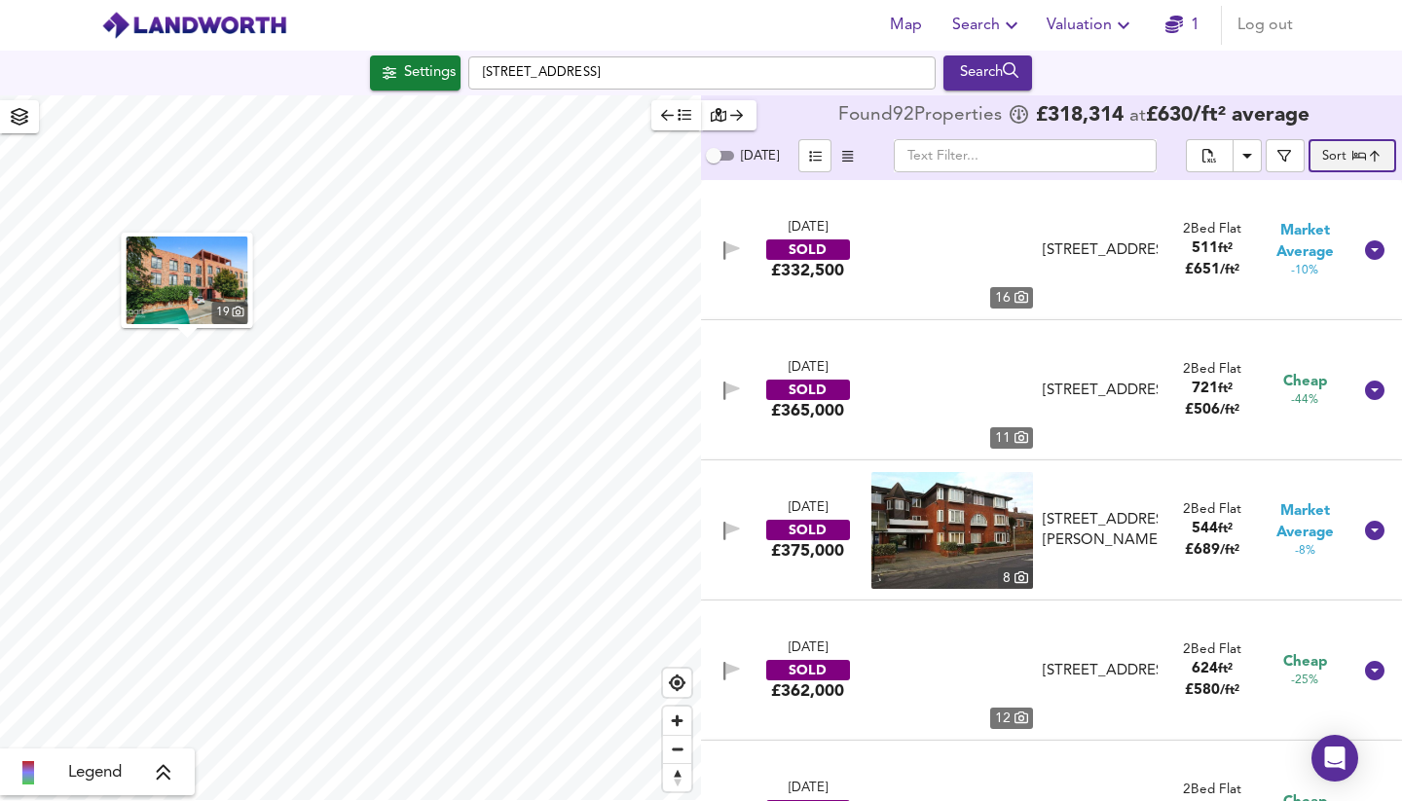
type input "mostbeds"
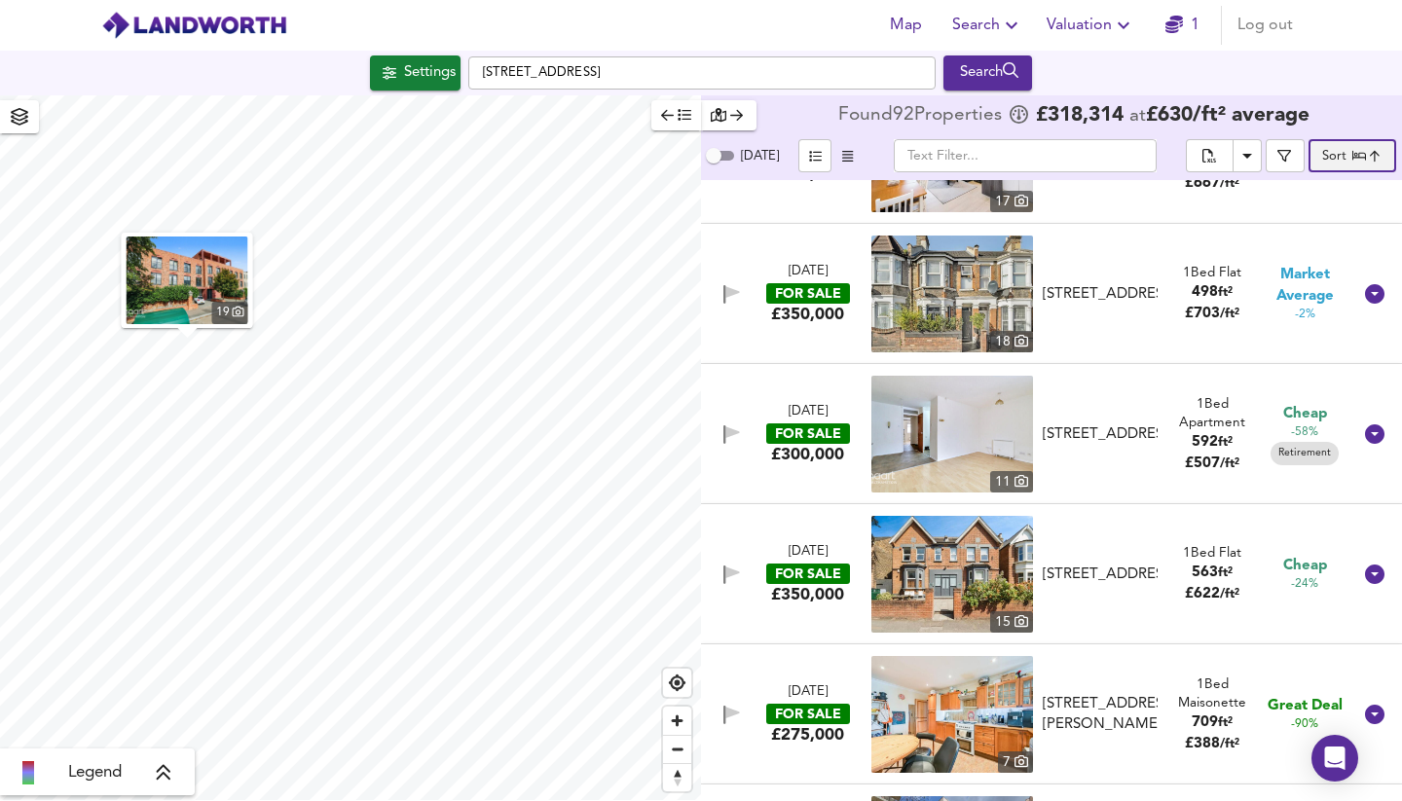
scroll to position [1656, 0]
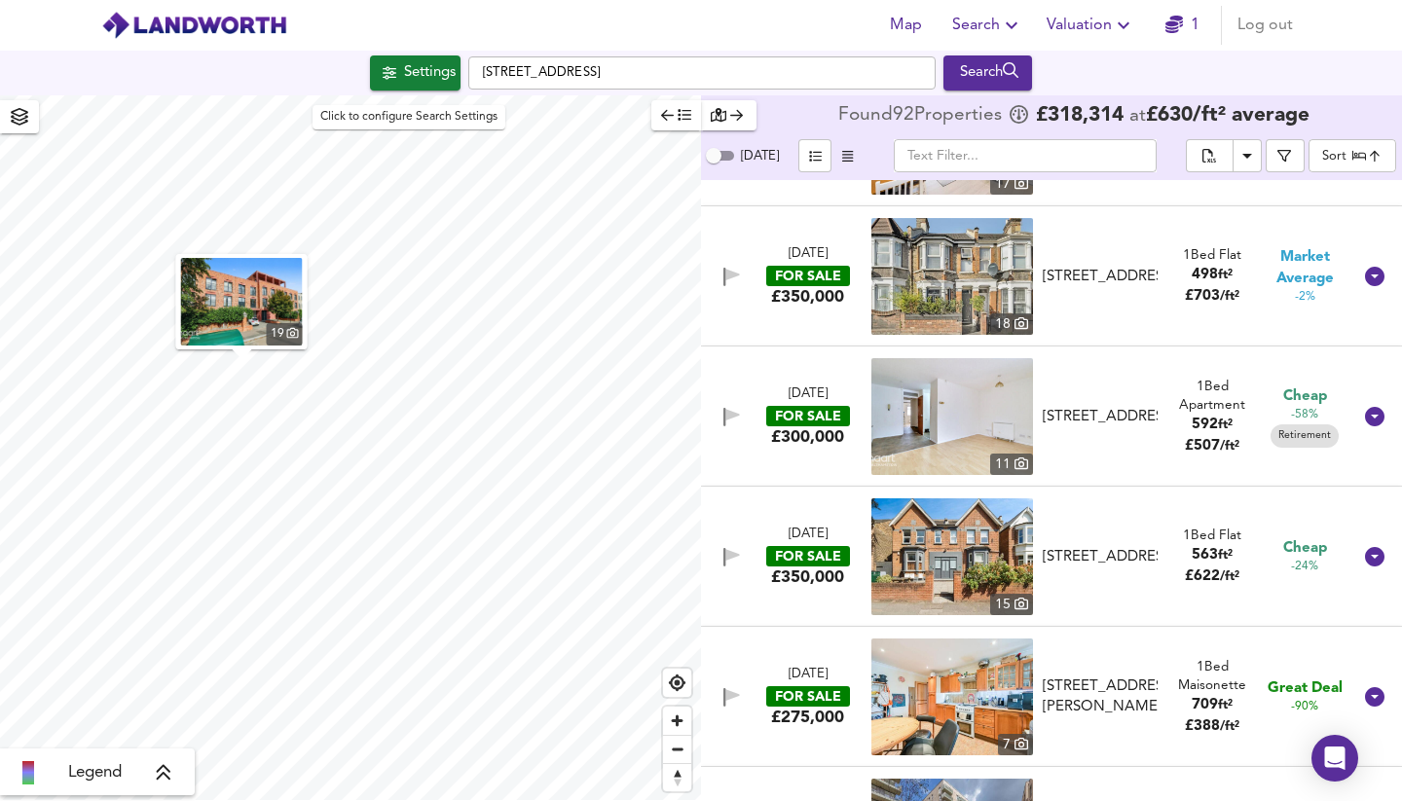
click at [420, 66] on div "Settings" at bounding box center [430, 72] width 52 height 25
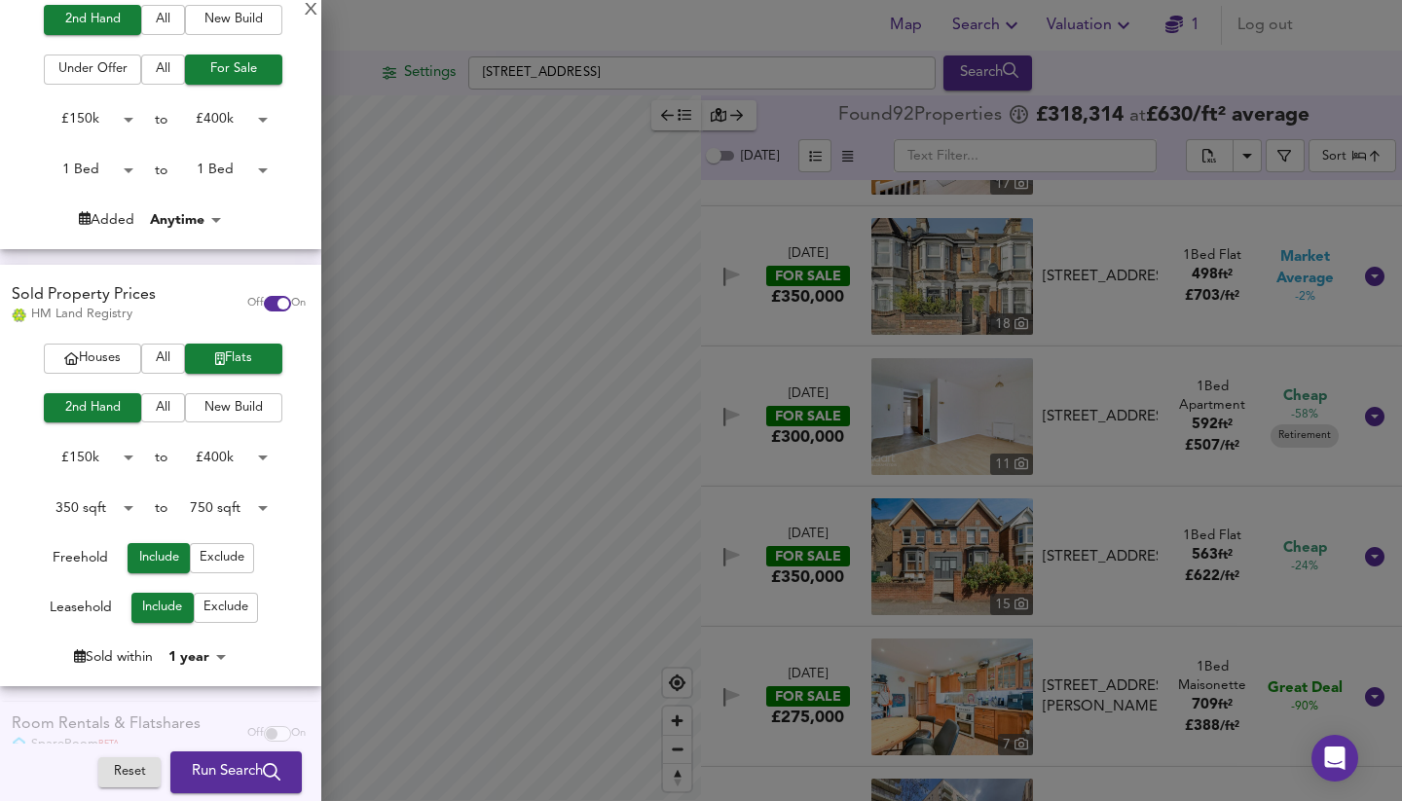
scroll to position [265, 0]
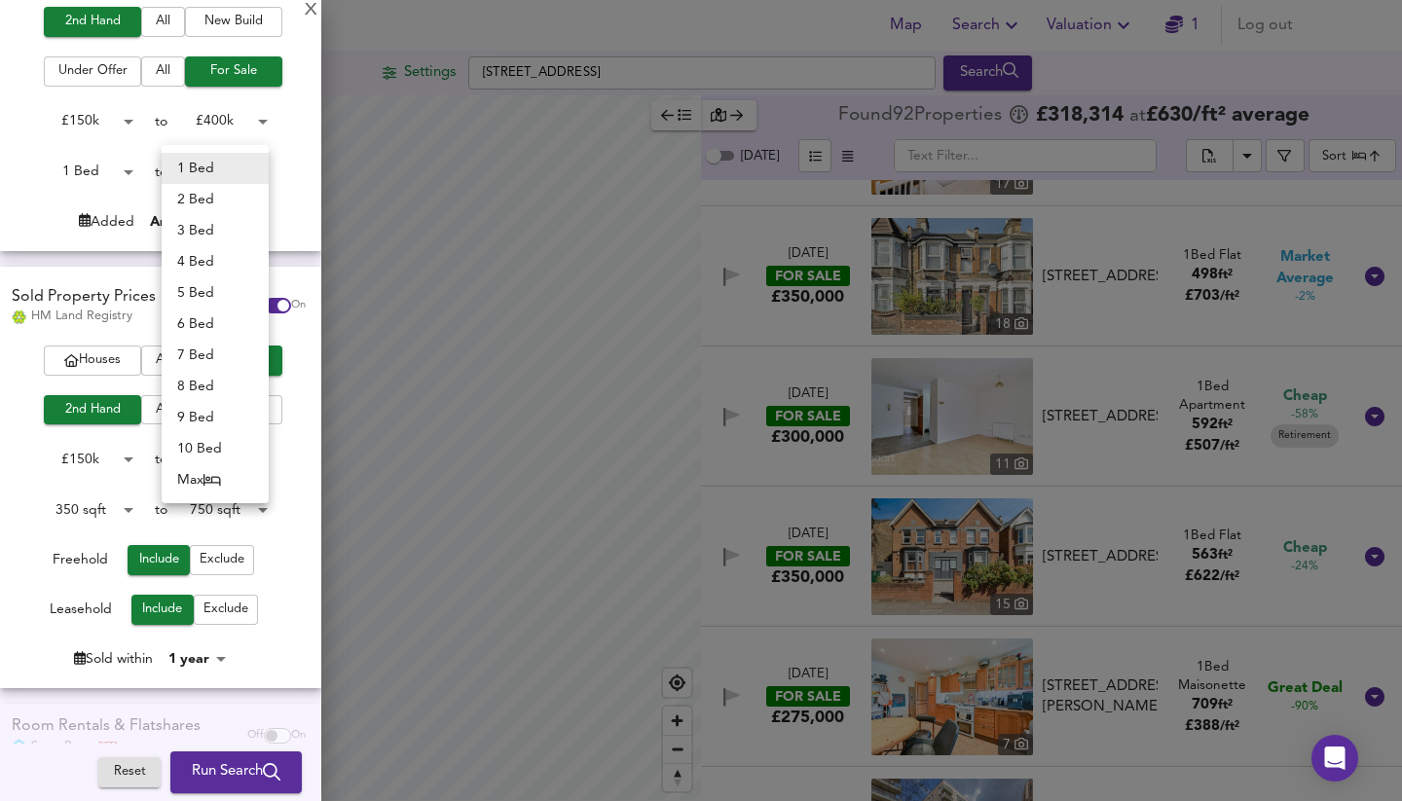
click at [225, 168] on body "Map Search Valuation 1 Log out Settings Selborne Road, E17 7LS Search 19 Legend…" at bounding box center [701, 400] width 1402 height 801
click at [219, 193] on li "2 Bed" at bounding box center [215, 199] width 107 height 31
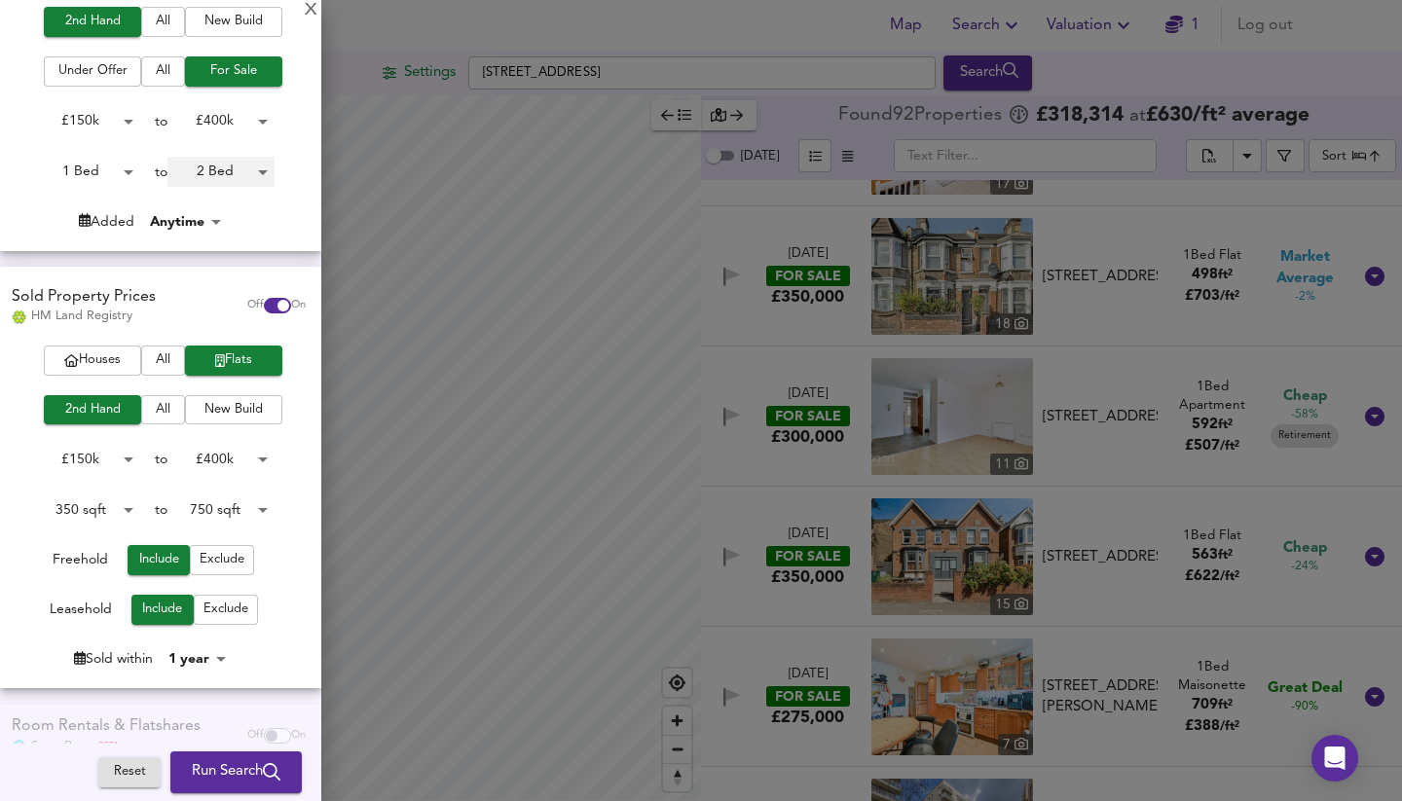
type input "2"
click at [205, 779] on span "Run Search" at bounding box center [236, 772] width 89 height 25
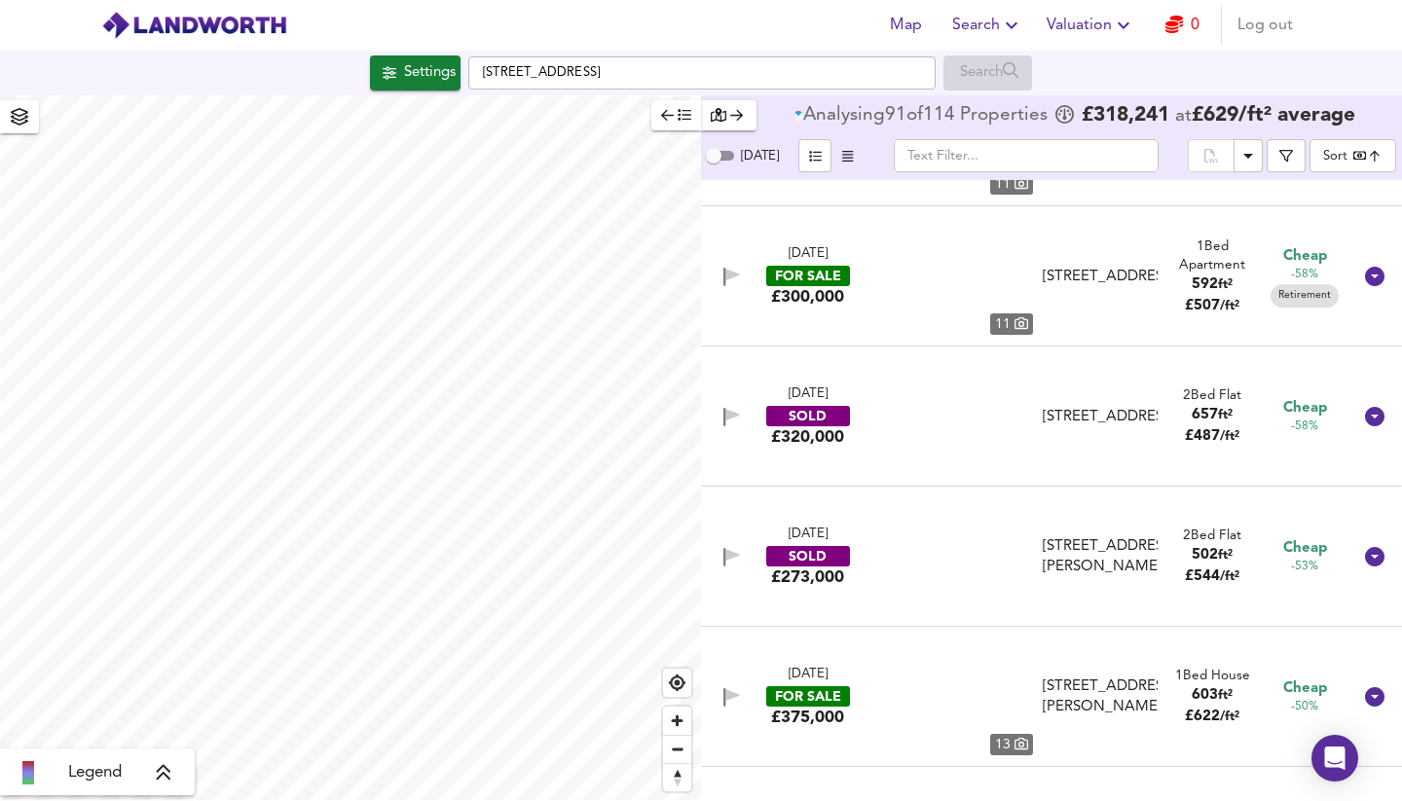
type input "bestdeal"
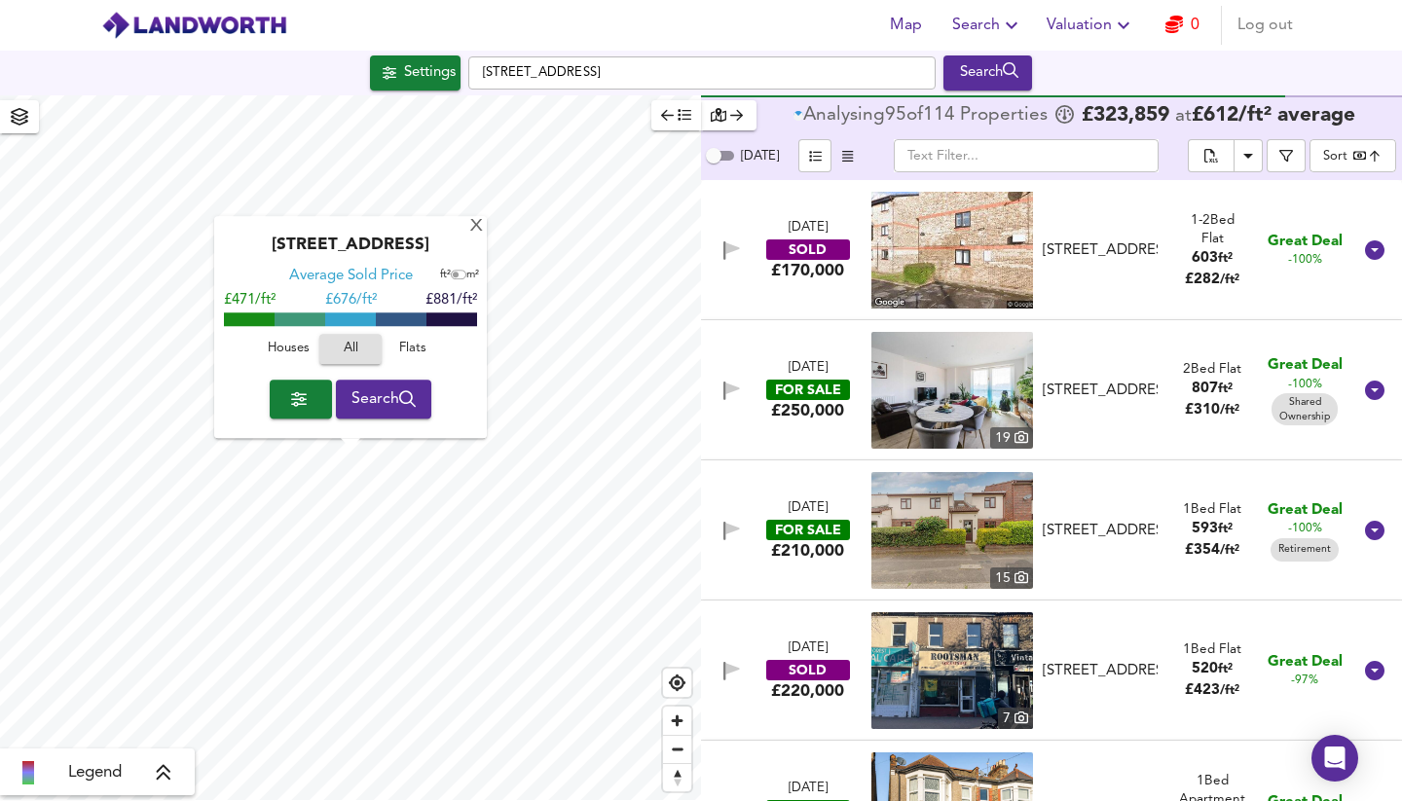
checkbox input "false"
checkbox input "true"
click at [1346, 160] on body "Map Search Valuation 0 Log out Settings Selborne Road, E17 7LS Search X Selborn…" at bounding box center [701, 400] width 1402 height 801
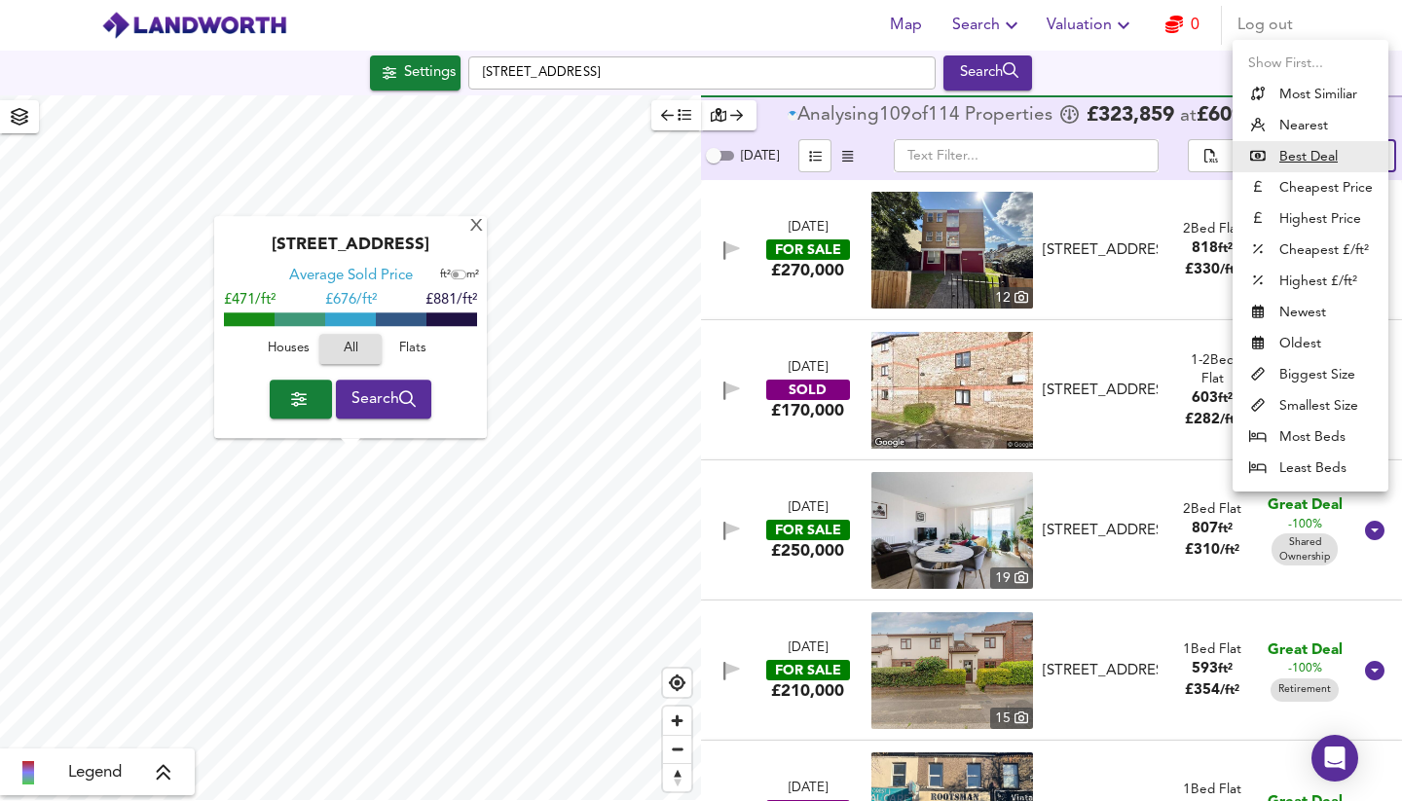
click at [1298, 433] on li "Most Beds" at bounding box center [1310, 436] width 156 height 31
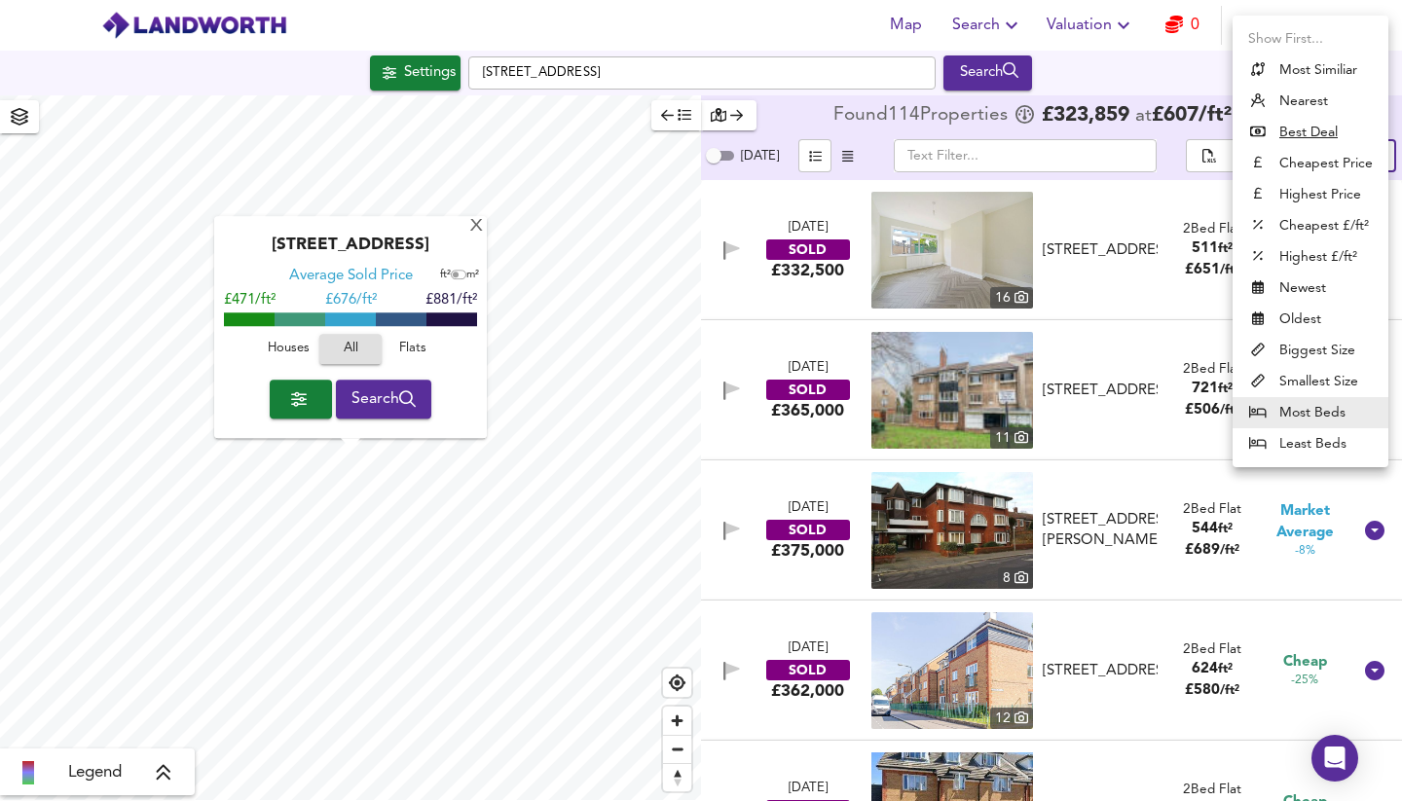
click at [1358, 152] on body "Map Search Valuation 0 Log out Settings Selborne Road, E17 7LS Search X Selborn…" at bounding box center [701, 400] width 1402 height 801
click at [1319, 252] on li "Highest £/ft²" at bounding box center [1310, 256] width 156 height 31
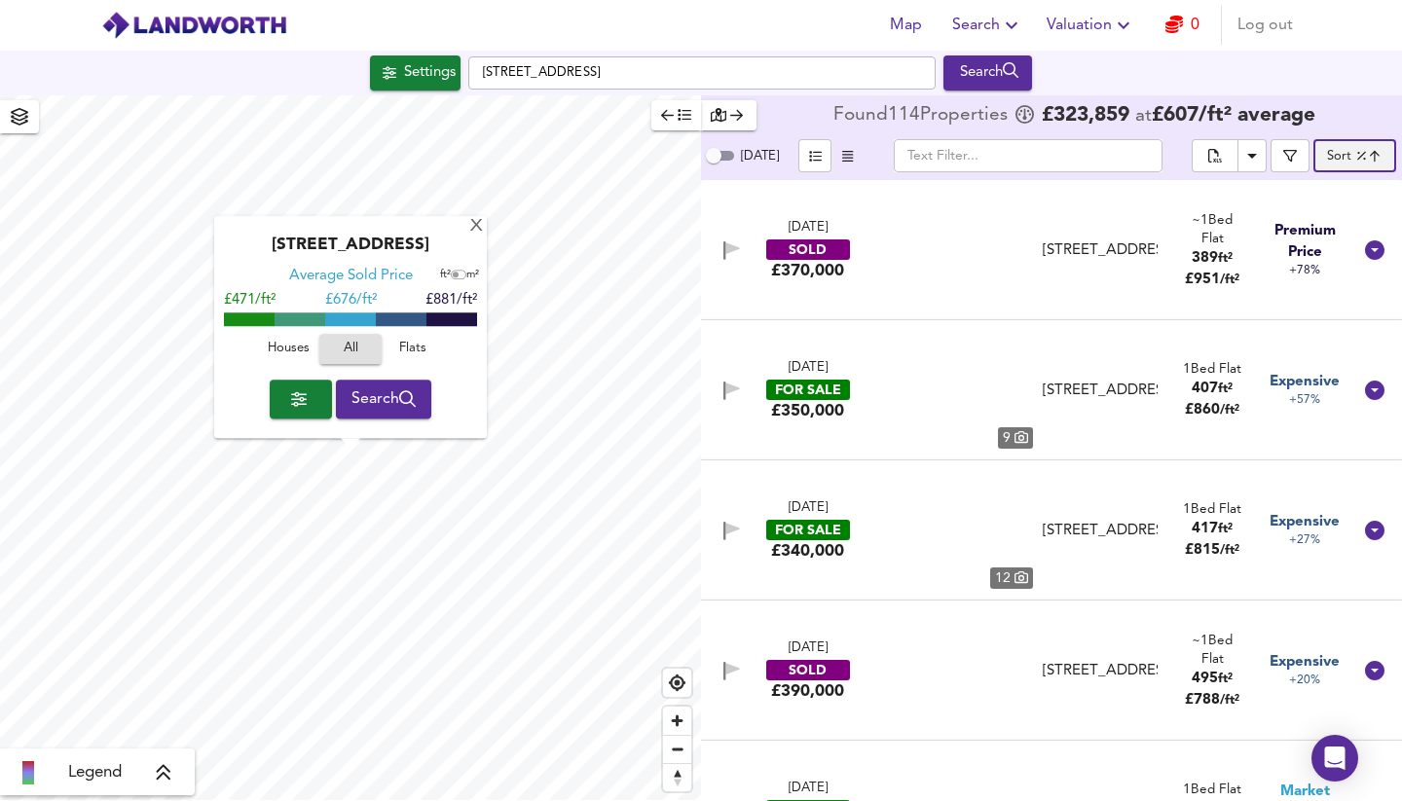
type input "highppsf"
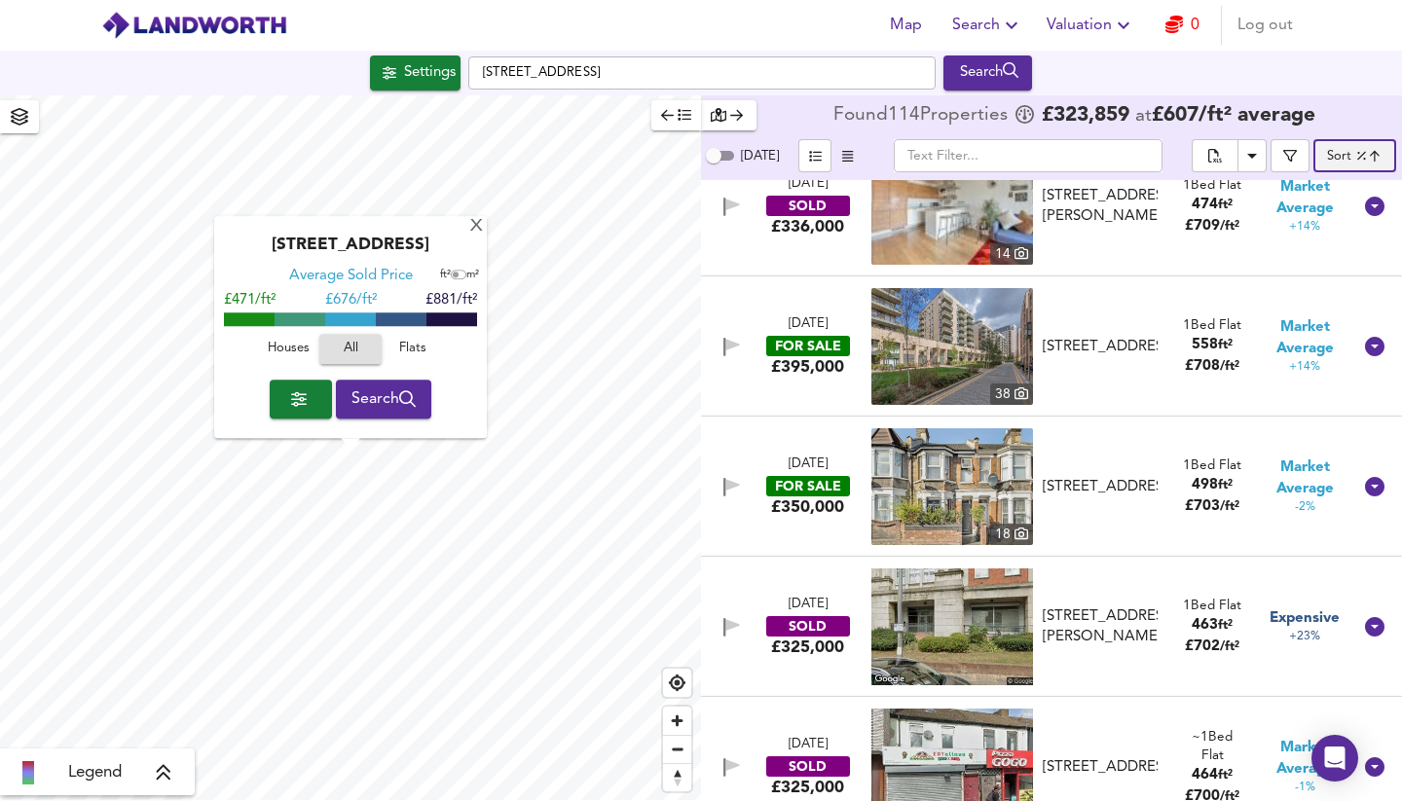
scroll to position [2593, 0]
